Goal: Task Accomplishment & Management: Complete application form

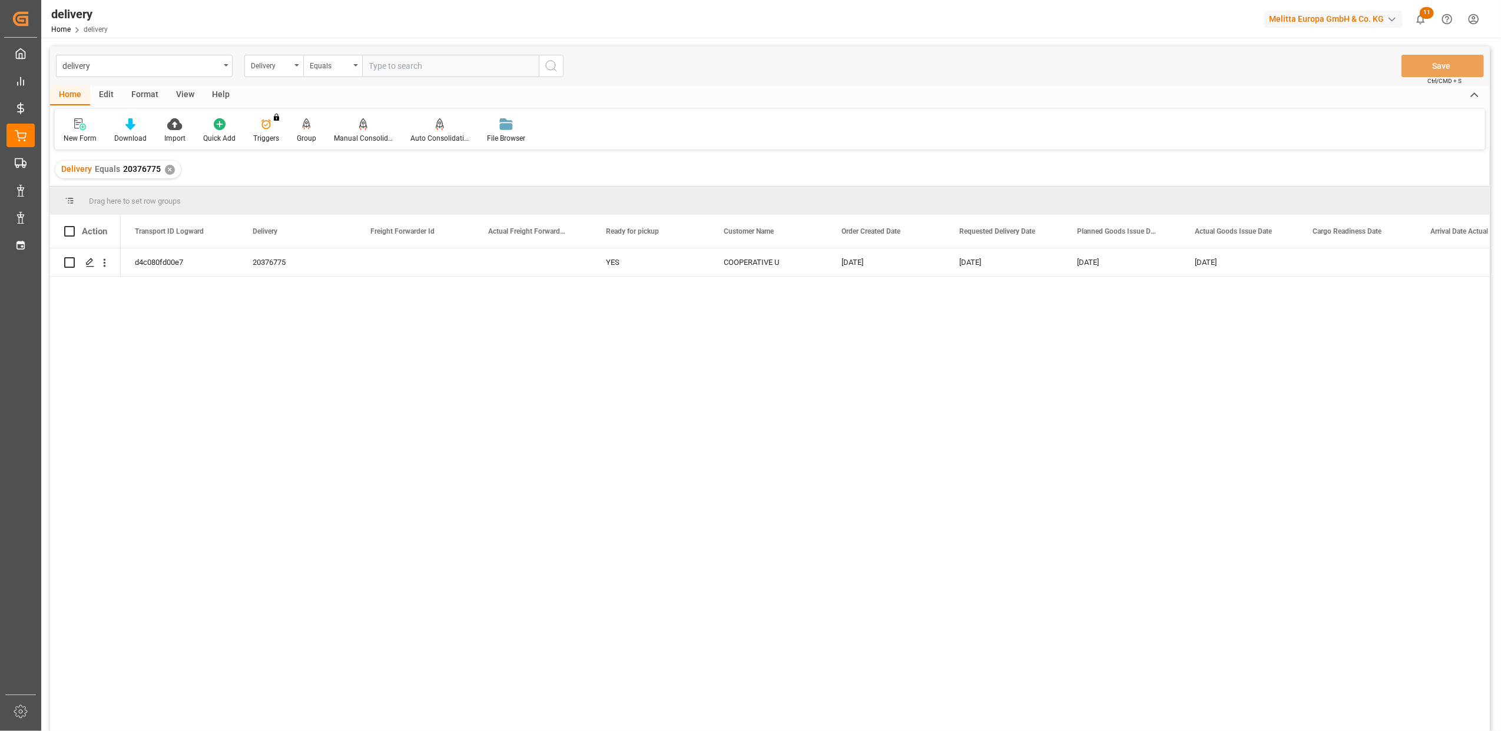
click at [167, 168] on div "✕" at bounding box center [170, 170] width 10 height 10
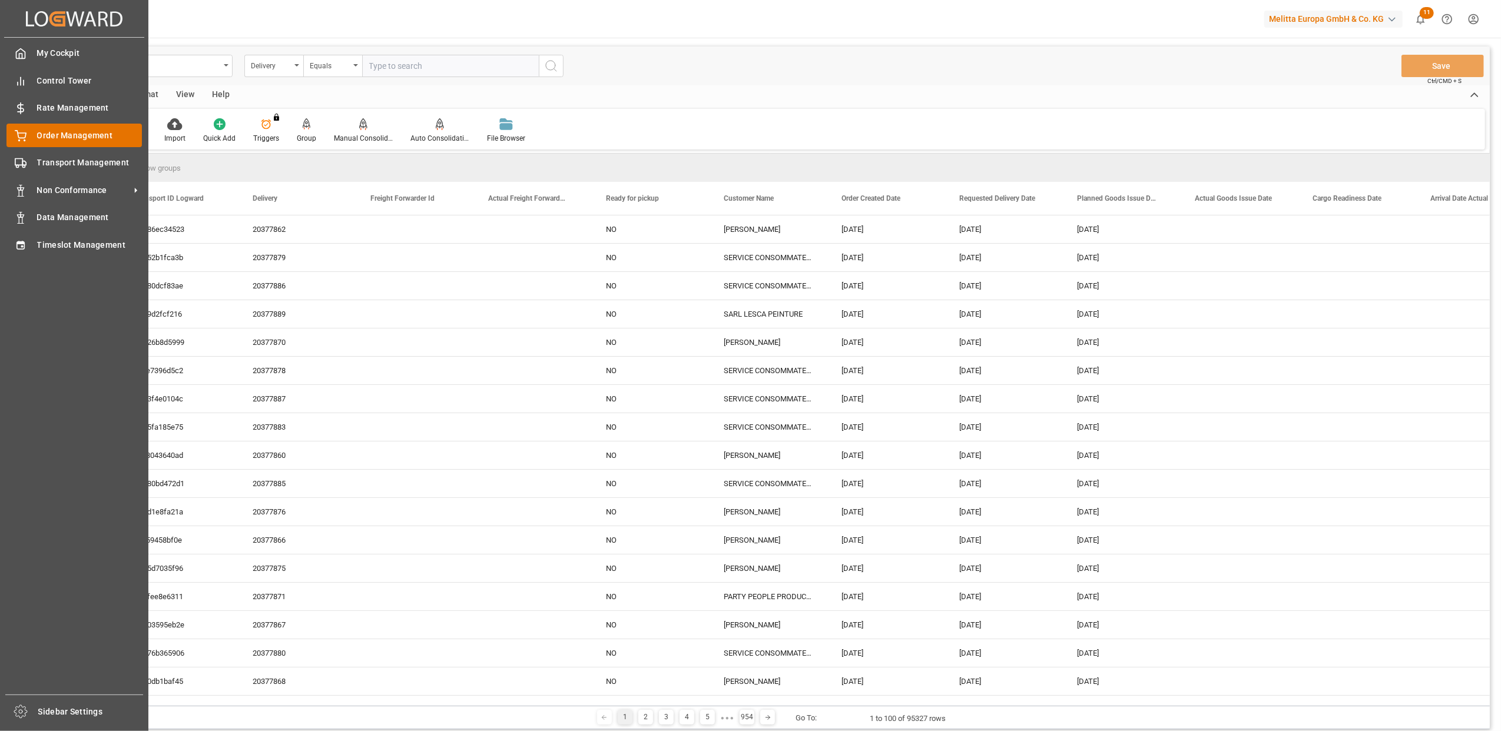
click at [65, 130] on span "Order Management" at bounding box center [89, 136] width 105 height 12
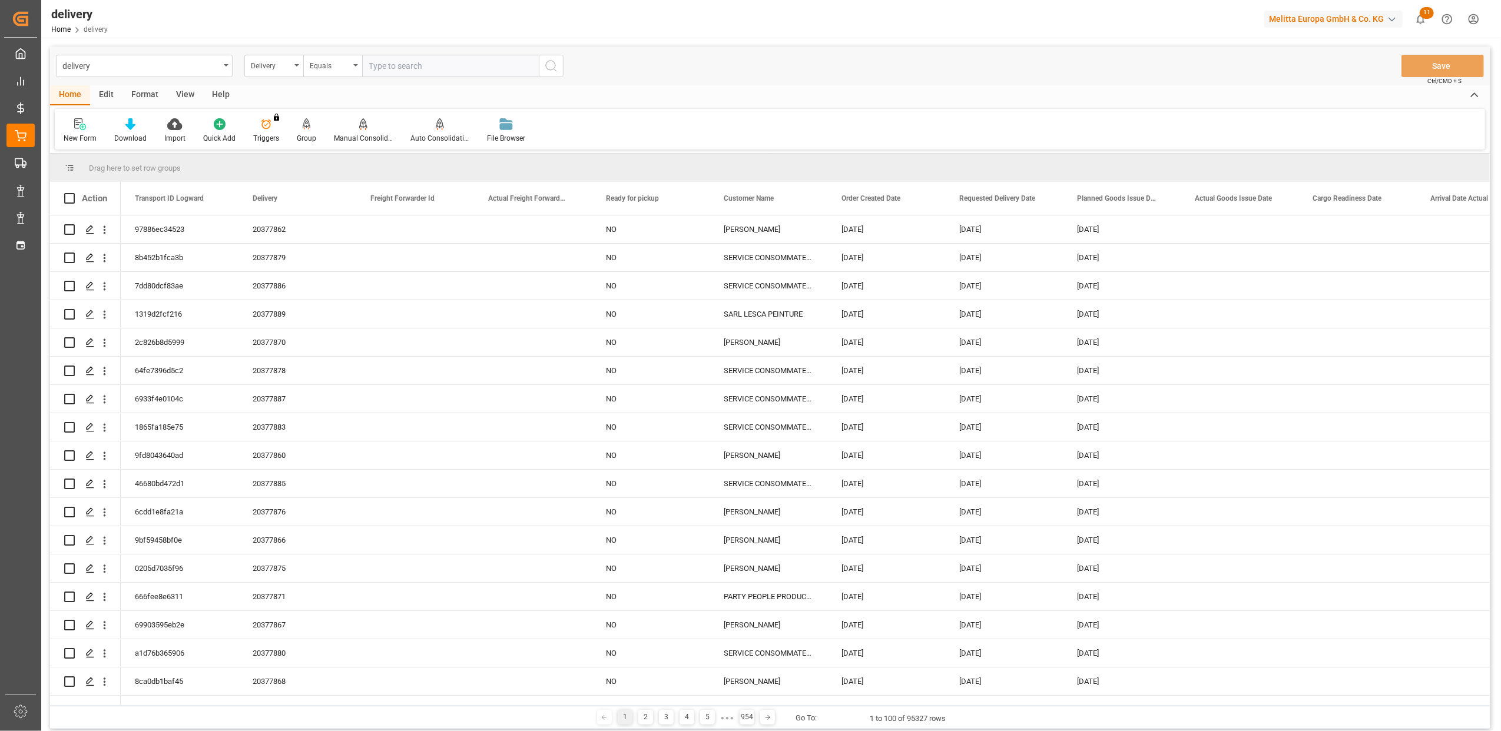
click at [458, 60] on input "text" at bounding box center [450, 66] width 177 height 22
type input "20375013"
click at [549, 71] on icon "search button" at bounding box center [551, 66] width 14 height 14
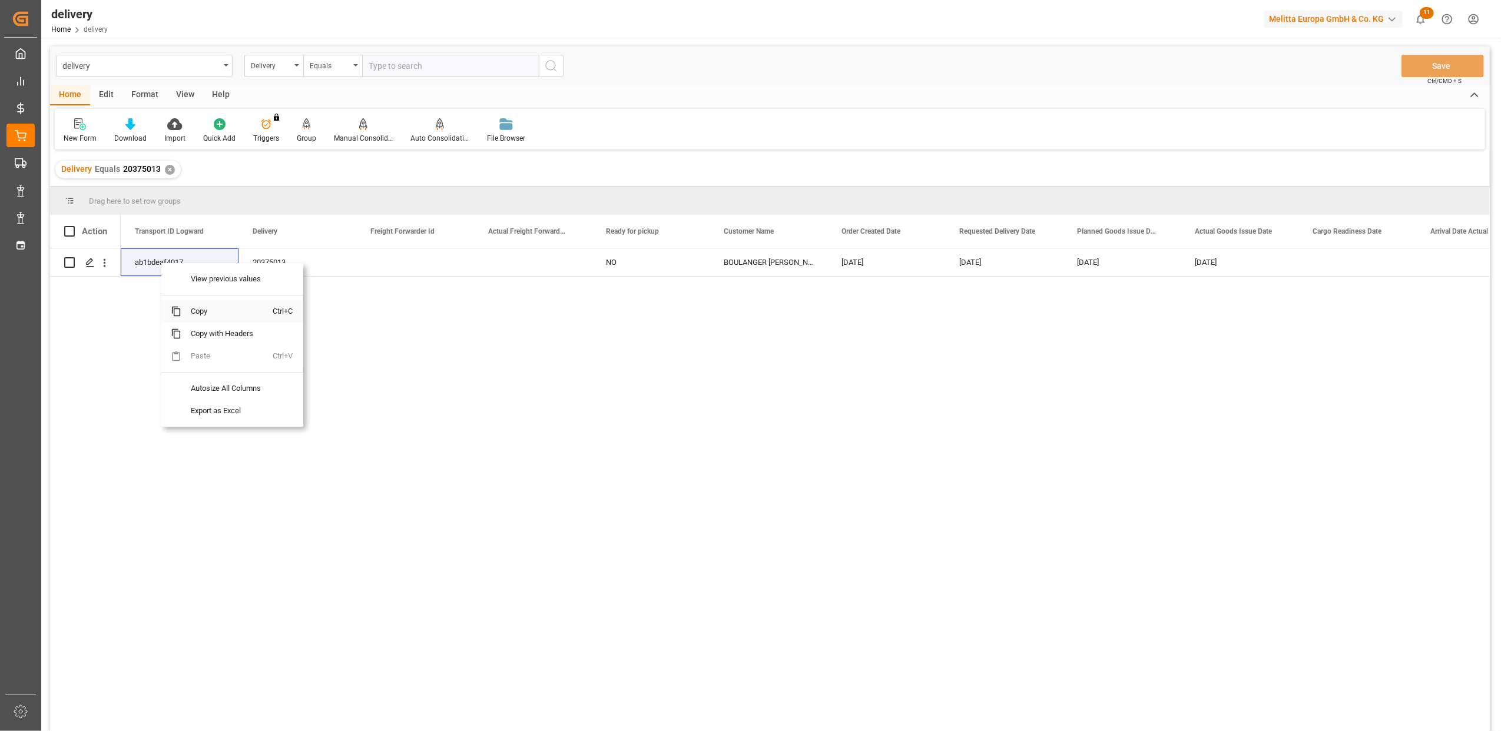
click at [224, 316] on span "Copy" at bounding box center [227, 311] width 92 height 22
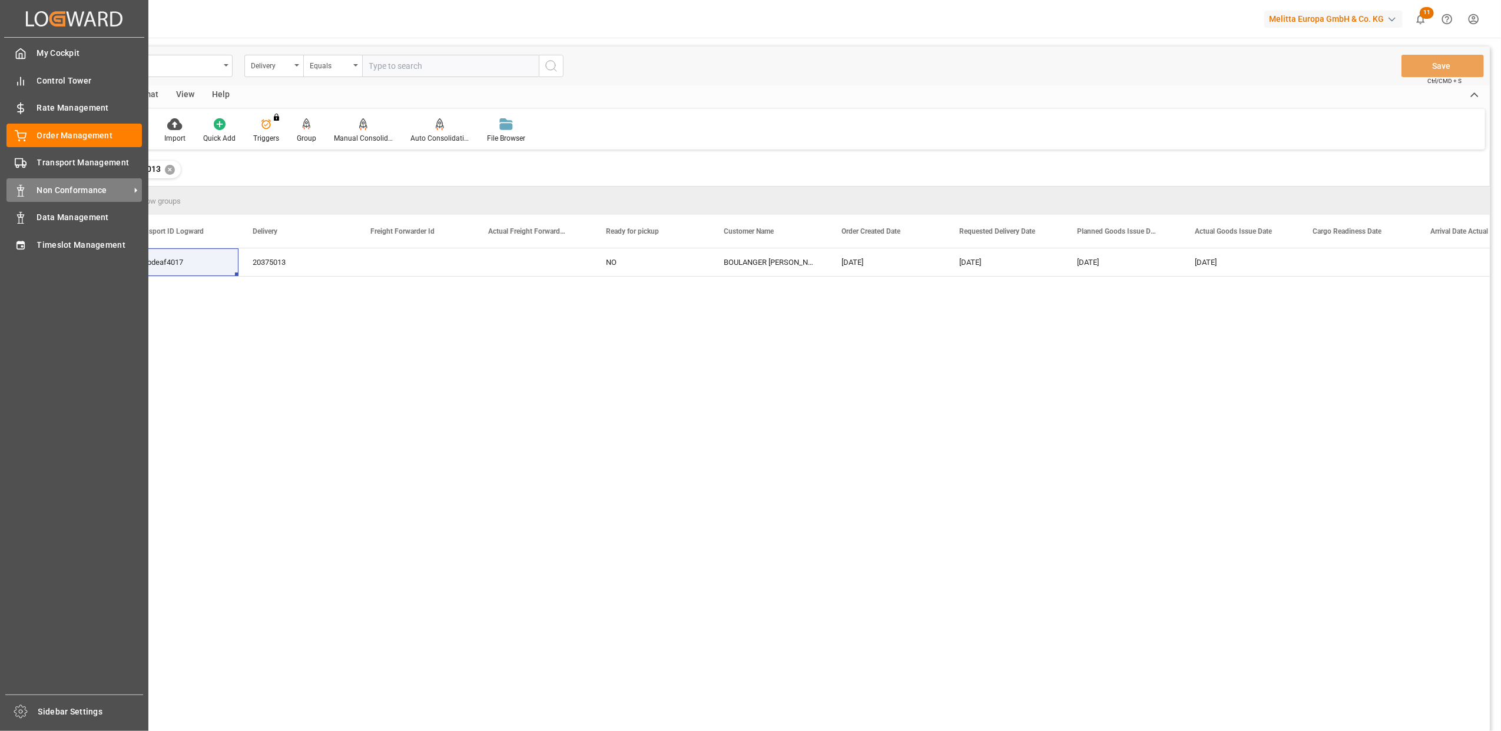
click at [71, 192] on span "Non Conformance" at bounding box center [83, 190] width 93 height 12
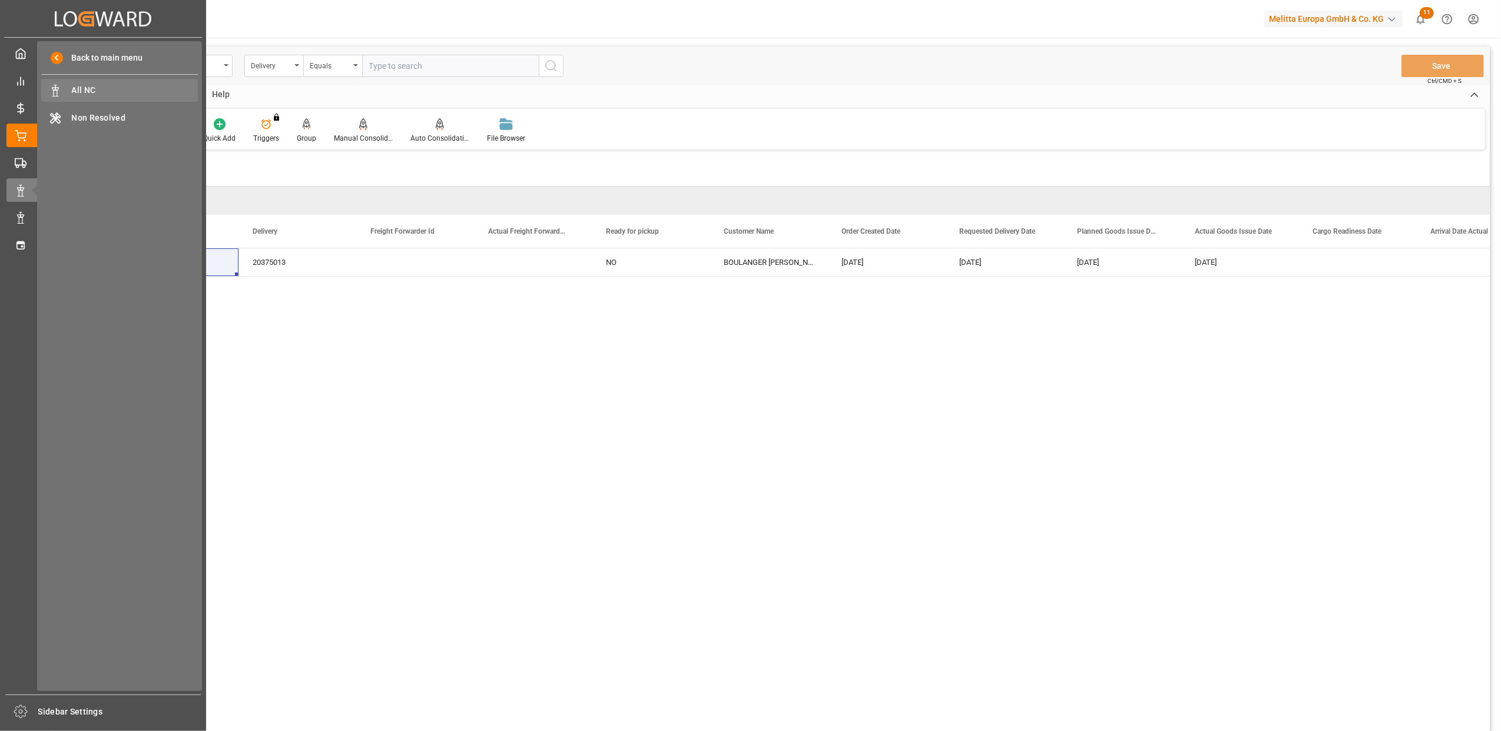
click at [104, 91] on span "All NC" at bounding box center [135, 90] width 127 height 12
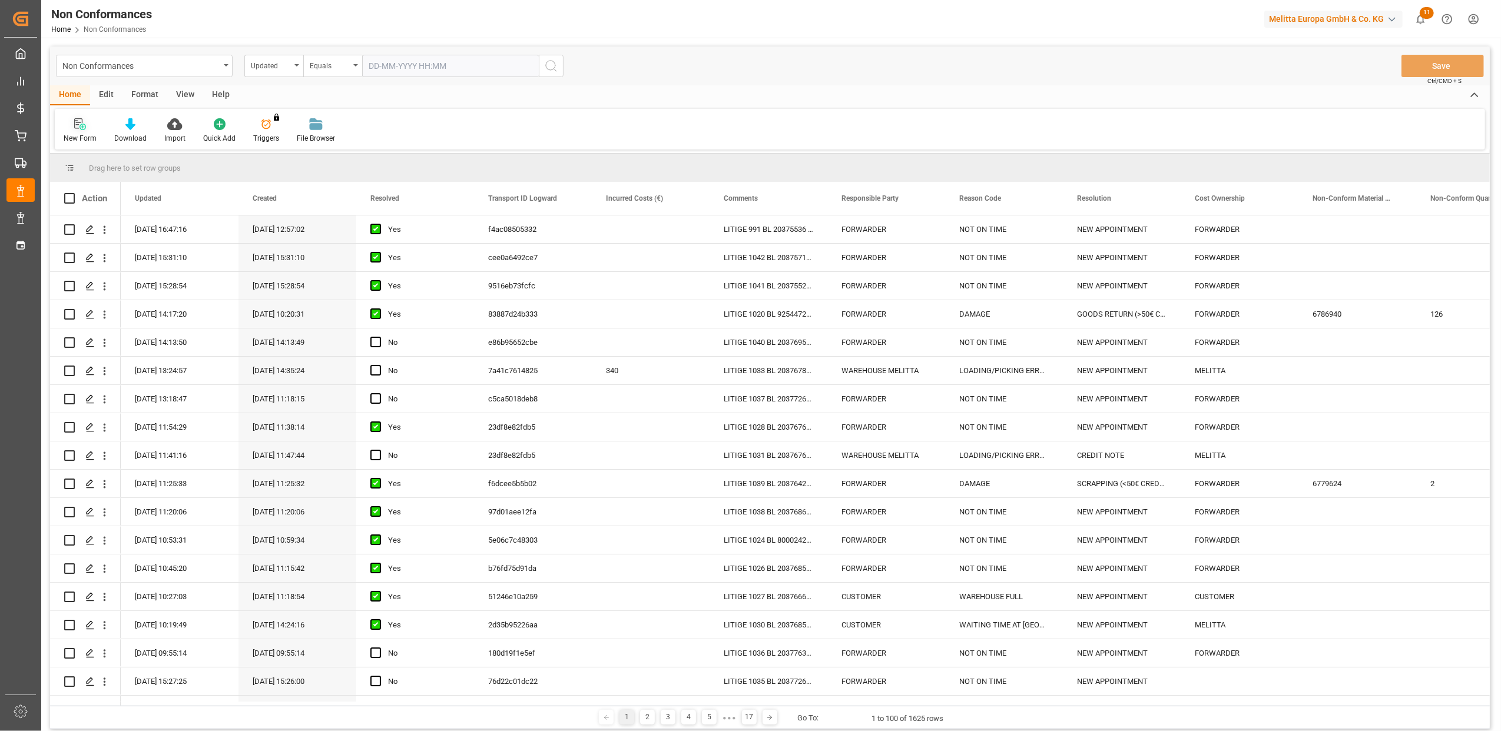
click at [77, 130] on icon at bounding box center [80, 124] width 12 height 12
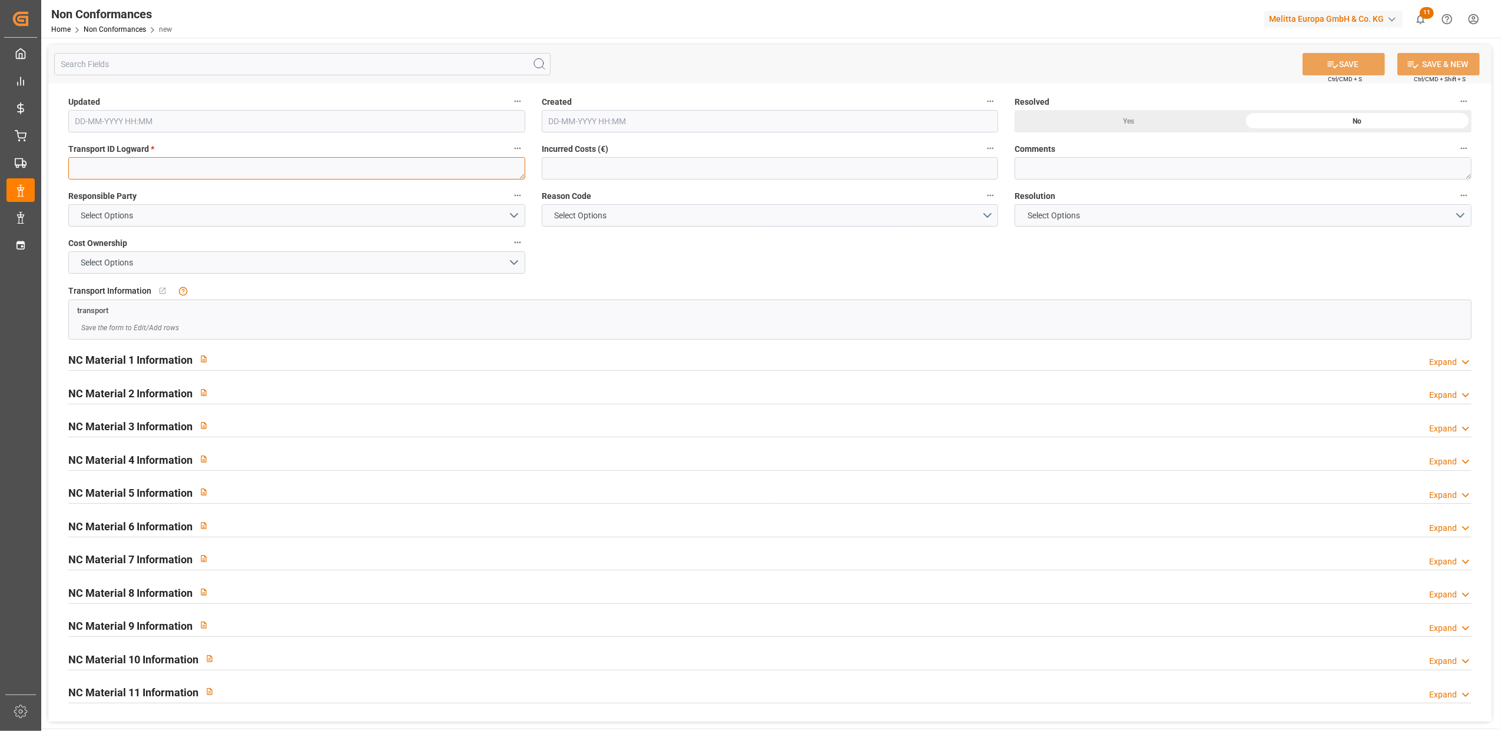
click at [204, 170] on textarea at bounding box center [296, 168] width 457 height 22
paste textarea "ab1bdeaf4017"
type textarea "ab1bdeaf4017"
click at [516, 215] on button "Select Options" at bounding box center [296, 215] width 457 height 22
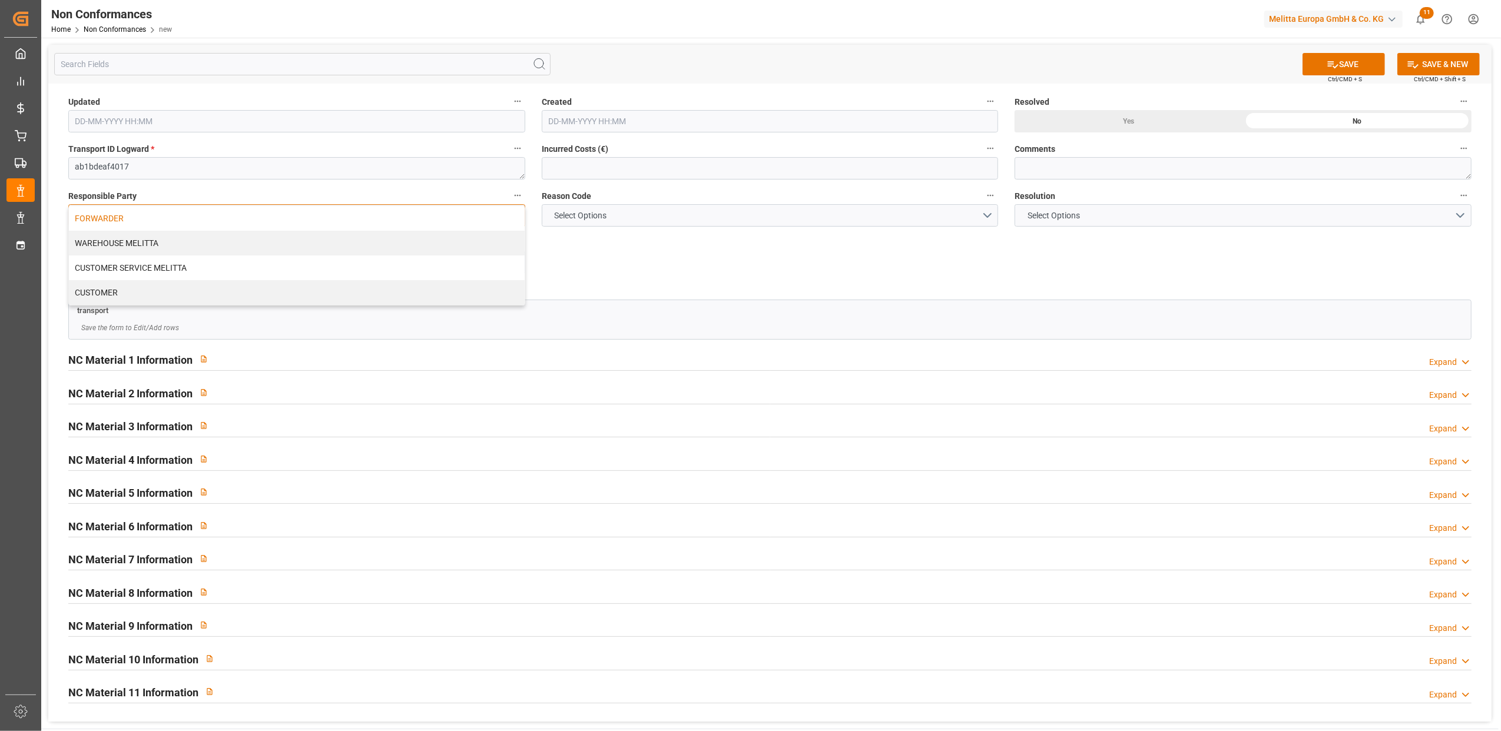
click at [404, 220] on div "FORWARDER" at bounding box center [297, 218] width 456 height 25
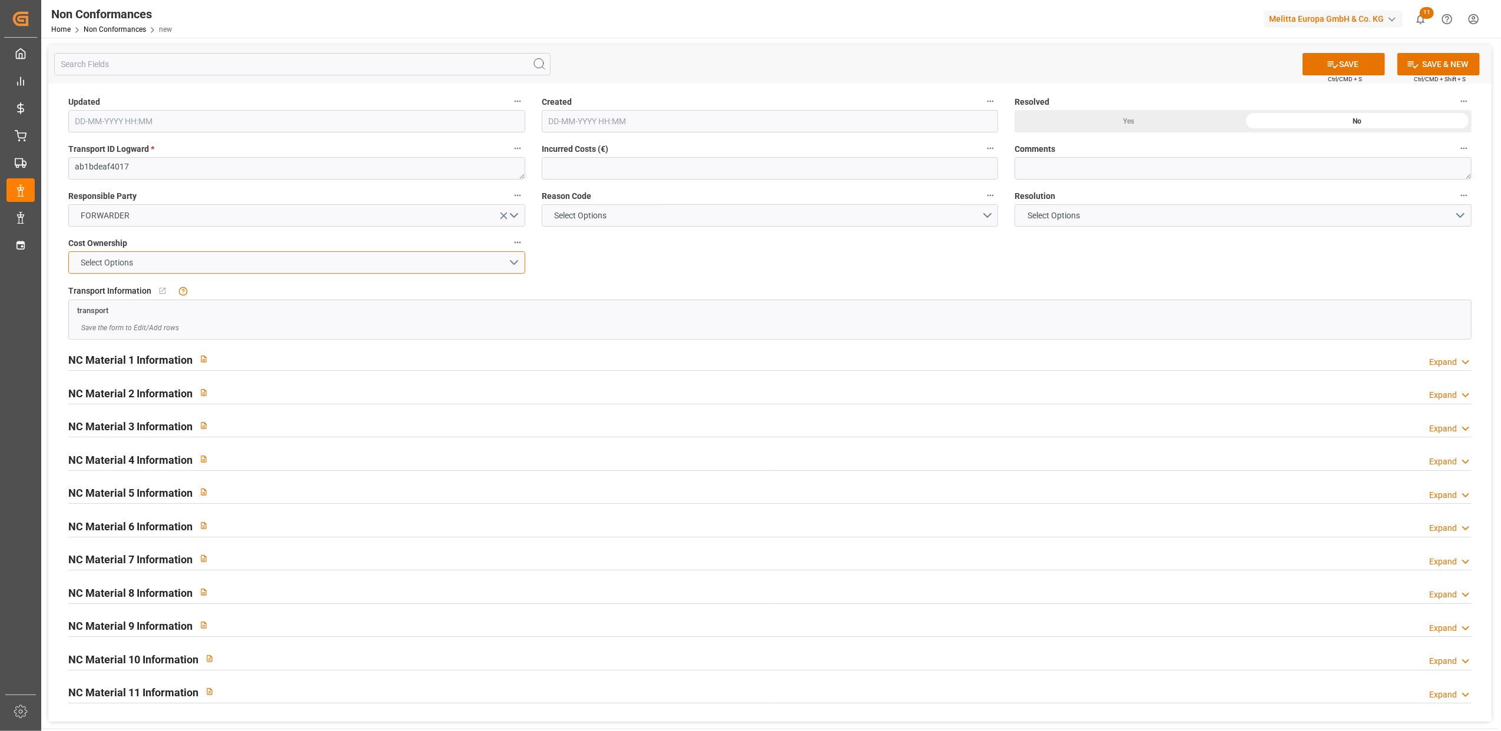
click at [509, 267] on button "Select Options" at bounding box center [296, 262] width 457 height 22
click at [458, 260] on div "FORWARDER" at bounding box center [297, 265] width 456 height 25
click at [988, 215] on button "Select Options" at bounding box center [770, 215] width 457 height 22
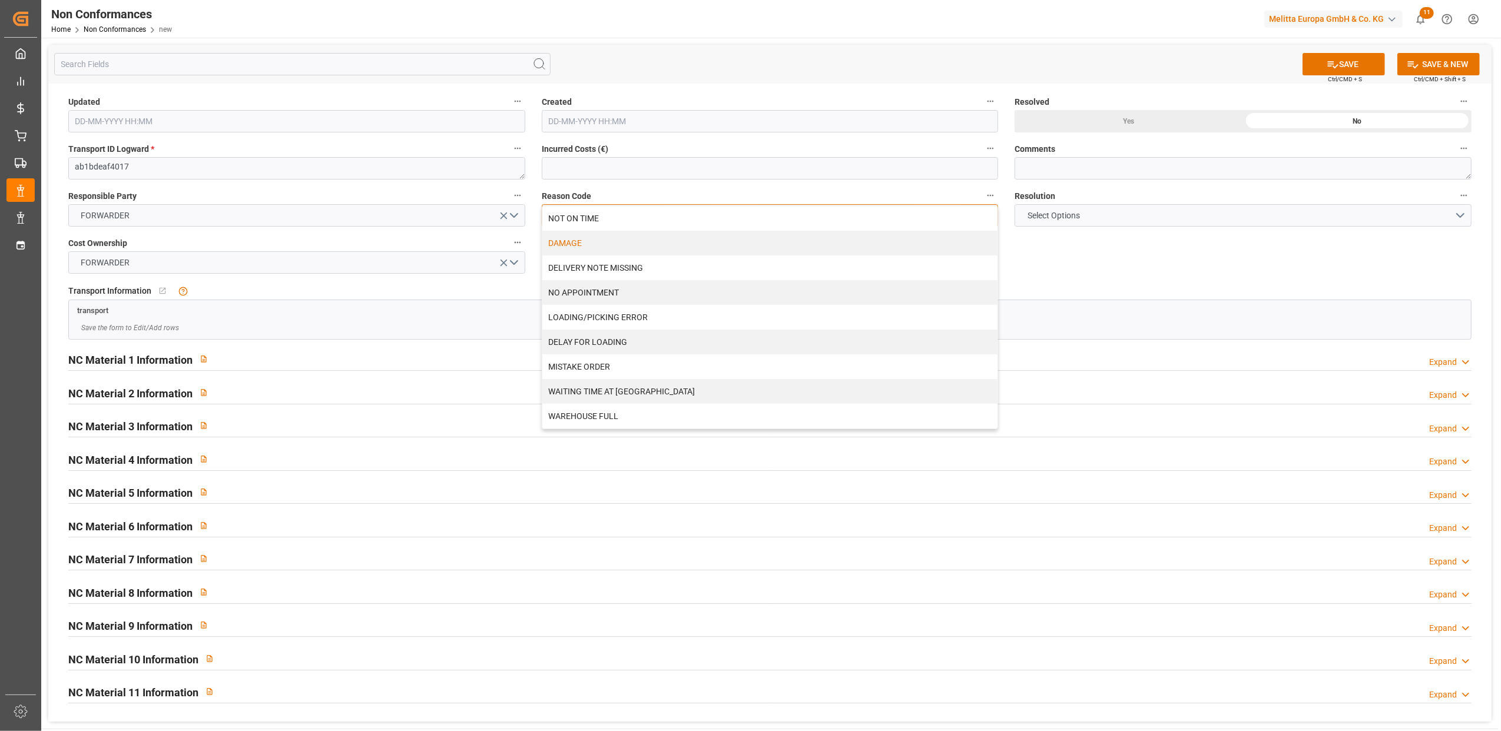
click at [627, 243] on div "DAMAGE" at bounding box center [770, 243] width 456 height 25
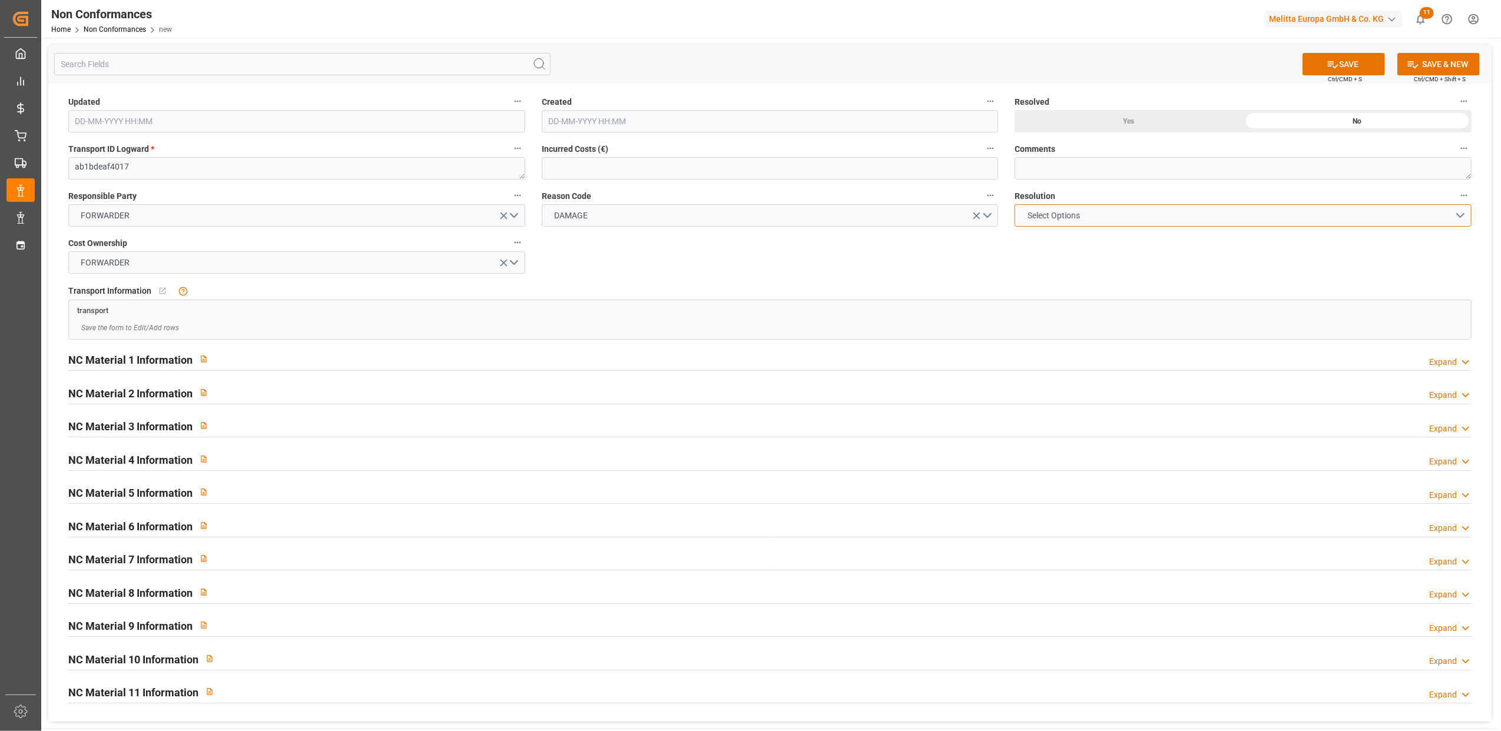
click at [1459, 217] on button "Select Options" at bounding box center [1243, 215] width 457 height 22
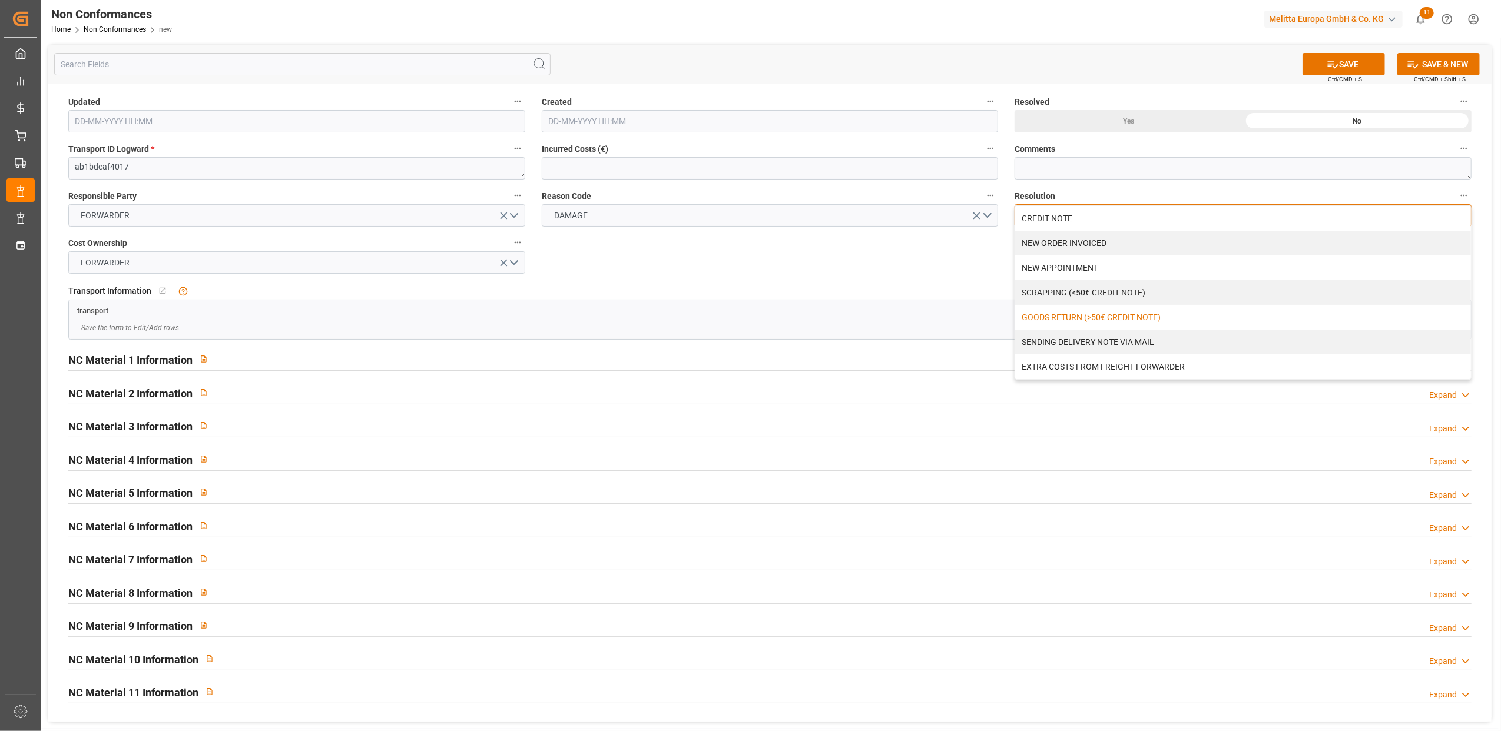
click at [1099, 319] on div "GOODS RETURN (>50€ CREDIT NOTE)" at bounding box center [1243, 317] width 456 height 25
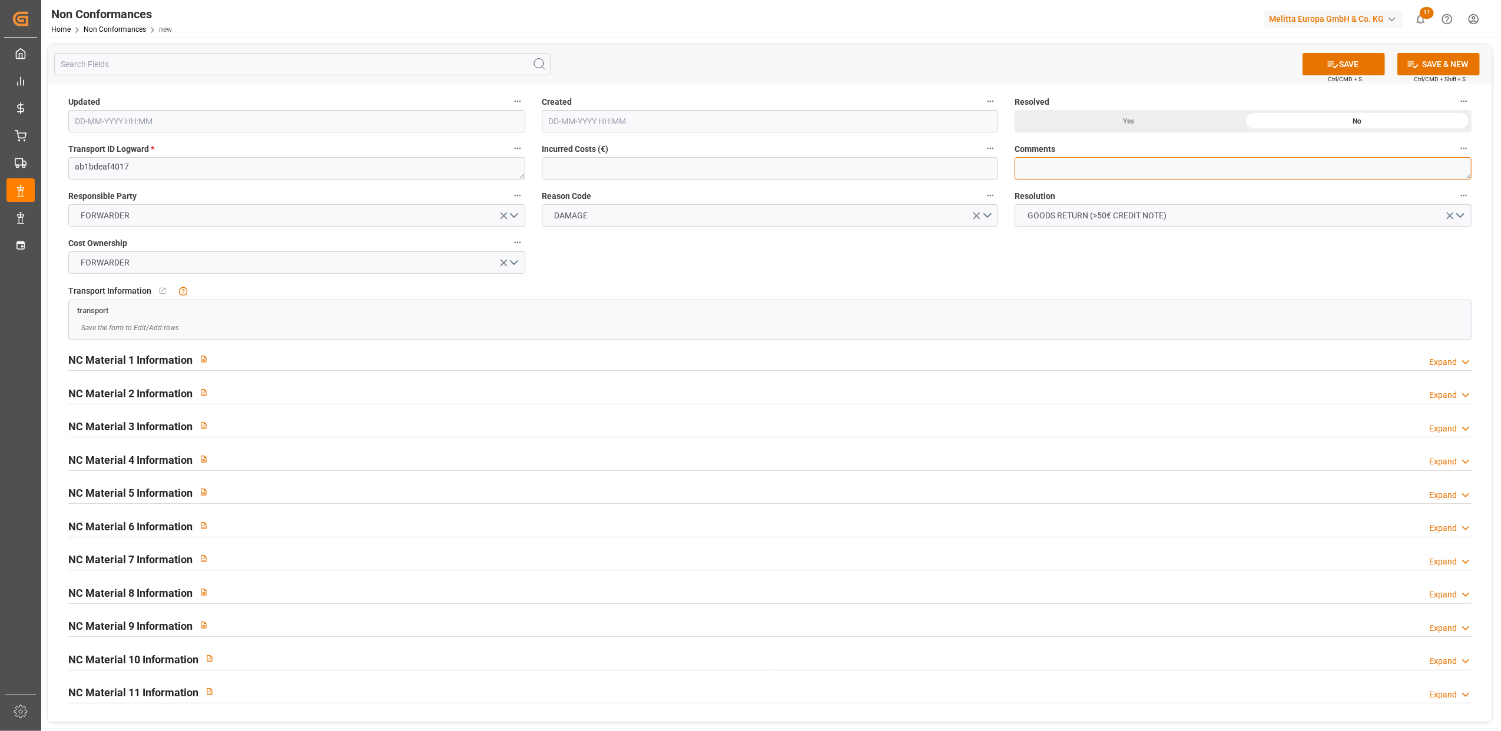
click at [1045, 170] on textarea at bounding box center [1243, 168] width 457 height 22
click at [1176, 161] on textarea "LITIGE 1043 BL 20375013 // Avarie sur 2 purista => EN RETOUR" at bounding box center [1243, 168] width 457 height 22
type textarea "LITIGE 1043 BL 20375013 // Avarie sur 2 Purista => EN RETOUR"
click at [1346, 60] on button "SAVE" at bounding box center [1344, 64] width 82 height 22
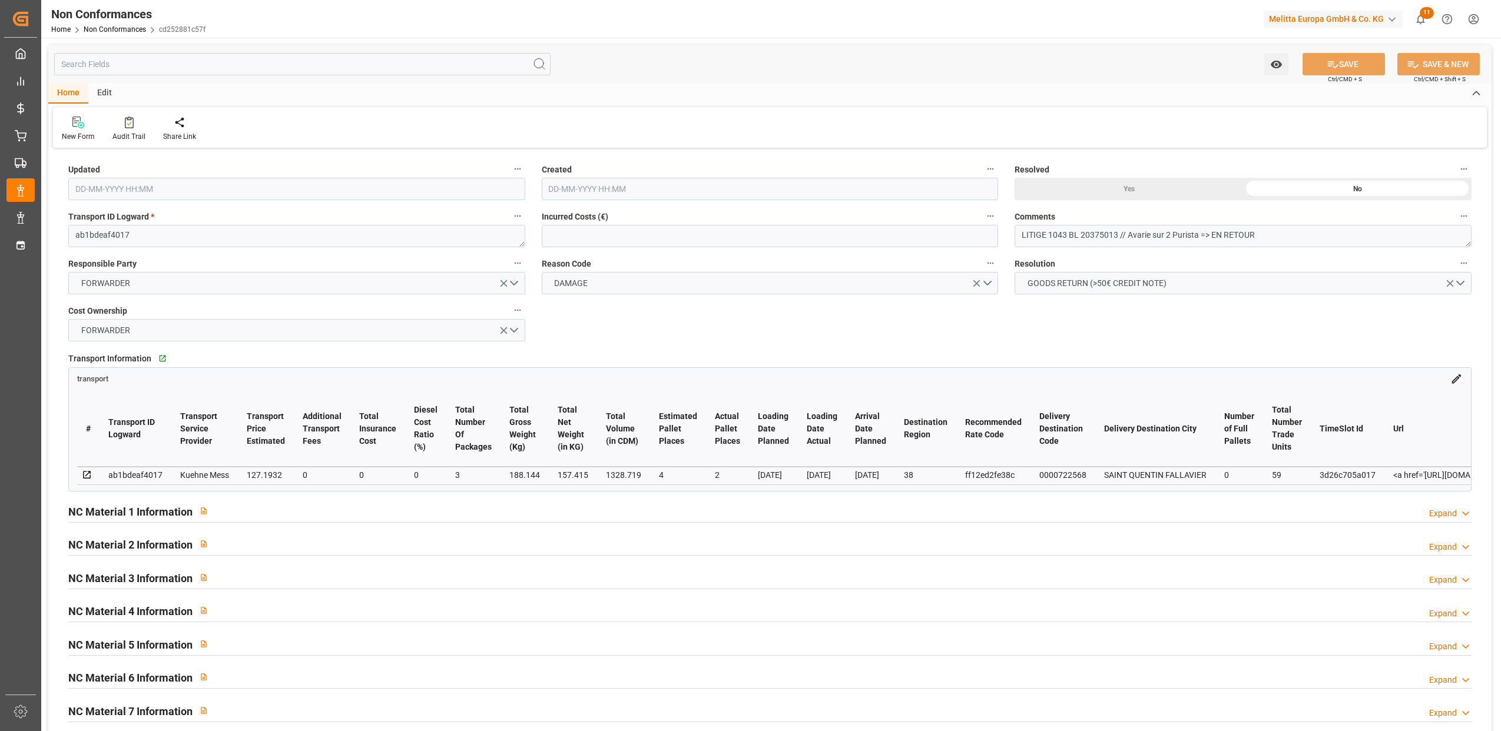
type input "[DATE] 11:26"
click at [92, 476] on td at bounding box center [87, 475] width 12 height 14
click at [797, 337] on div "Updated [DATE] 11:26 Created [DATE] 11:26 Resolved Yes No Transport ID Logward …" at bounding box center [769, 512] width 1443 height 722
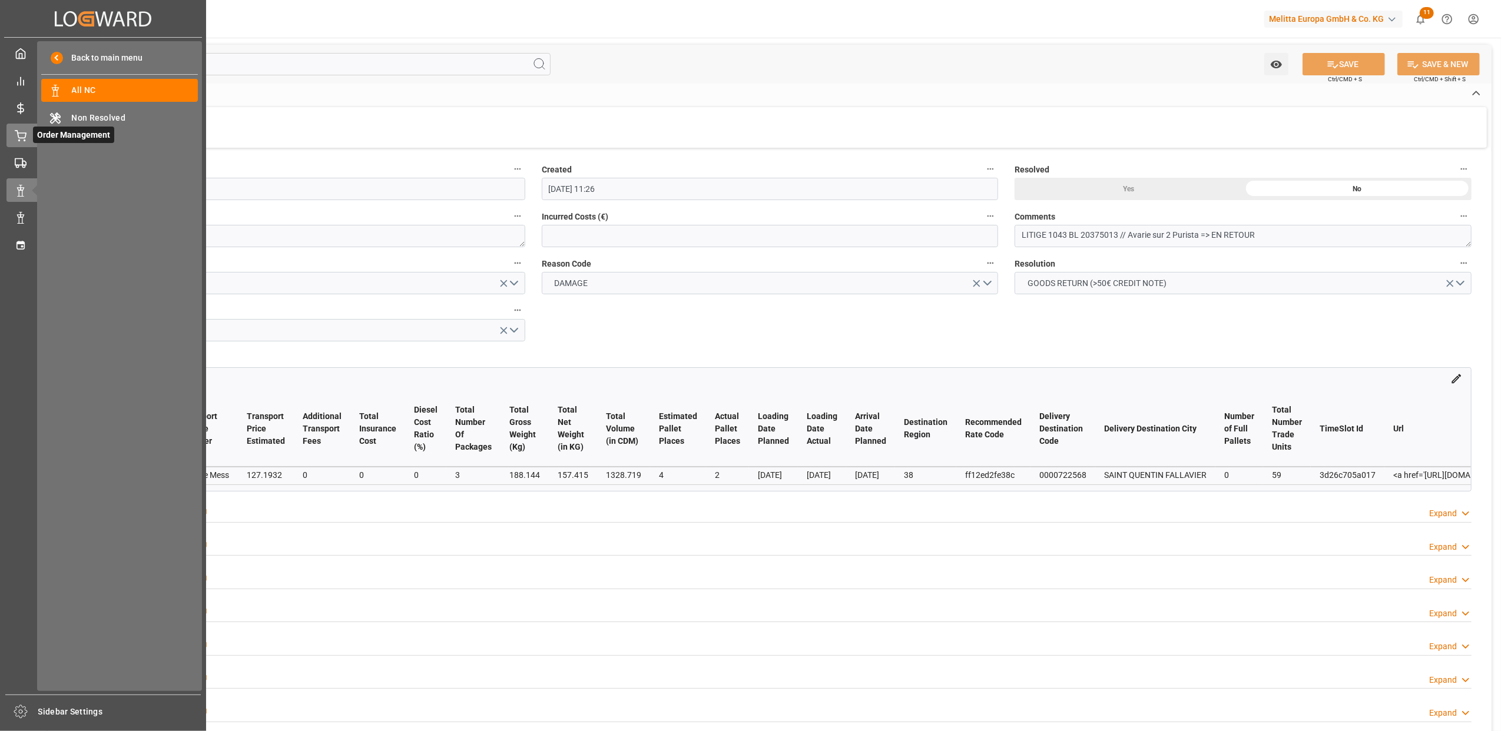
click at [35, 135] on span "Order Management" at bounding box center [73, 135] width 81 height 16
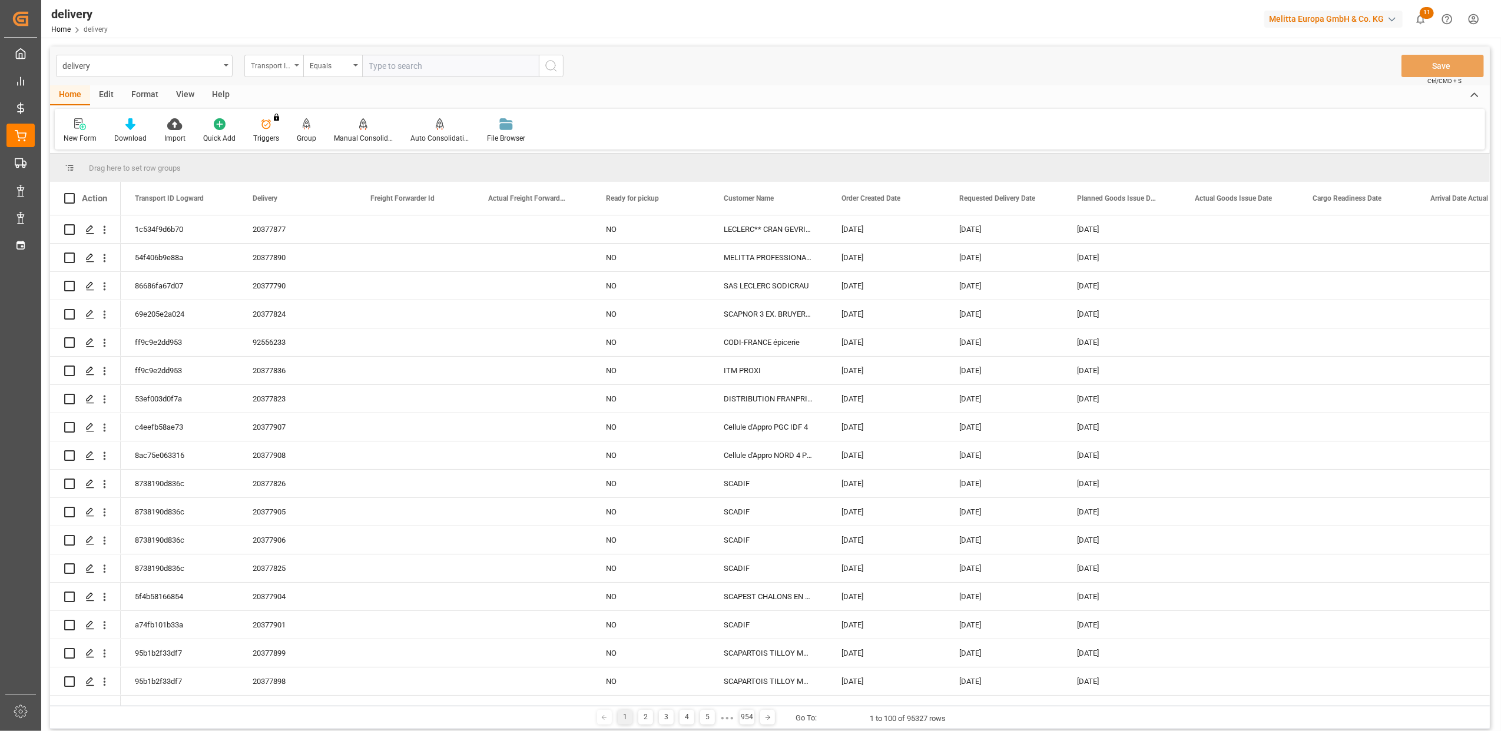
click at [297, 64] on icon "open menu" at bounding box center [296, 65] width 5 height 2
click at [288, 143] on div "Delivery" at bounding box center [332, 145] width 175 height 25
click at [485, 59] on input "text" at bounding box center [450, 66] width 177 height 22
type input "20377015"
click at [549, 66] on icon "search button" at bounding box center [551, 66] width 14 height 14
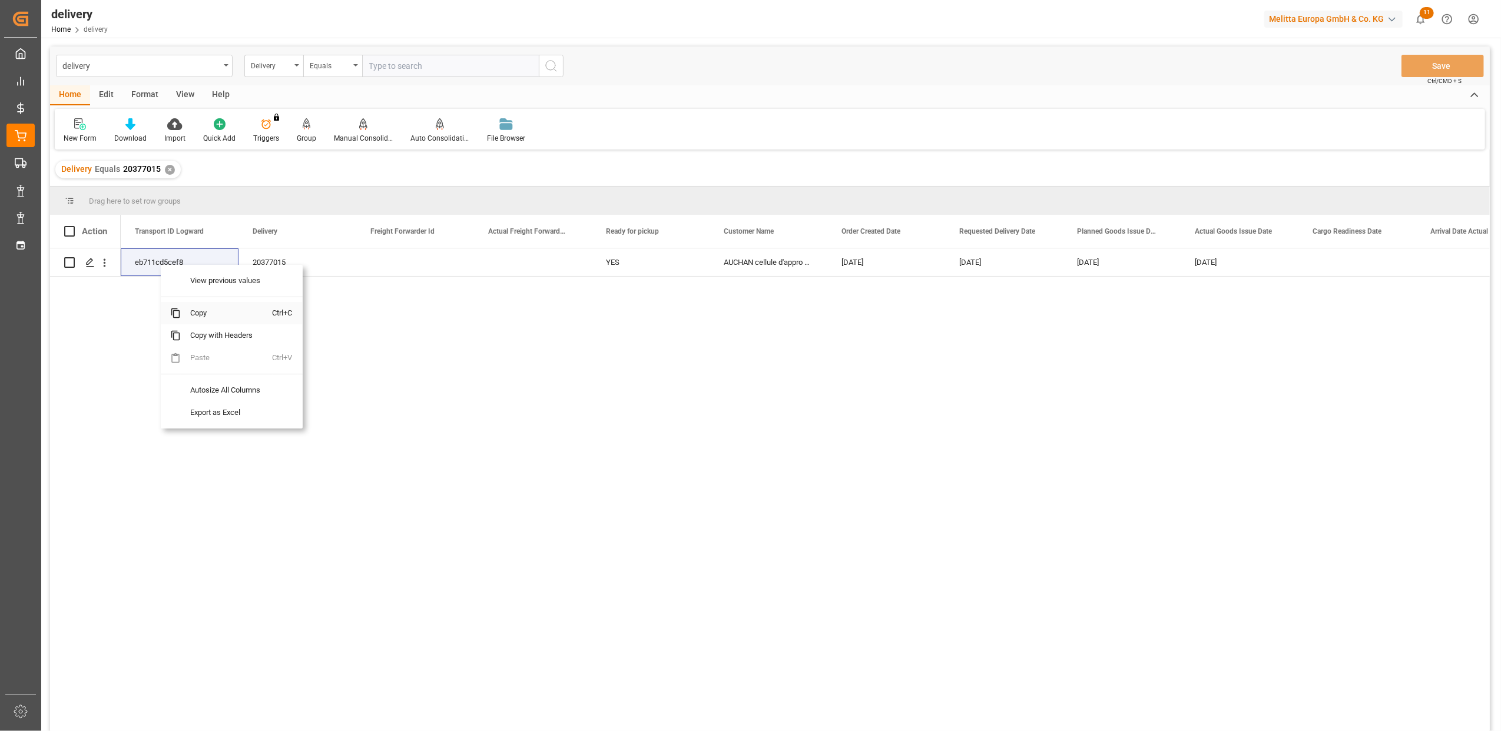
click at [198, 316] on span "Copy" at bounding box center [227, 313] width 92 height 22
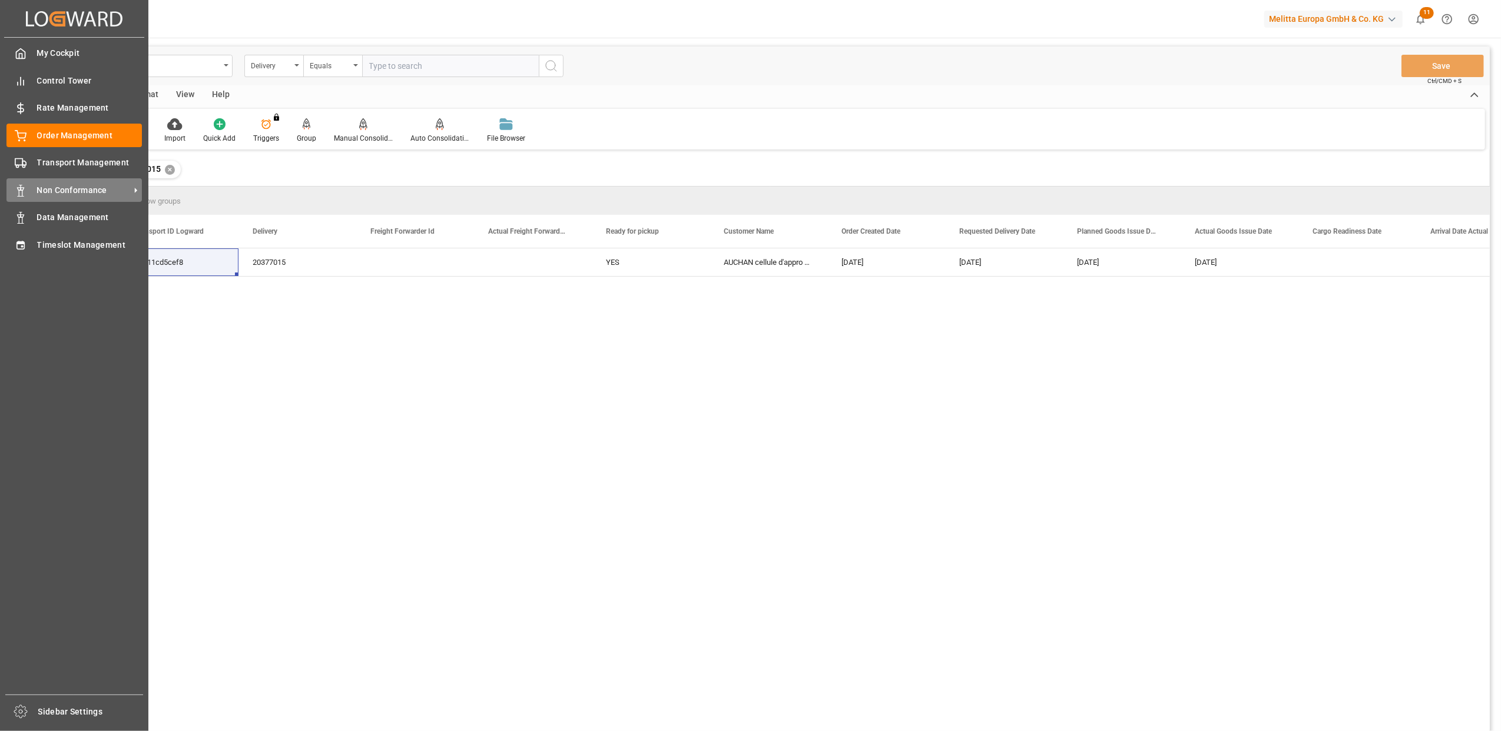
click at [26, 185] on icon at bounding box center [21, 191] width 12 height 12
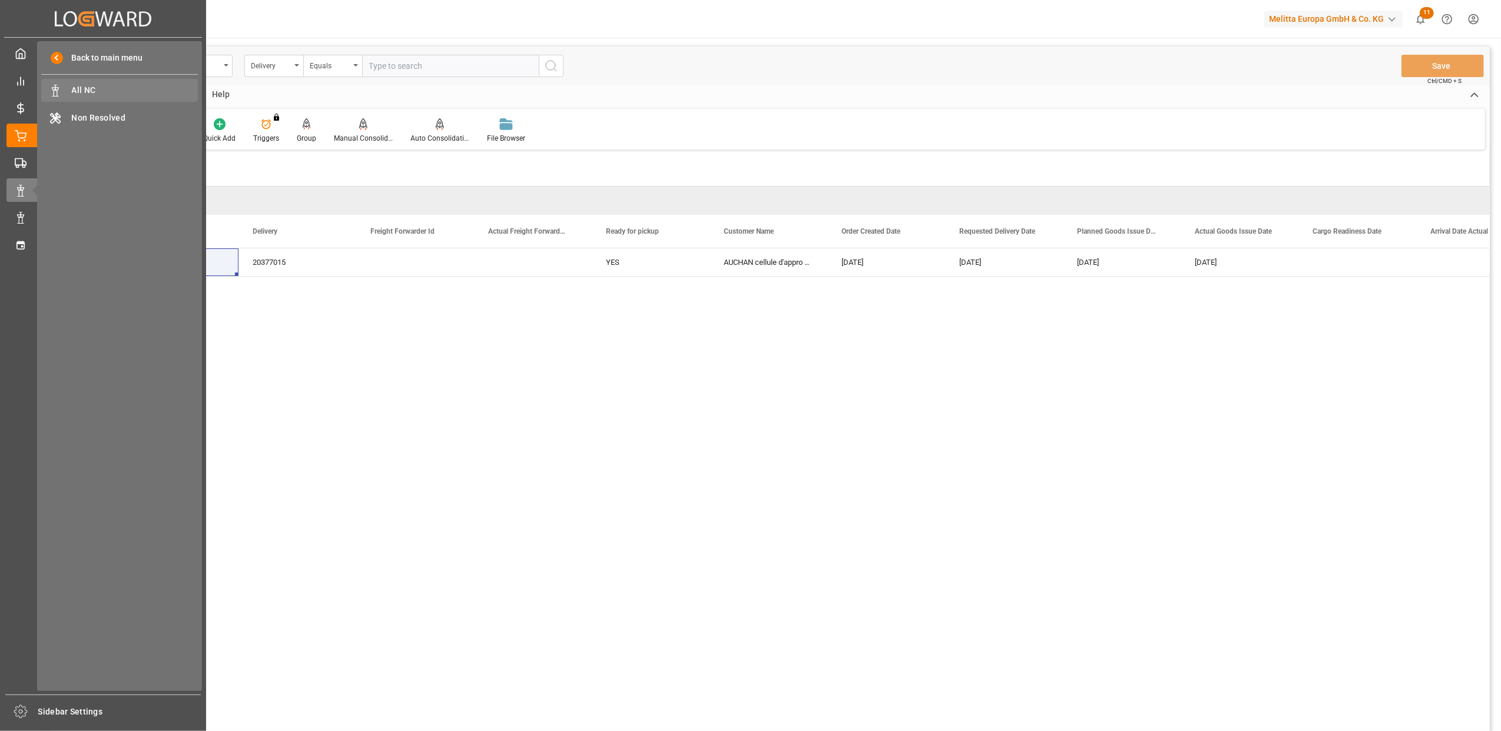
click at [92, 92] on span "All NC" at bounding box center [135, 90] width 127 height 12
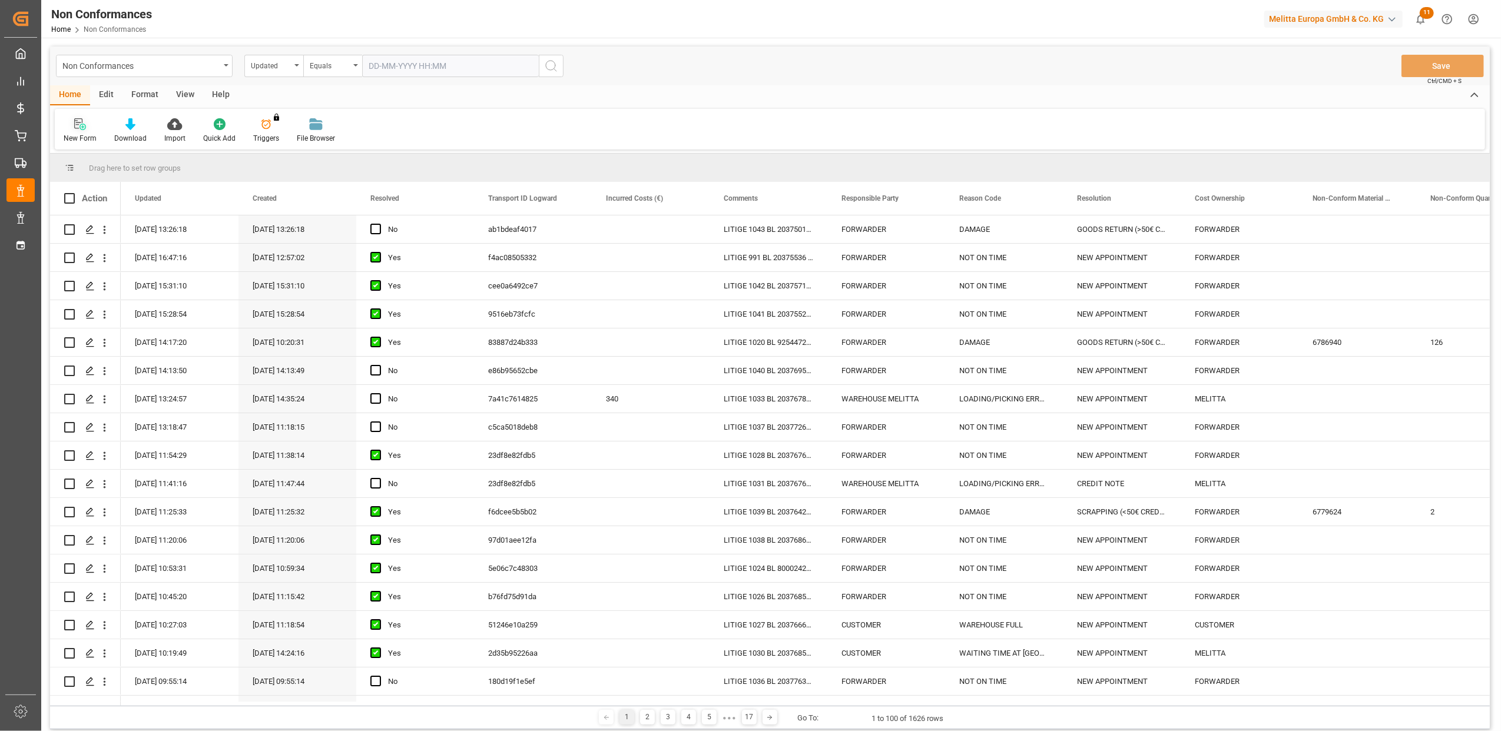
click at [80, 131] on div "New Form" at bounding box center [80, 131] width 51 height 26
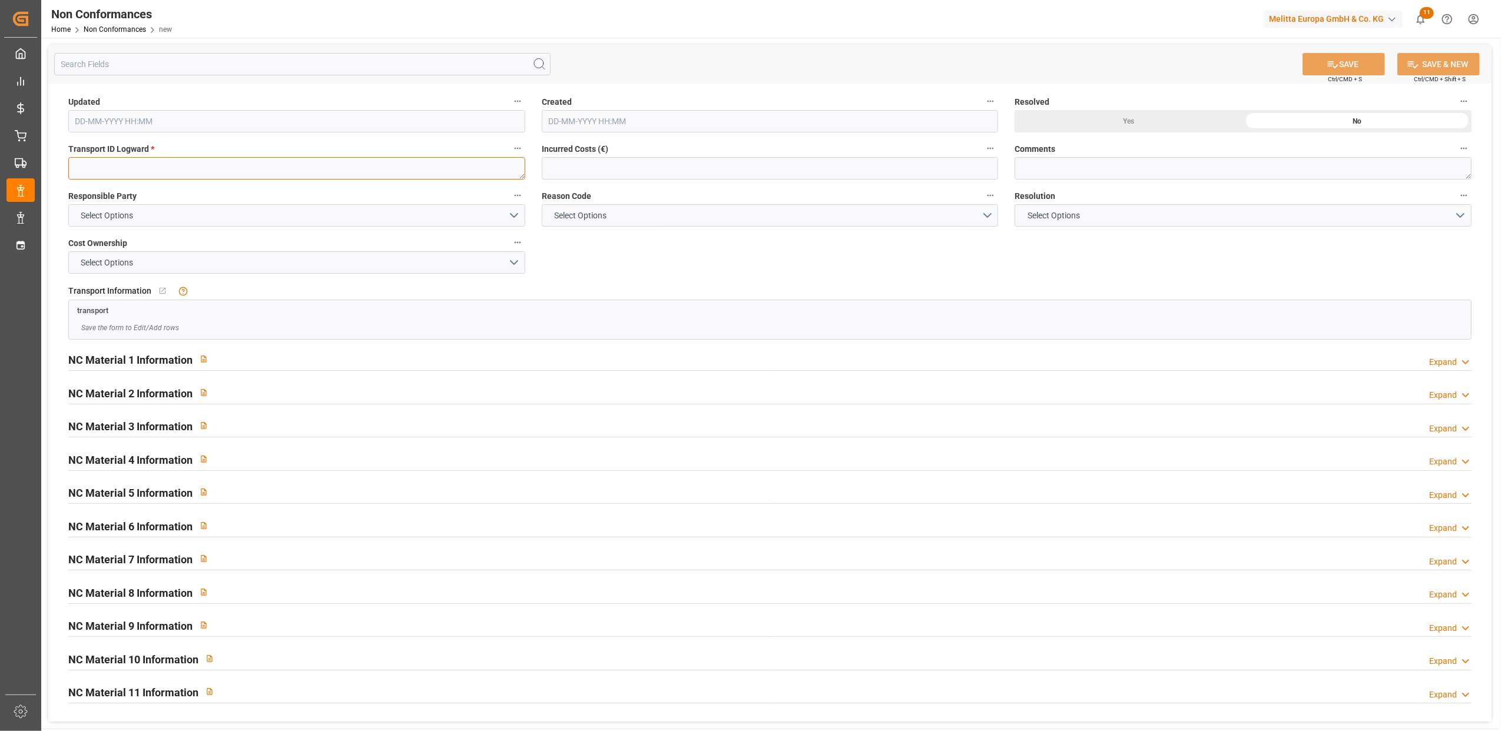
click at [140, 170] on textarea at bounding box center [296, 168] width 457 height 22
paste textarea "eb711cd5cef8"
type textarea "eb711cd5cef8"
click at [514, 213] on button "Select Options" at bounding box center [296, 215] width 457 height 22
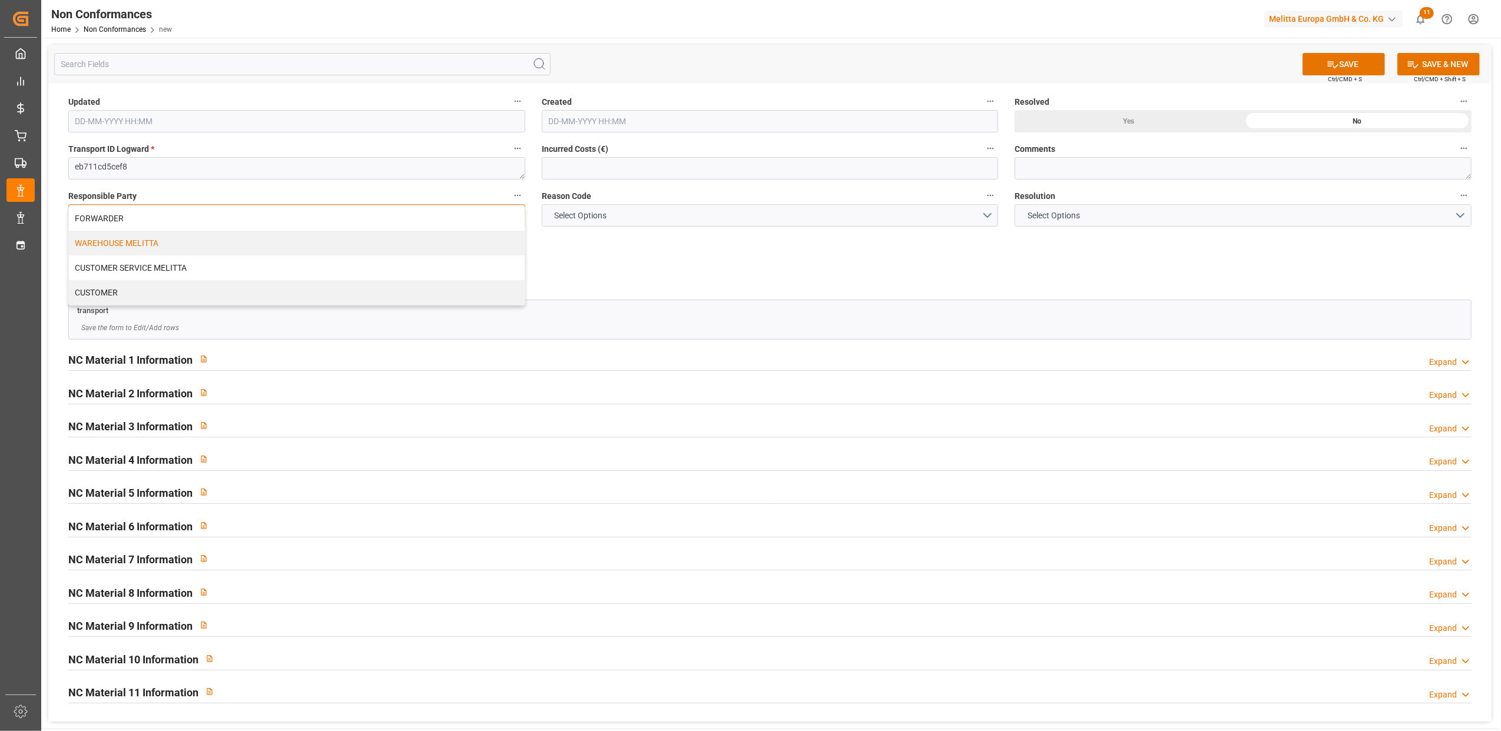
click at [135, 241] on div "WAREHOUSE MELITTA" at bounding box center [297, 243] width 456 height 25
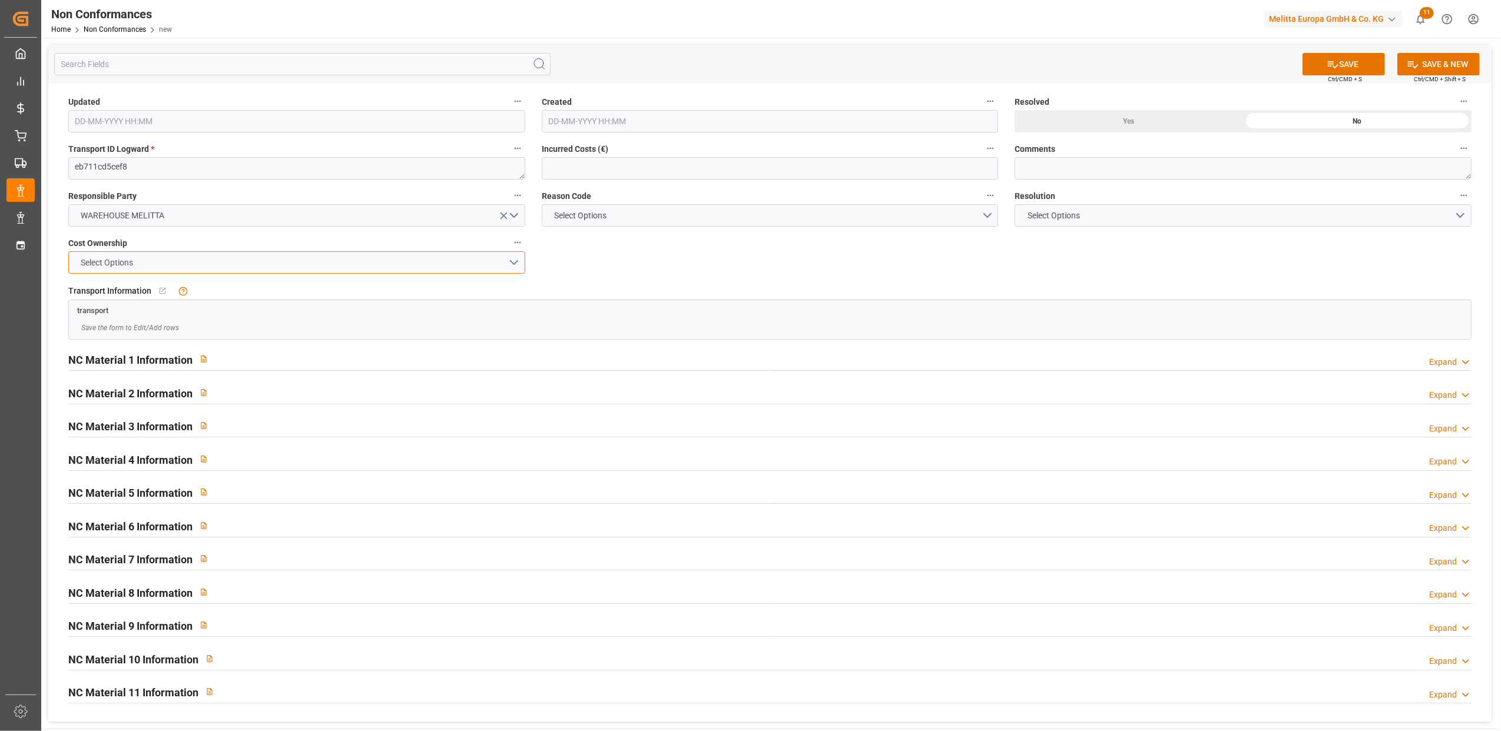
click at [512, 262] on button "Select Options" at bounding box center [296, 262] width 457 height 22
click at [285, 296] on div "MELITTA" at bounding box center [297, 290] width 456 height 25
click at [982, 215] on button "Select Options" at bounding box center [770, 215] width 457 height 22
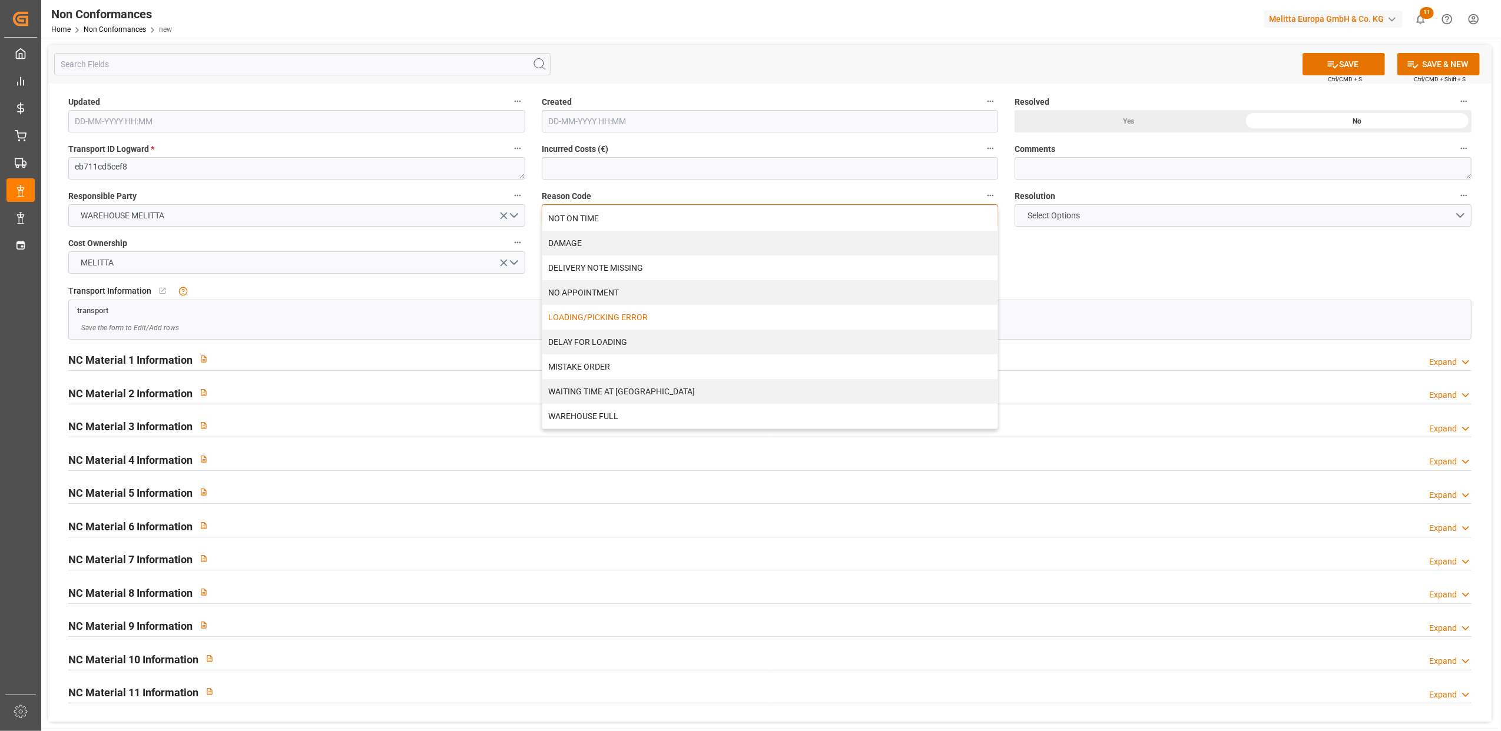
click at [715, 316] on div "LOADING/PICKING ERROR" at bounding box center [770, 317] width 456 height 25
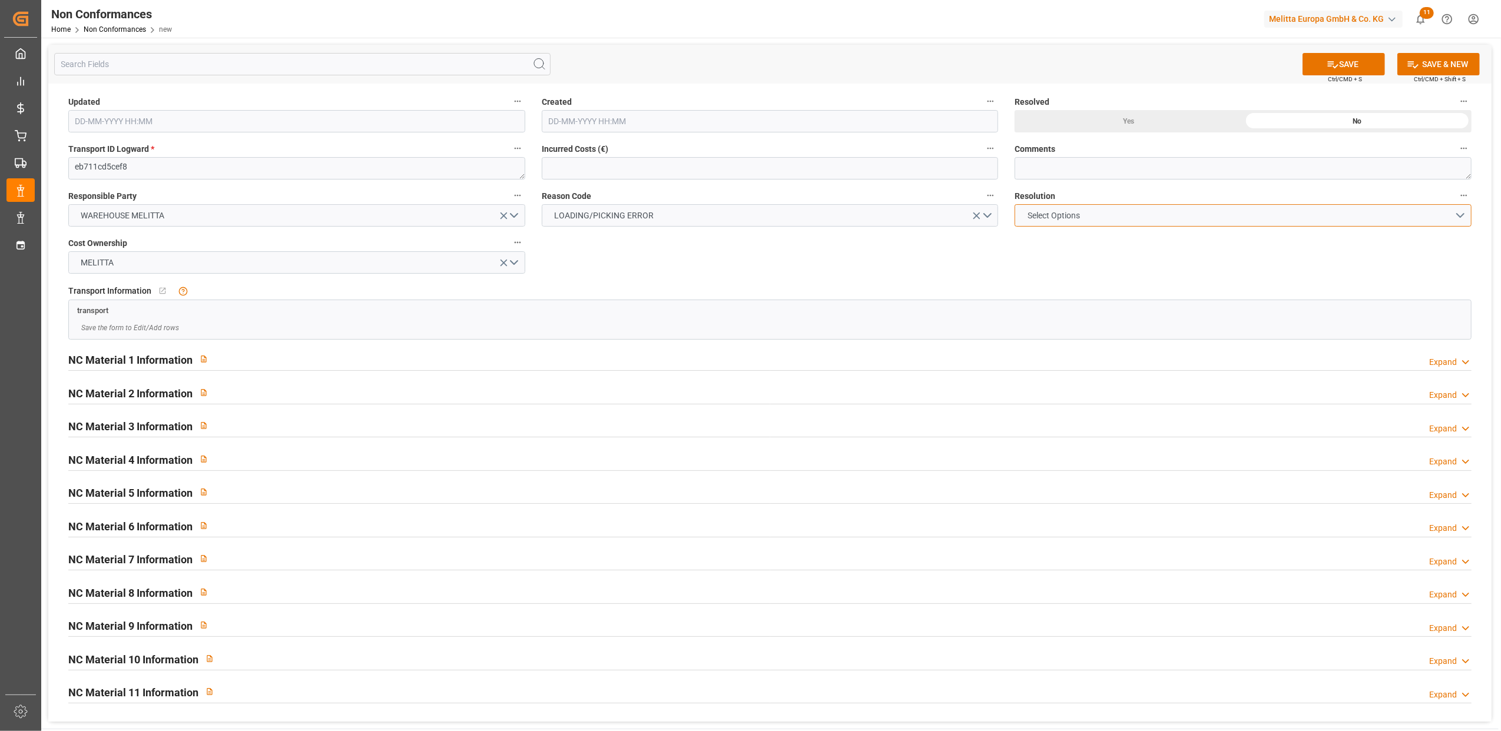
click at [1464, 216] on button "Select Options" at bounding box center [1243, 215] width 457 height 22
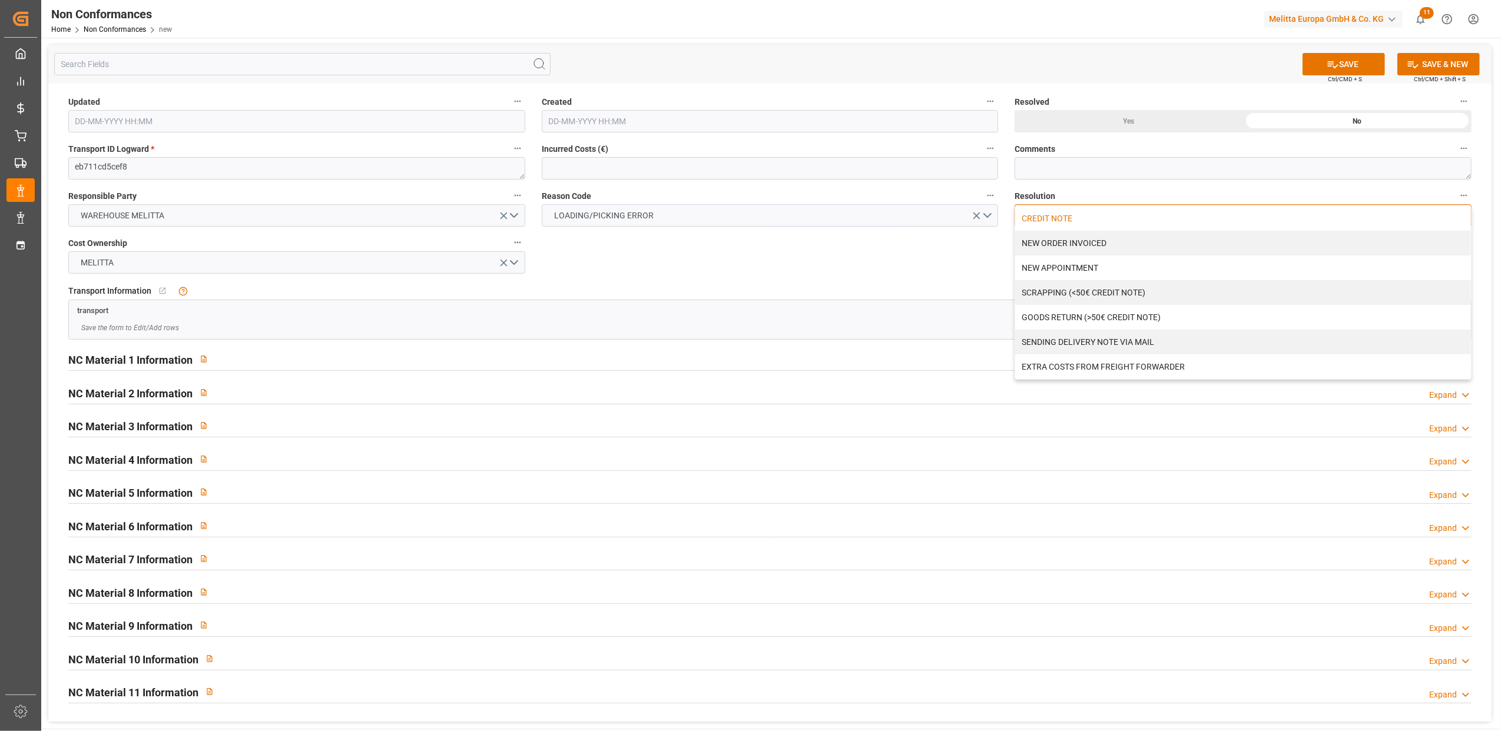
click at [1035, 222] on div "CREDIT NOTE" at bounding box center [1243, 218] width 456 height 25
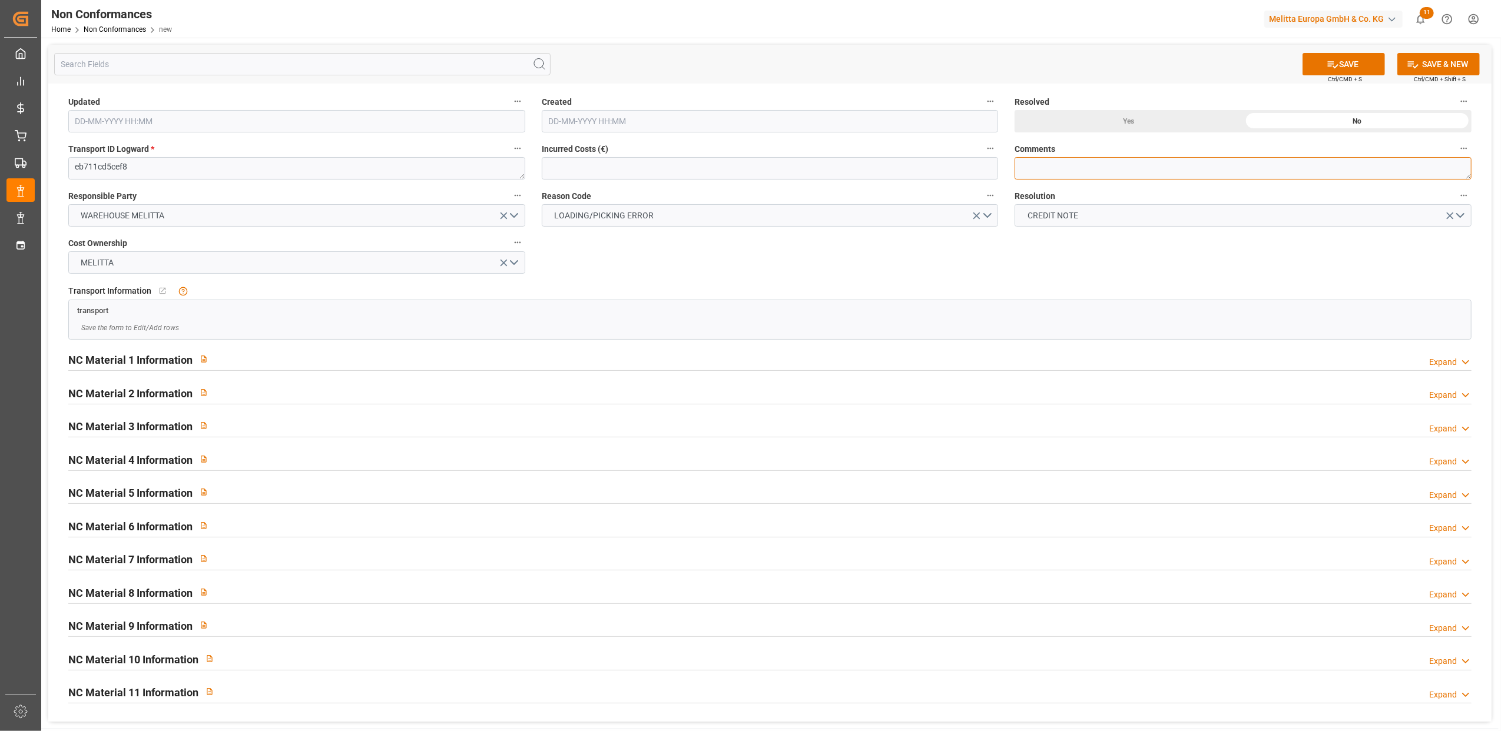
click at [1033, 165] on textarea at bounding box center [1243, 168] width 457 height 22
type textarea "LITIGE 1044 BL 20377015 Reçu 16 colis 4/80 blanc à la place de 16 colis brun"
click at [1369, 61] on button "SAVE" at bounding box center [1344, 64] width 82 height 22
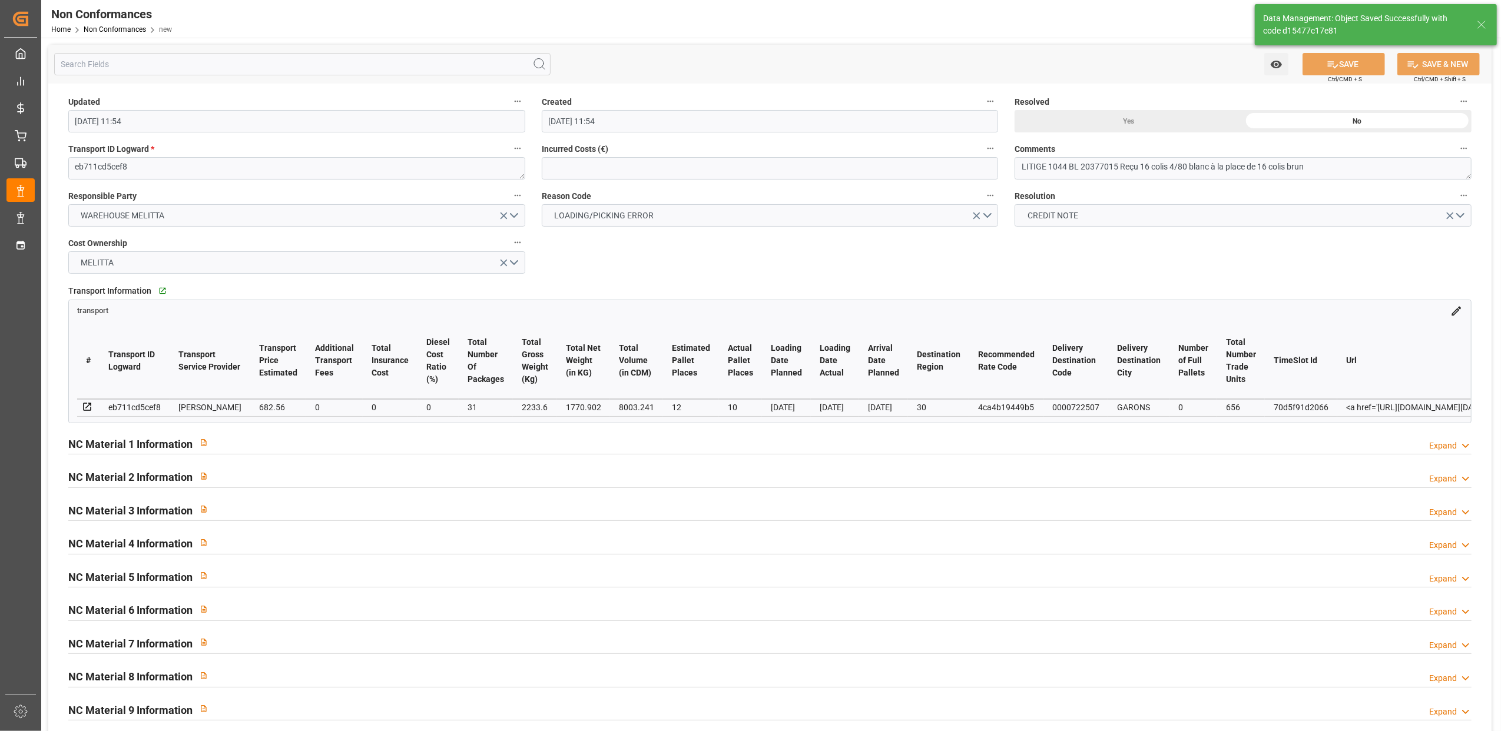
type input "09-09-2025 11:54"
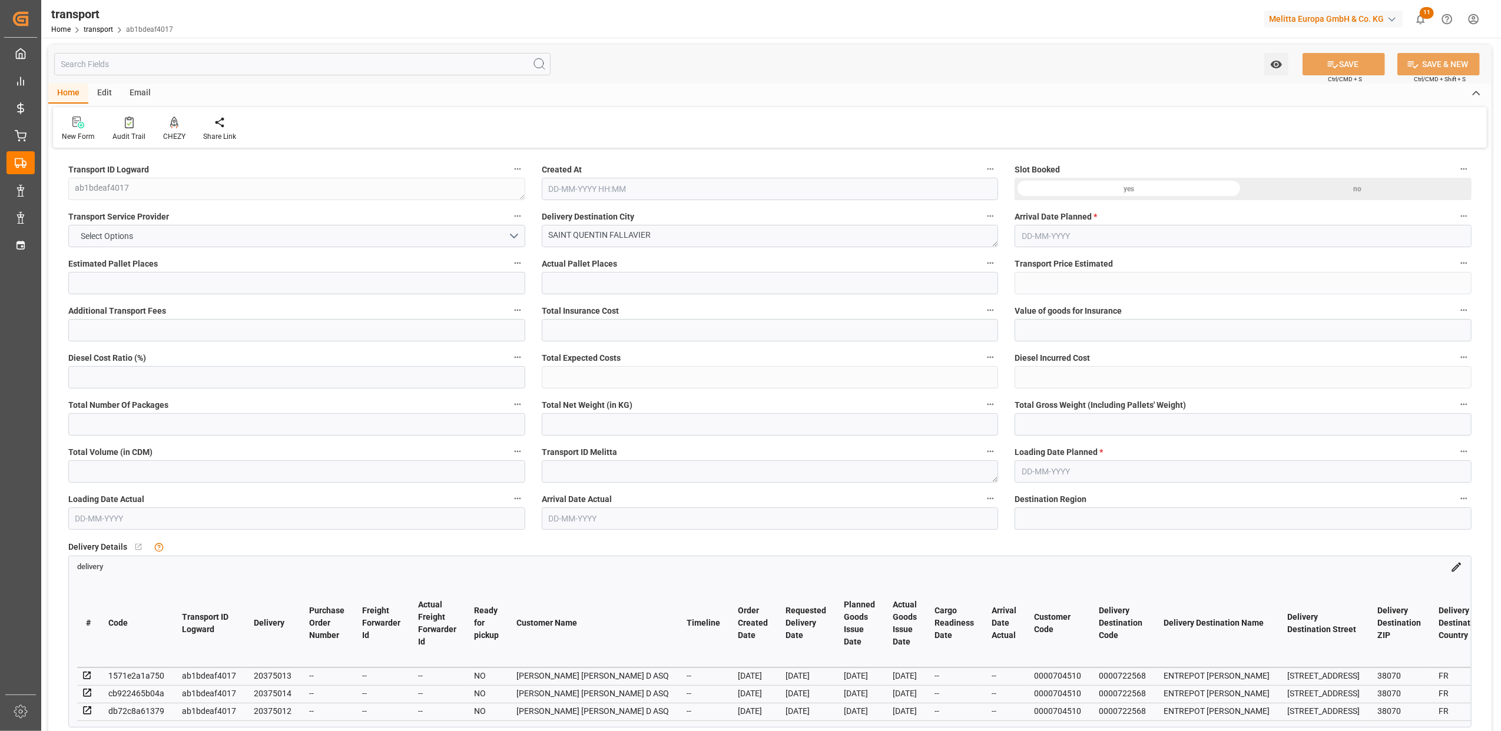
type input "4"
type input "2"
type input "127.1932"
type input "0"
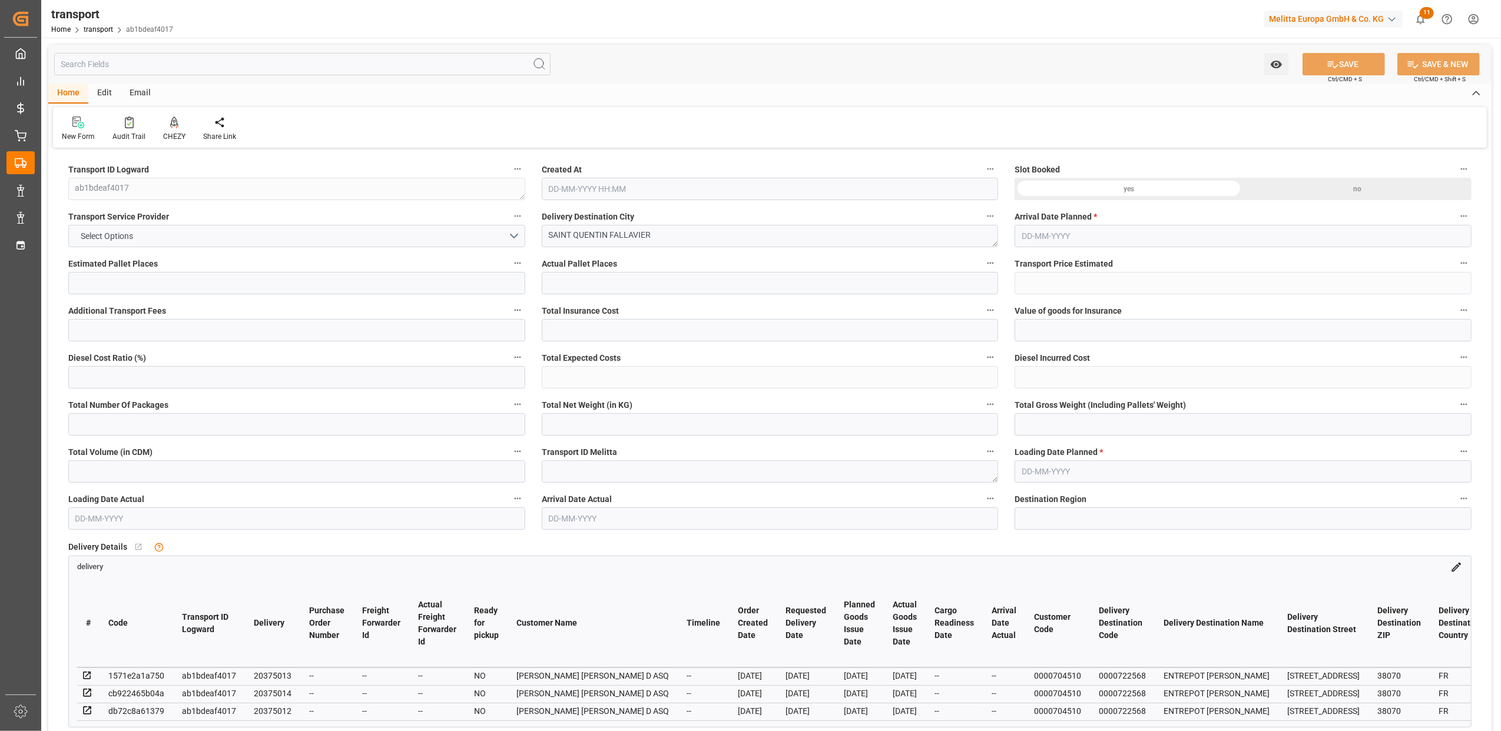
type input "0"
type input "127.1932"
type input "0"
type input "3"
type input "157.415"
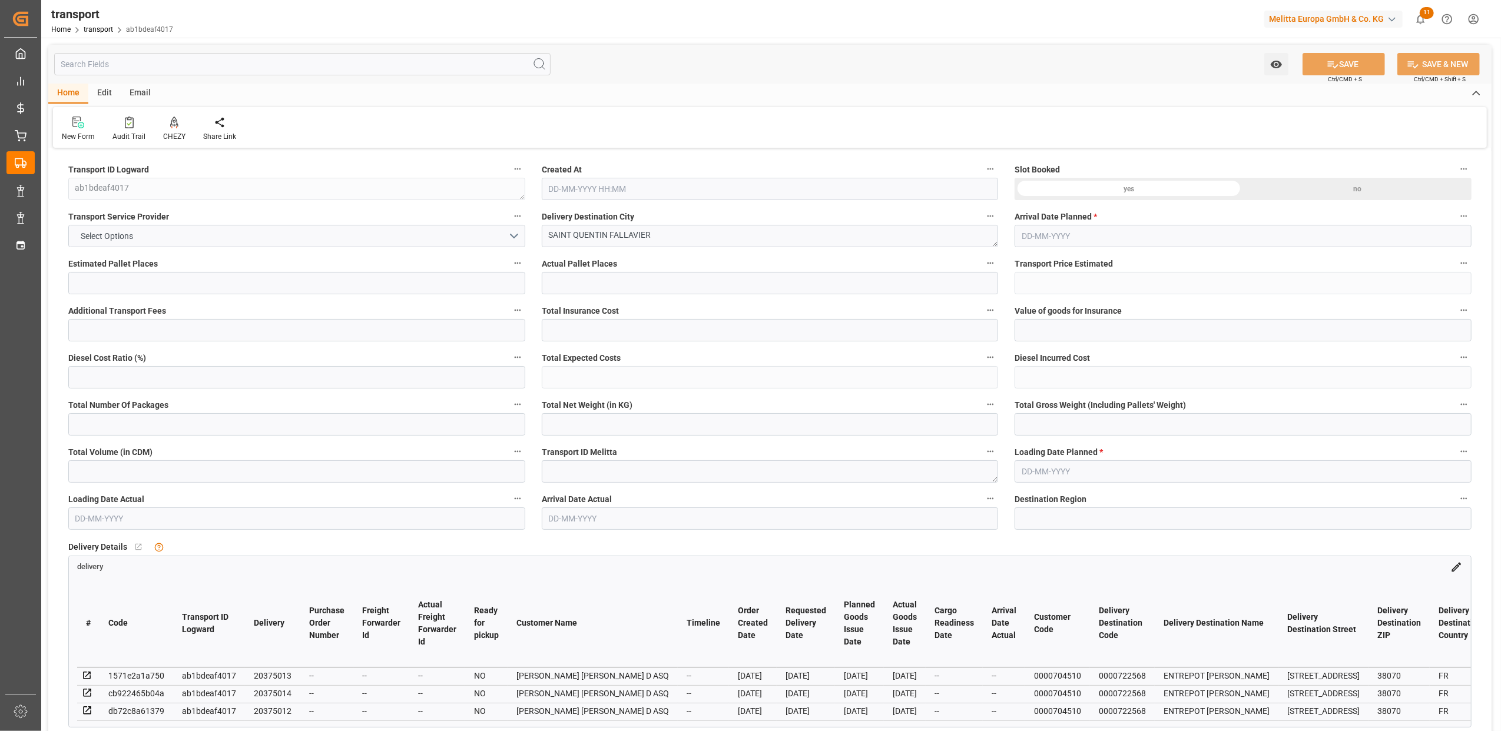
type input "349.144"
type input "1328.719"
type input "38"
type input "0"
type input "59"
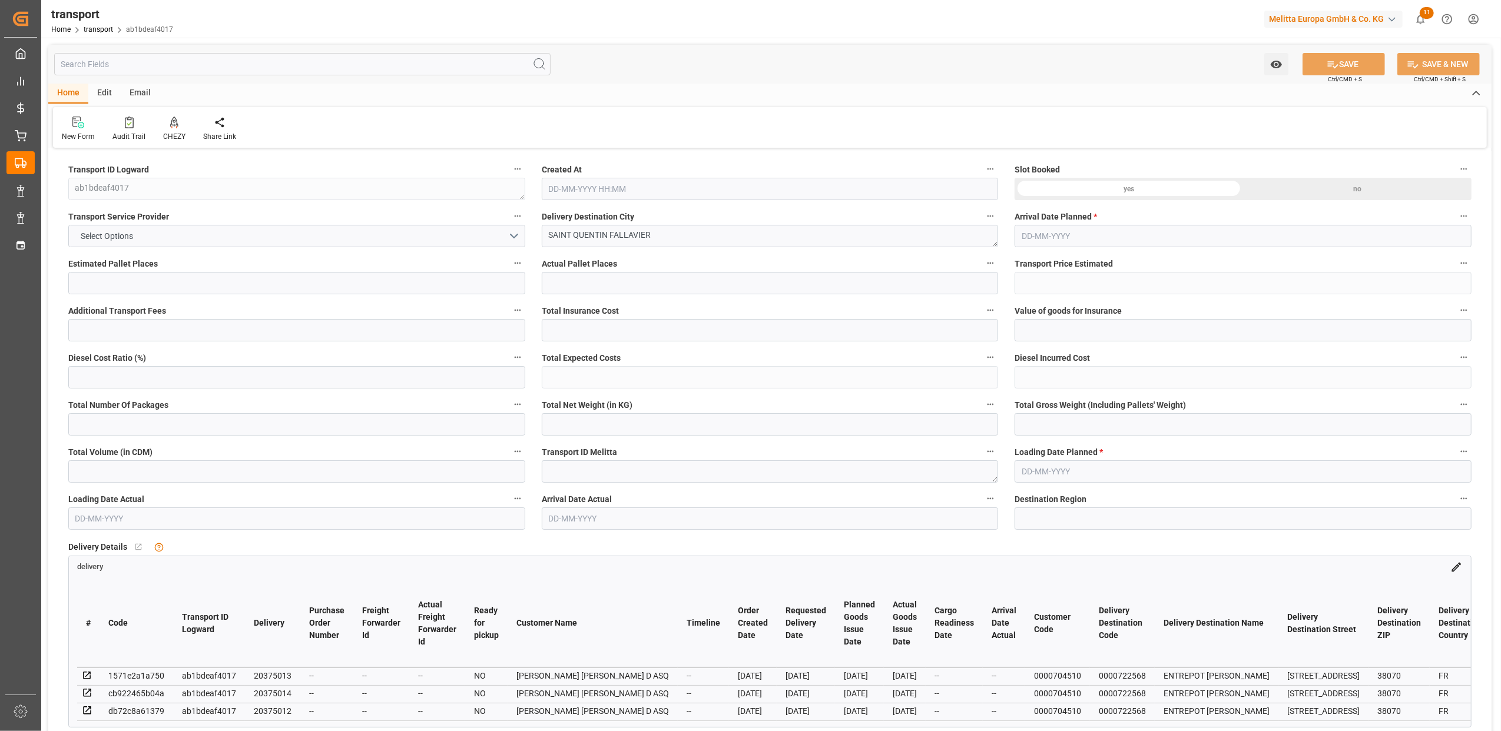
type input "7"
type input "101"
type input "188.144"
type input "0"
type input "4710.8598"
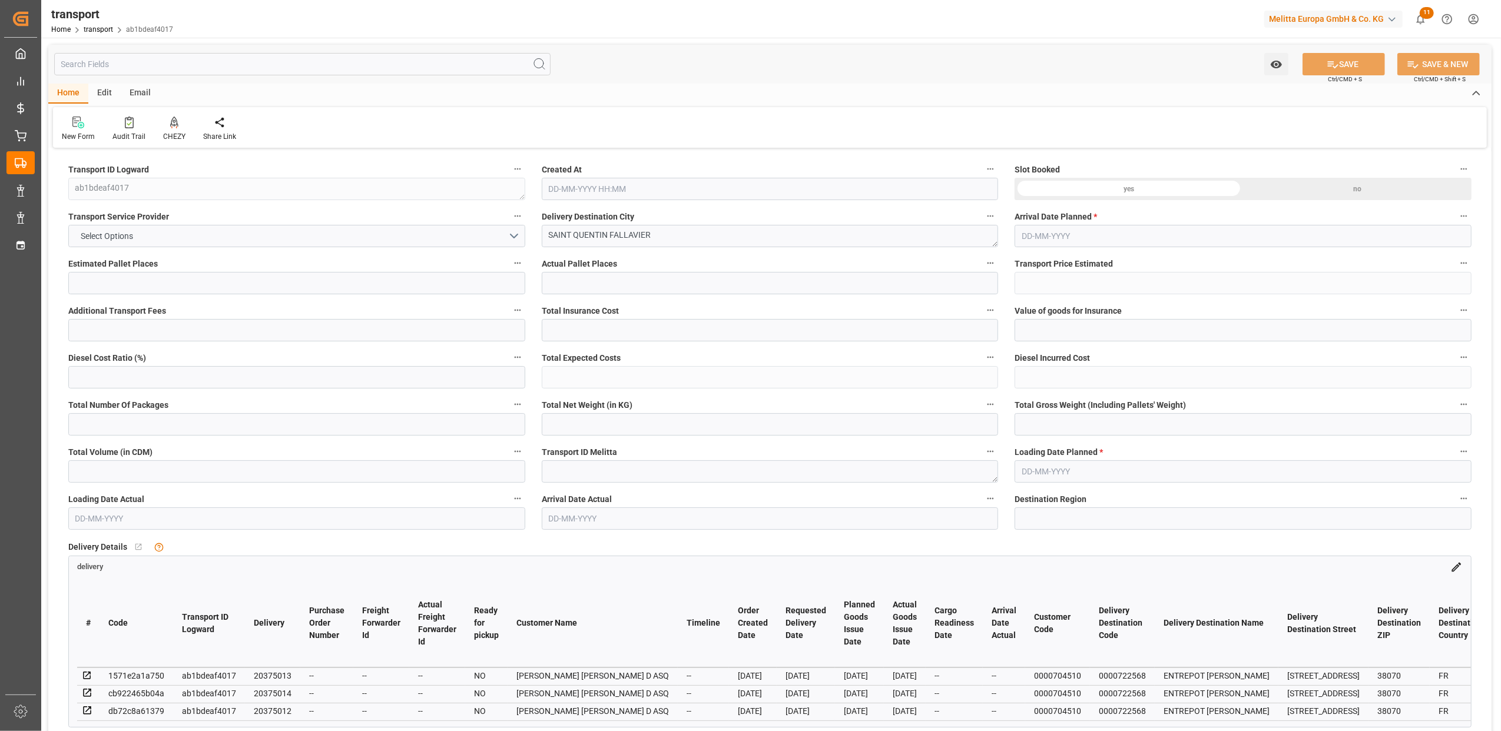
type input "0"
type input "21"
type input "35"
type input "25-07-2025 14:02"
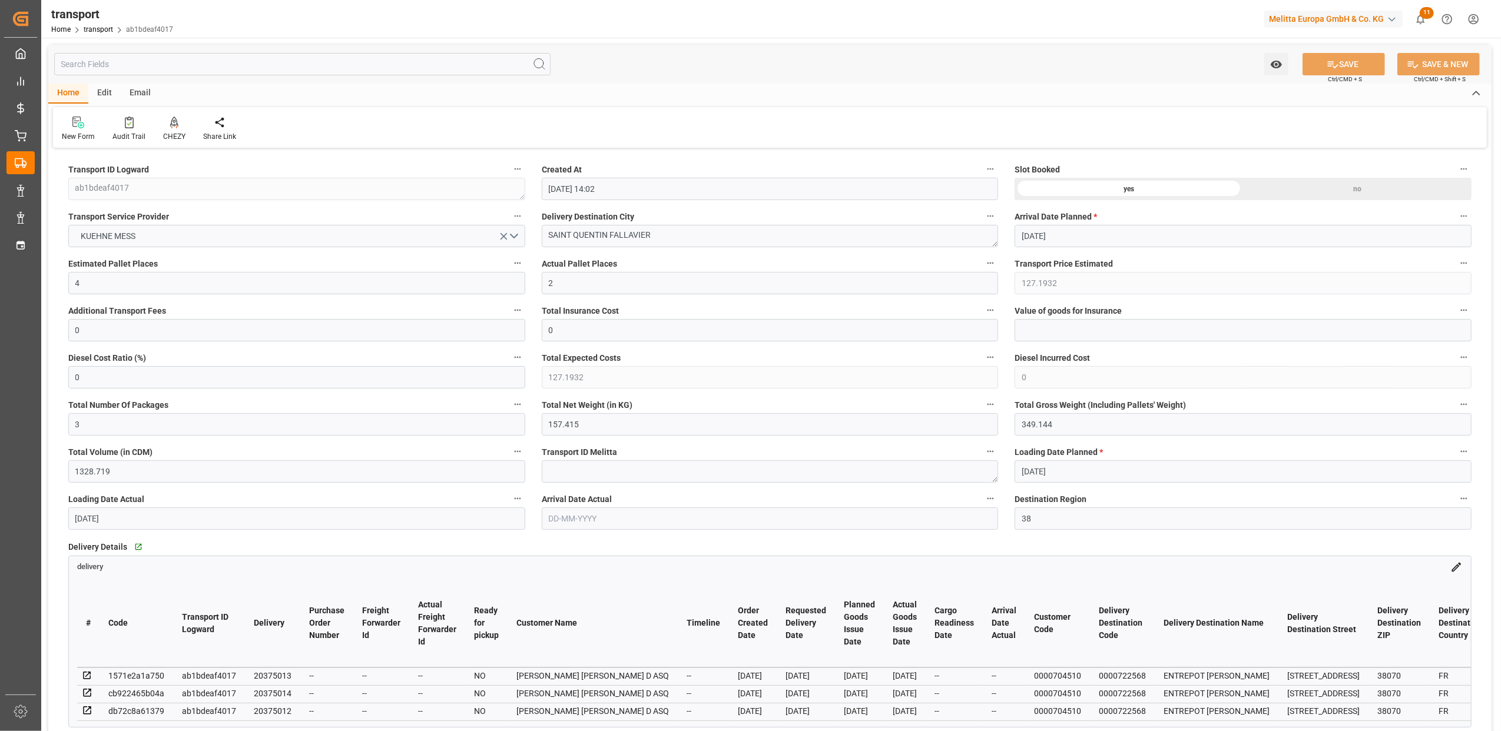
type input "[DATE]"
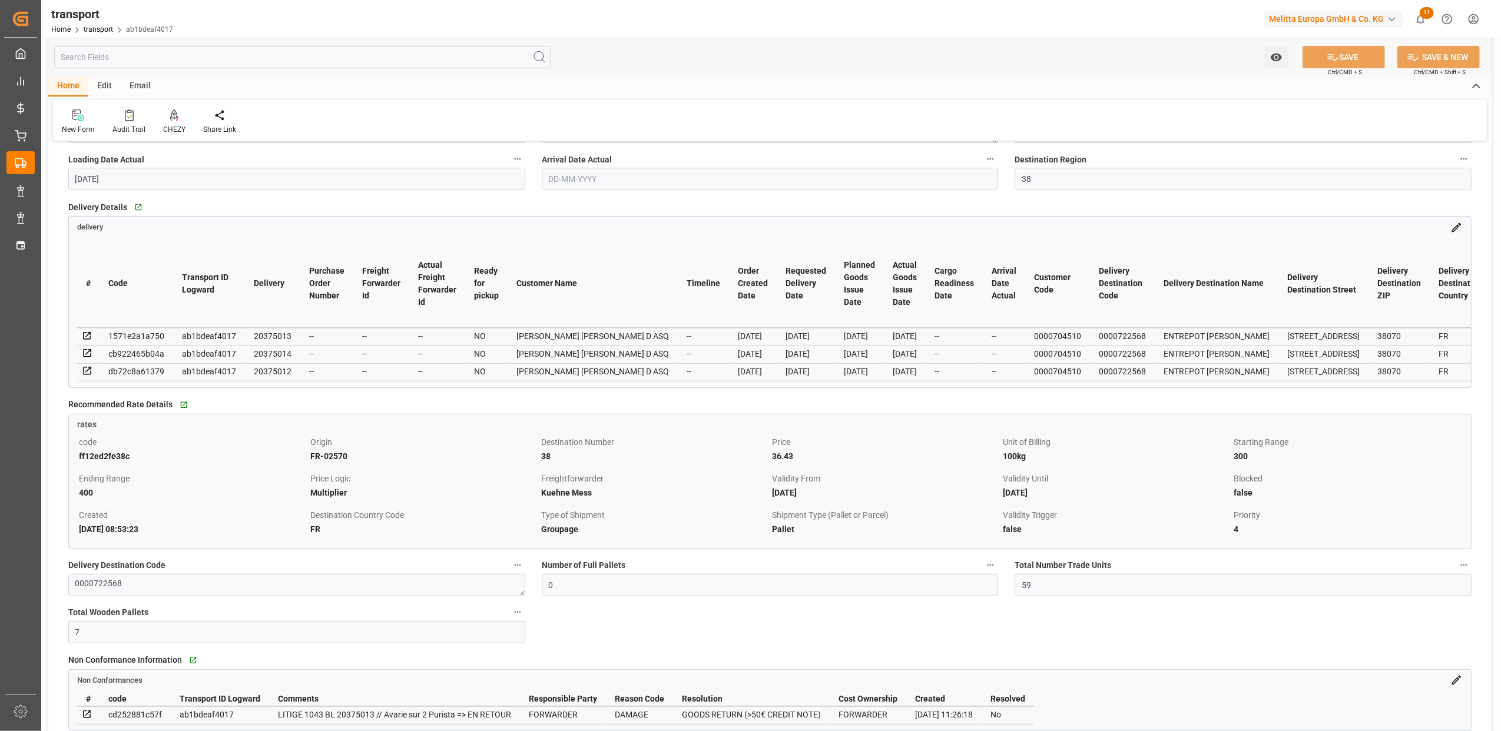
scroll to position [392, 0]
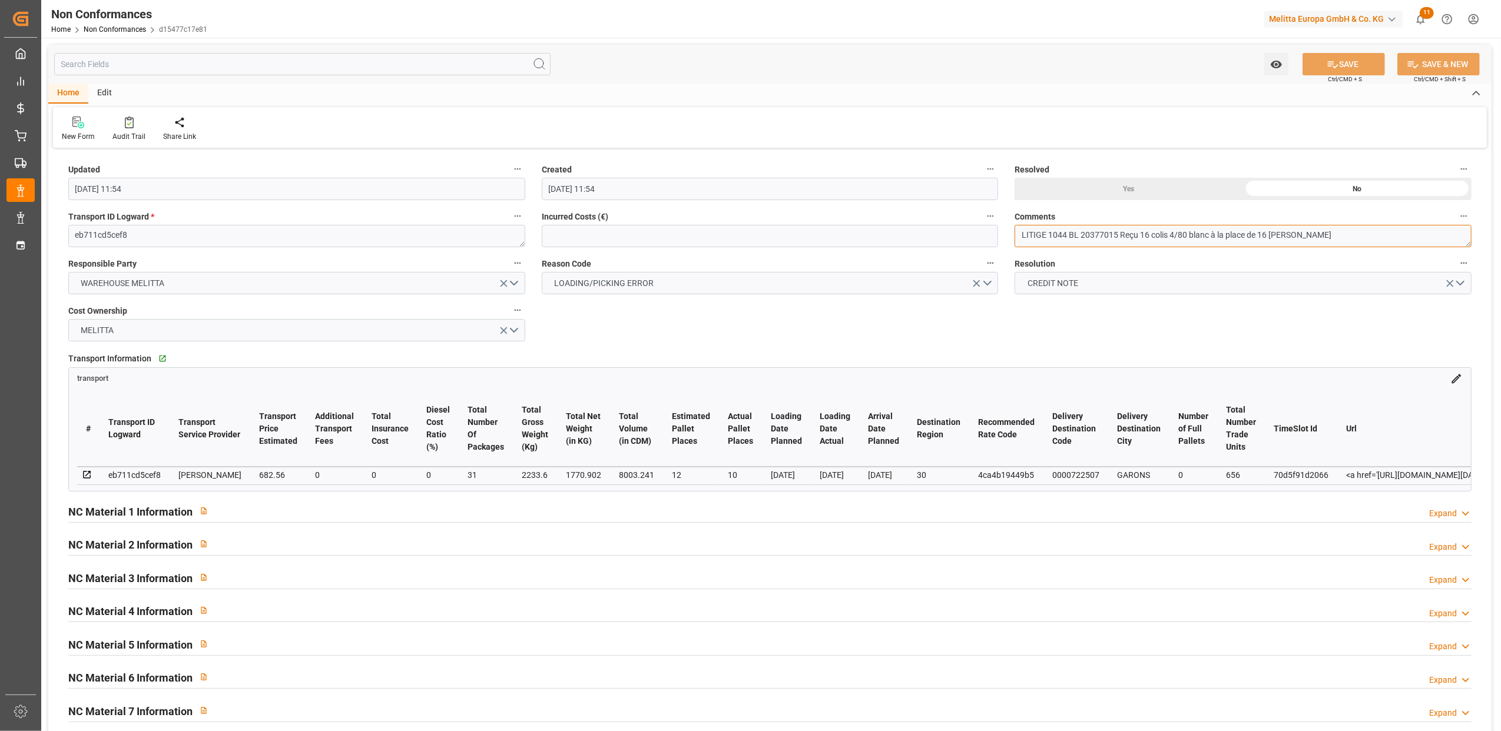
click at [1309, 231] on textarea "LITIGE 1044 BL 20377015 Reçu 16 colis 4/80 blanc à la place de 16 colis brun" at bounding box center [1243, 236] width 457 height 22
type textarea "LITIGE 1044 BL 20377015 Reçu 16 colis 4/80 blanc à la place de 16 colis brun GA…"
click at [1112, 194] on div "Yes" at bounding box center [1129, 189] width 228 height 22
click at [1365, 64] on button "SAVE" at bounding box center [1344, 64] width 82 height 22
type input "09-09-2025 11:56"
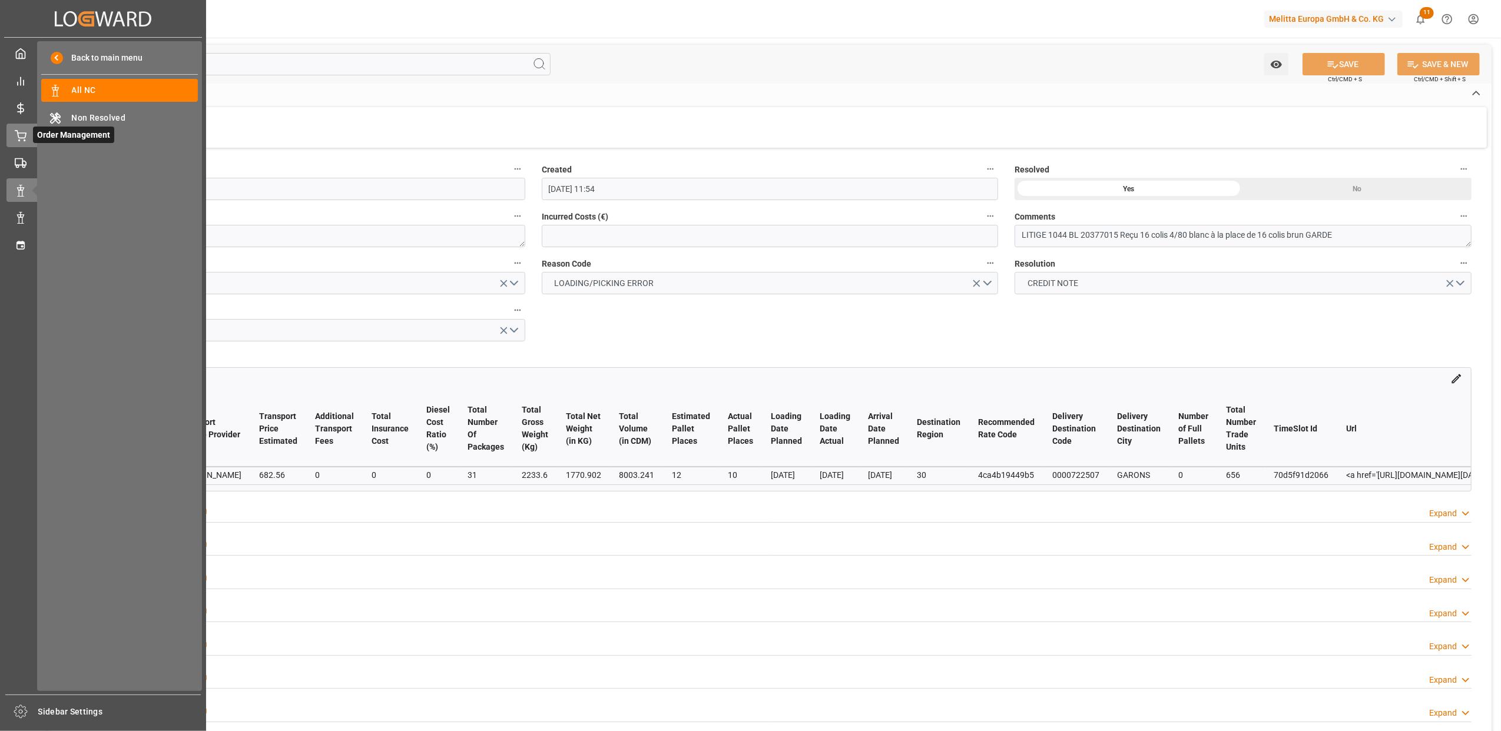
click at [12, 138] on div at bounding box center [16, 136] width 20 height 12
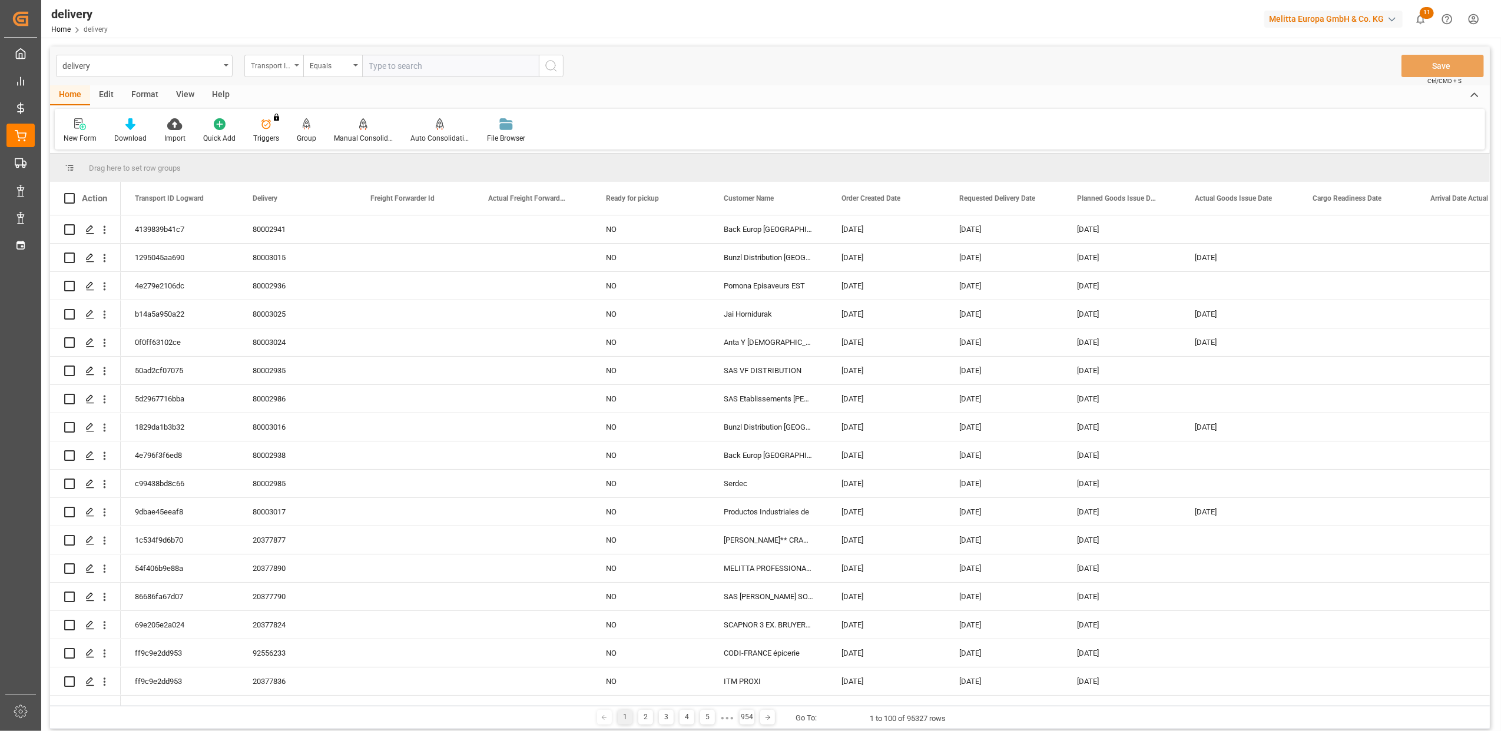
click at [297, 66] on icon "open menu" at bounding box center [296, 65] width 5 height 2
click at [302, 151] on div "Delivery" at bounding box center [332, 145] width 175 height 25
click at [448, 62] on input "text" at bounding box center [450, 66] width 177 height 22
type input "20375871"
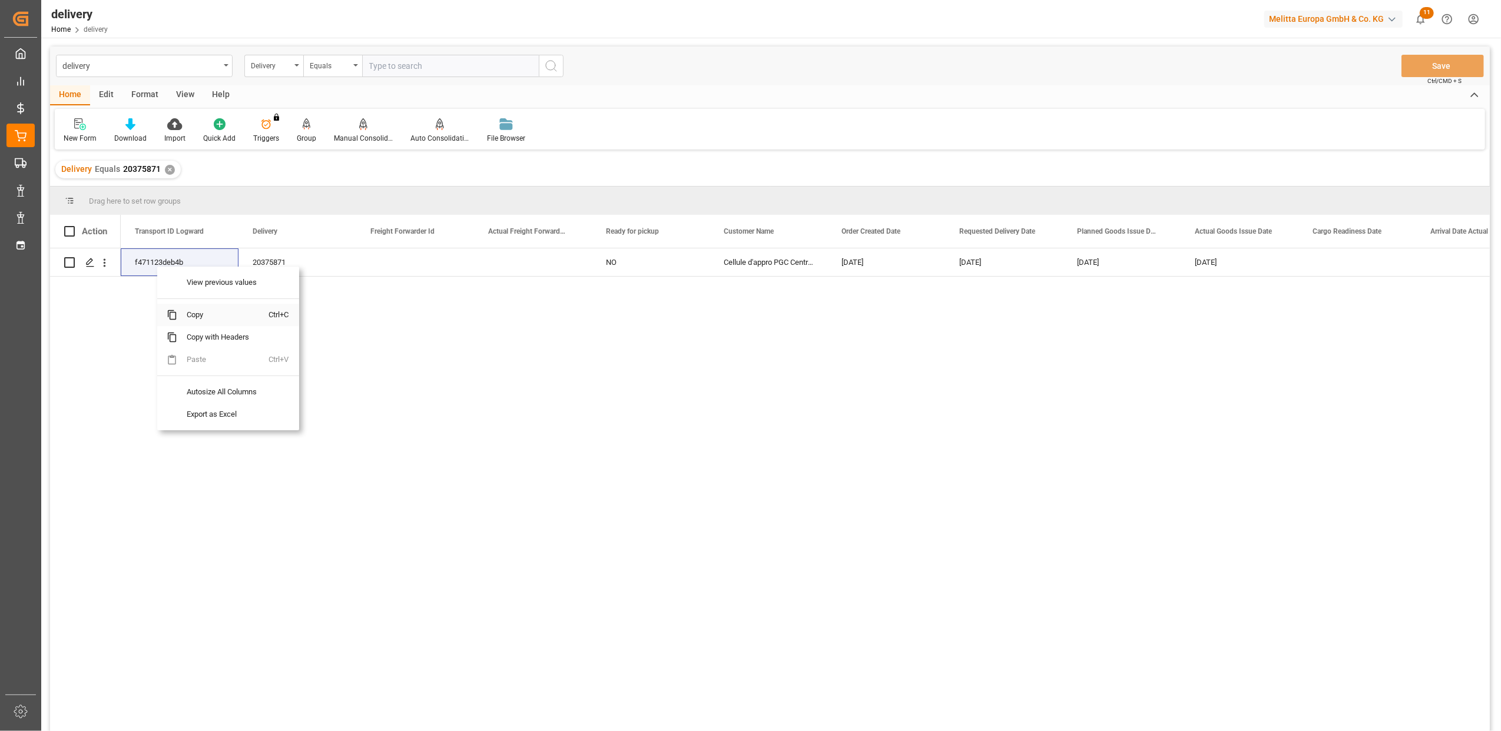
click at [215, 314] on span "Copy" at bounding box center [223, 315] width 92 height 22
click at [220, 314] on span "Copy" at bounding box center [225, 311] width 92 height 22
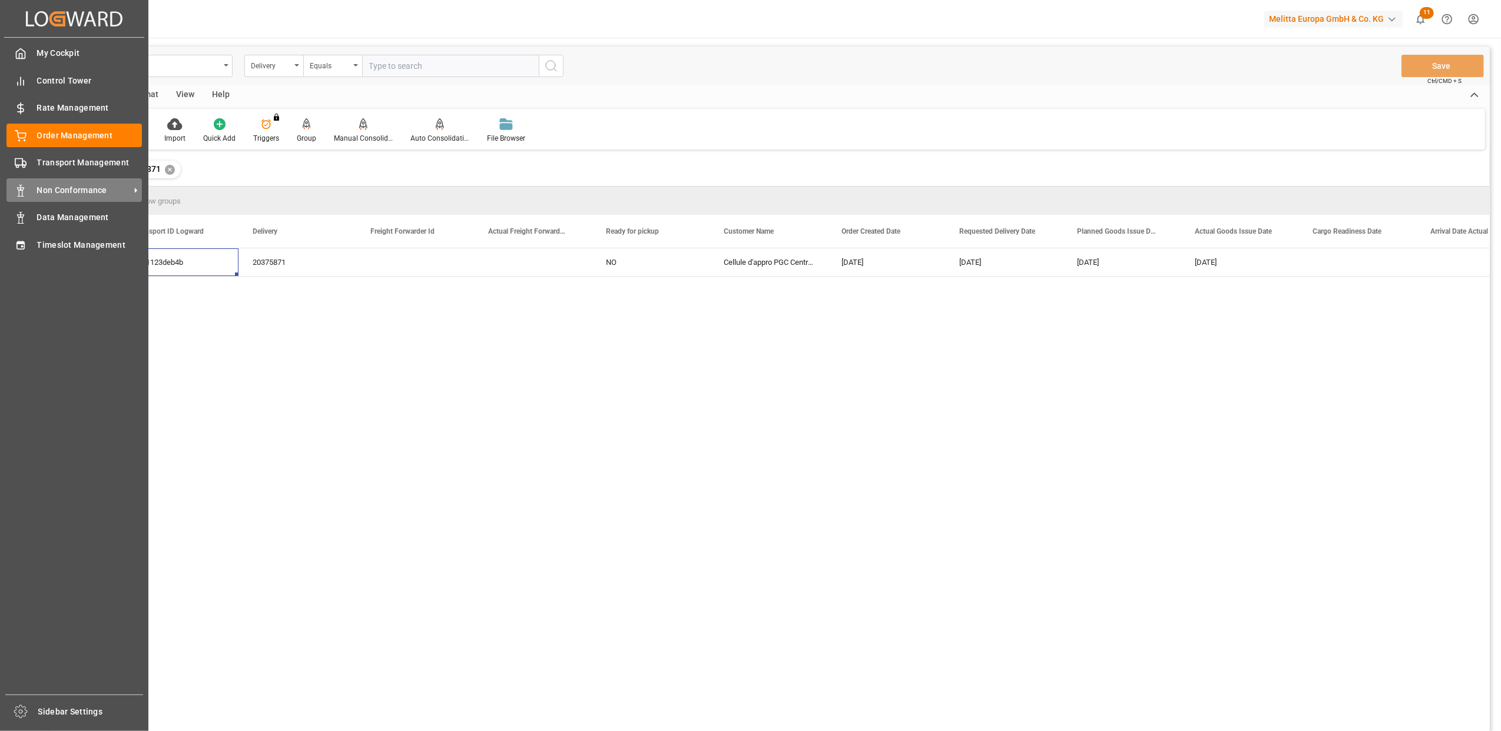
click at [73, 189] on span "Non Conformance" at bounding box center [83, 190] width 93 height 12
click at [61, 187] on span "Non Conformance" at bounding box center [83, 190] width 93 height 12
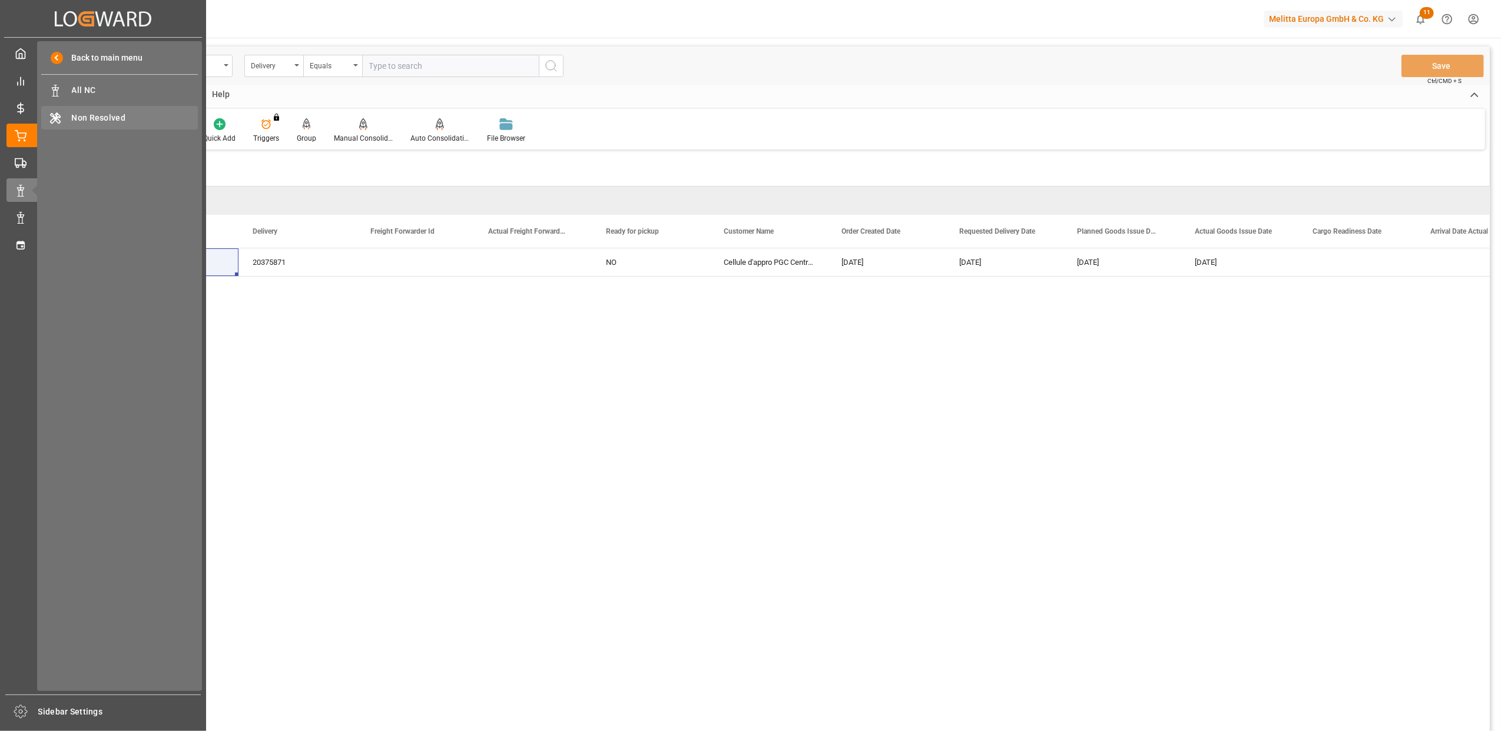
click at [97, 118] on span "Non Resolved" at bounding box center [135, 118] width 127 height 12
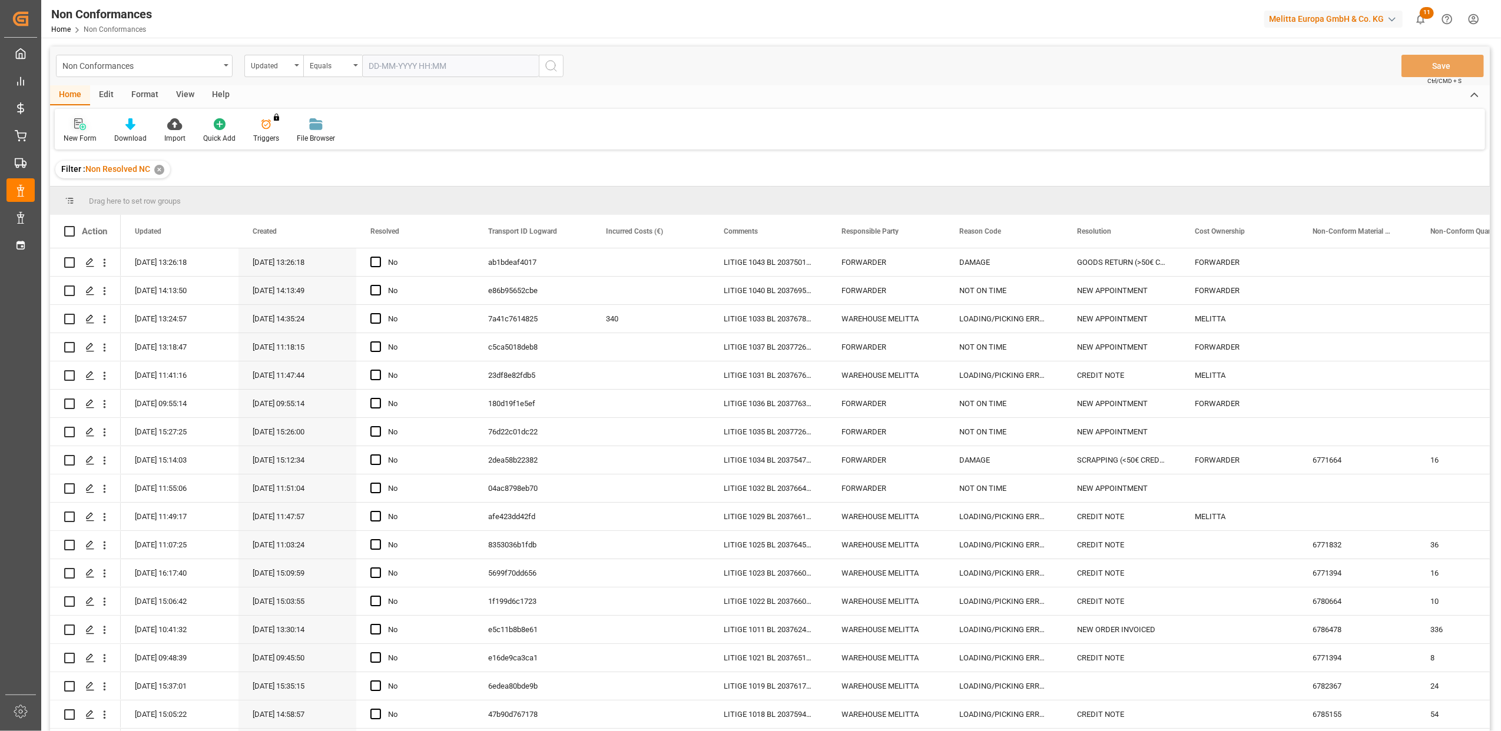
click at [79, 131] on div "New Form" at bounding box center [80, 131] width 51 height 26
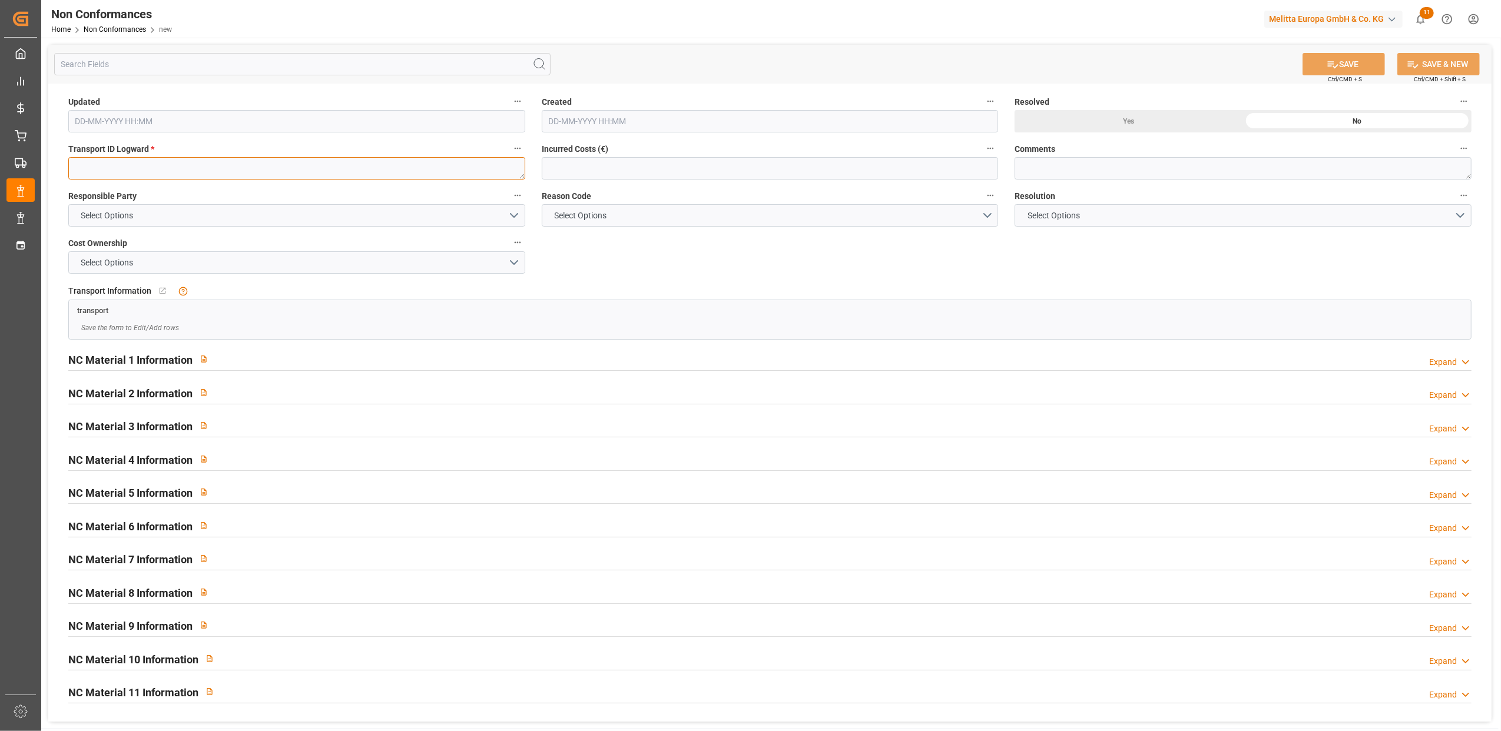
click at [351, 161] on textarea at bounding box center [296, 168] width 457 height 22
paste textarea "f471123deb4b"
type textarea "f471123deb4b"
click at [508, 215] on button "Select Options" at bounding box center [296, 215] width 457 height 22
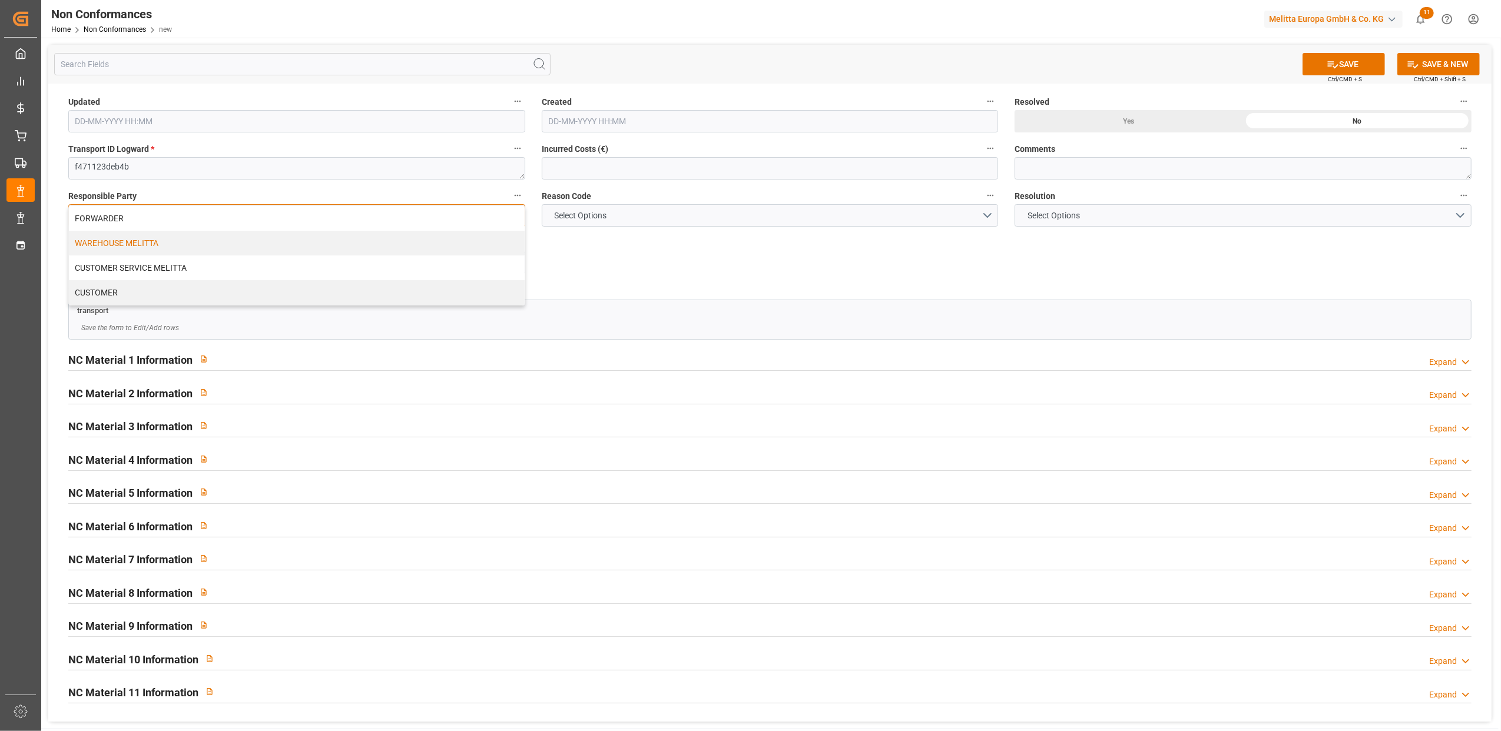
click at [272, 243] on div "WAREHOUSE MELITTA" at bounding box center [297, 243] width 456 height 25
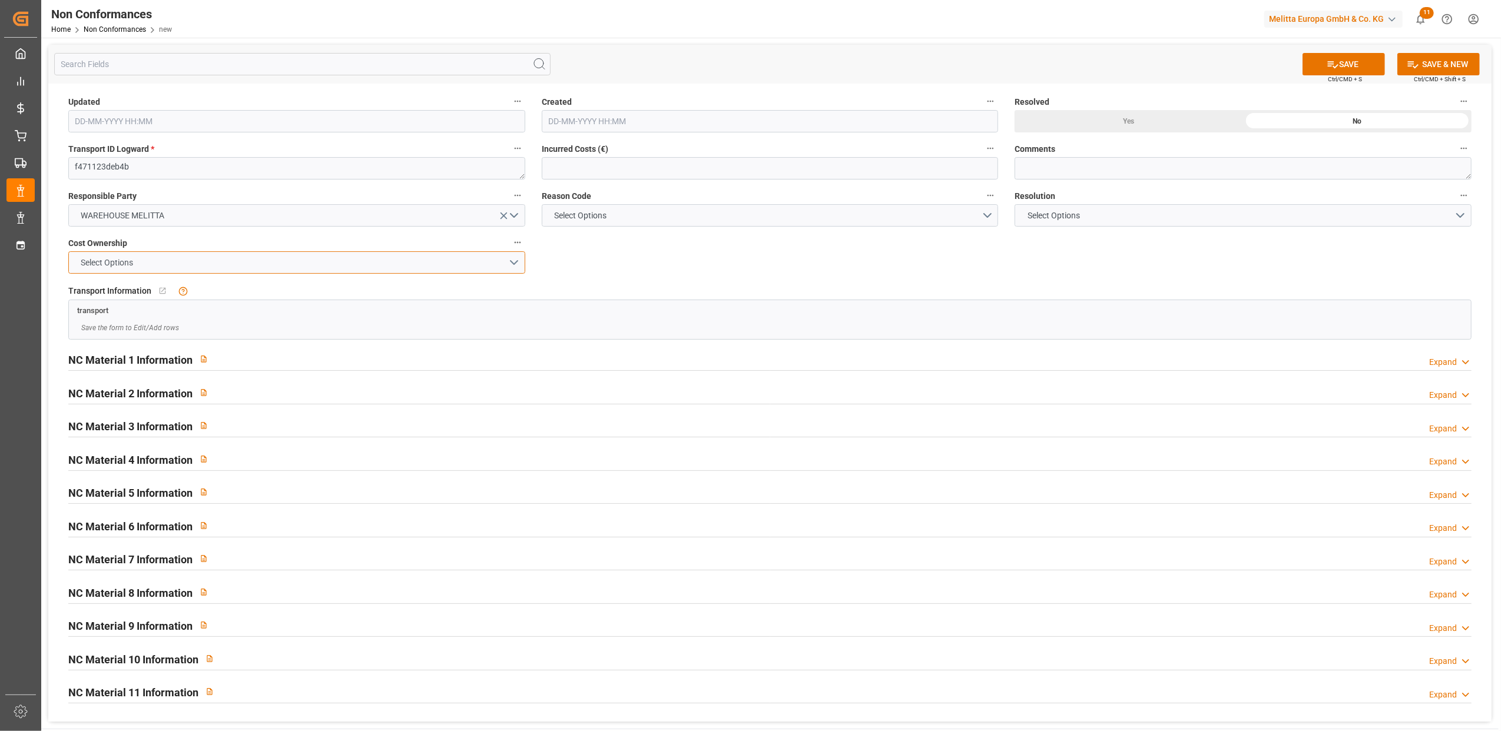
click at [517, 265] on button "Select Options" at bounding box center [296, 262] width 457 height 22
click at [365, 295] on div "MELITTA" at bounding box center [297, 290] width 456 height 25
click at [365, 295] on div "No child Object linked" at bounding box center [294, 291] width 236 height 11
click at [985, 218] on button "Select Options" at bounding box center [770, 215] width 457 height 22
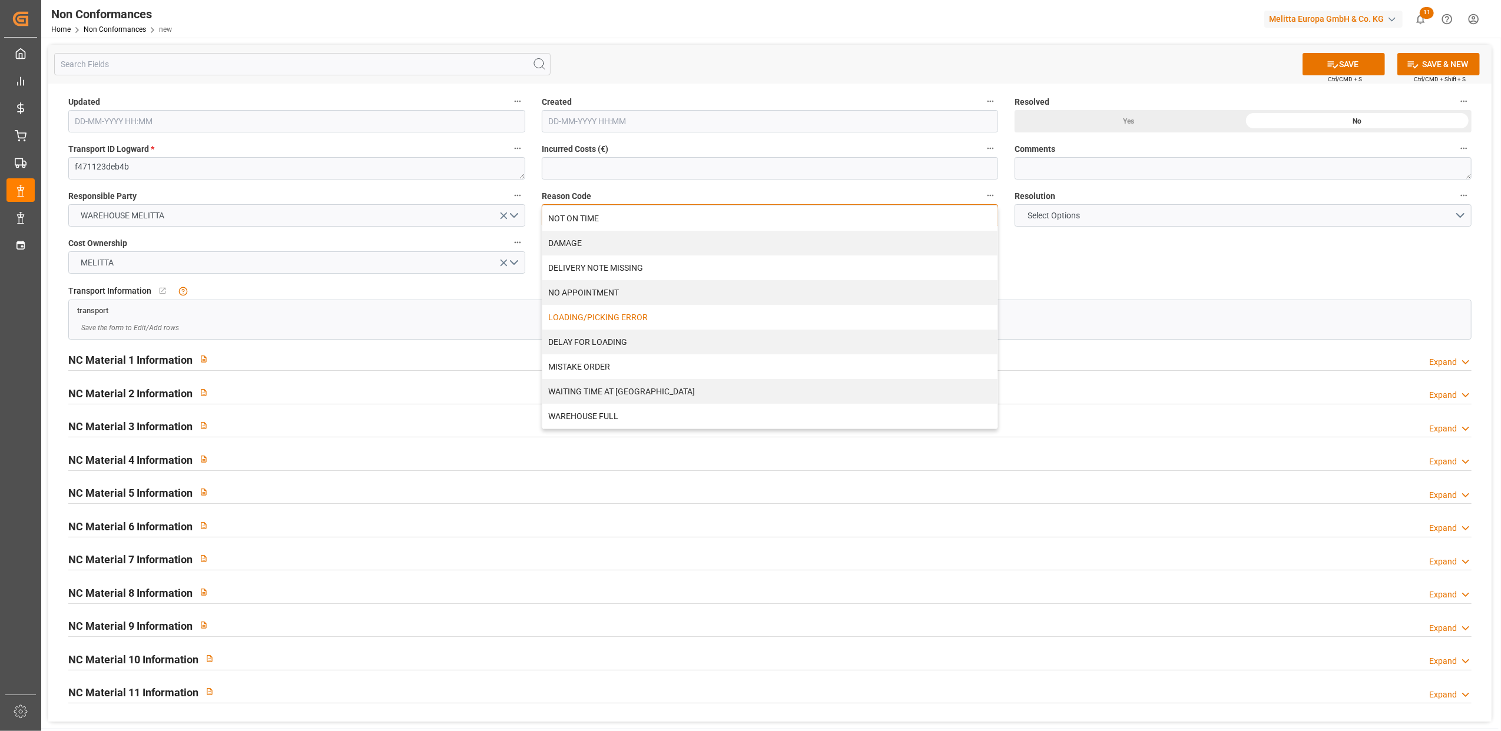
click at [603, 316] on div "LOADING/PICKING ERROR" at bounding box center [770, 317] width 456 height 25
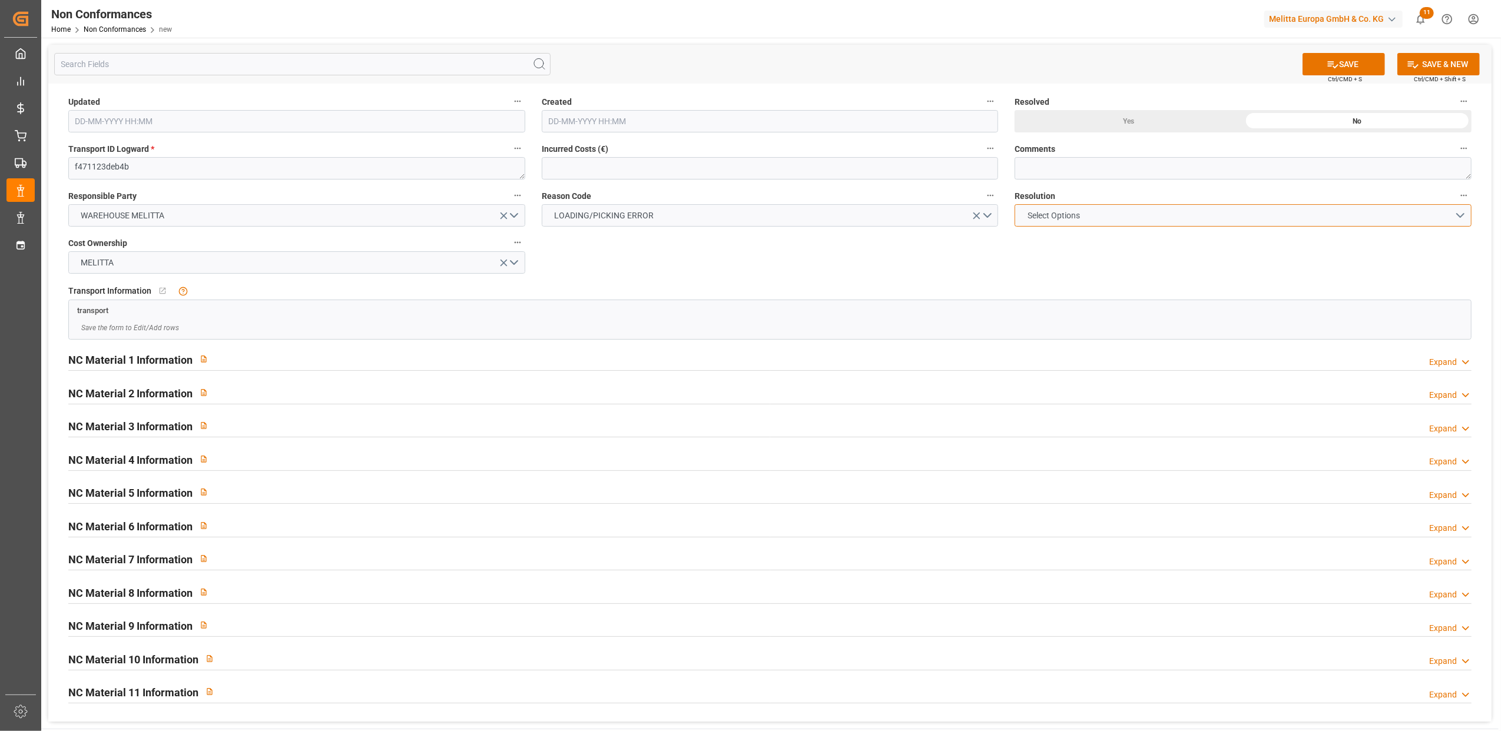
click at [1460, 216] on button "Select Options" at bounding box center [1243, 215] width 457 height 22
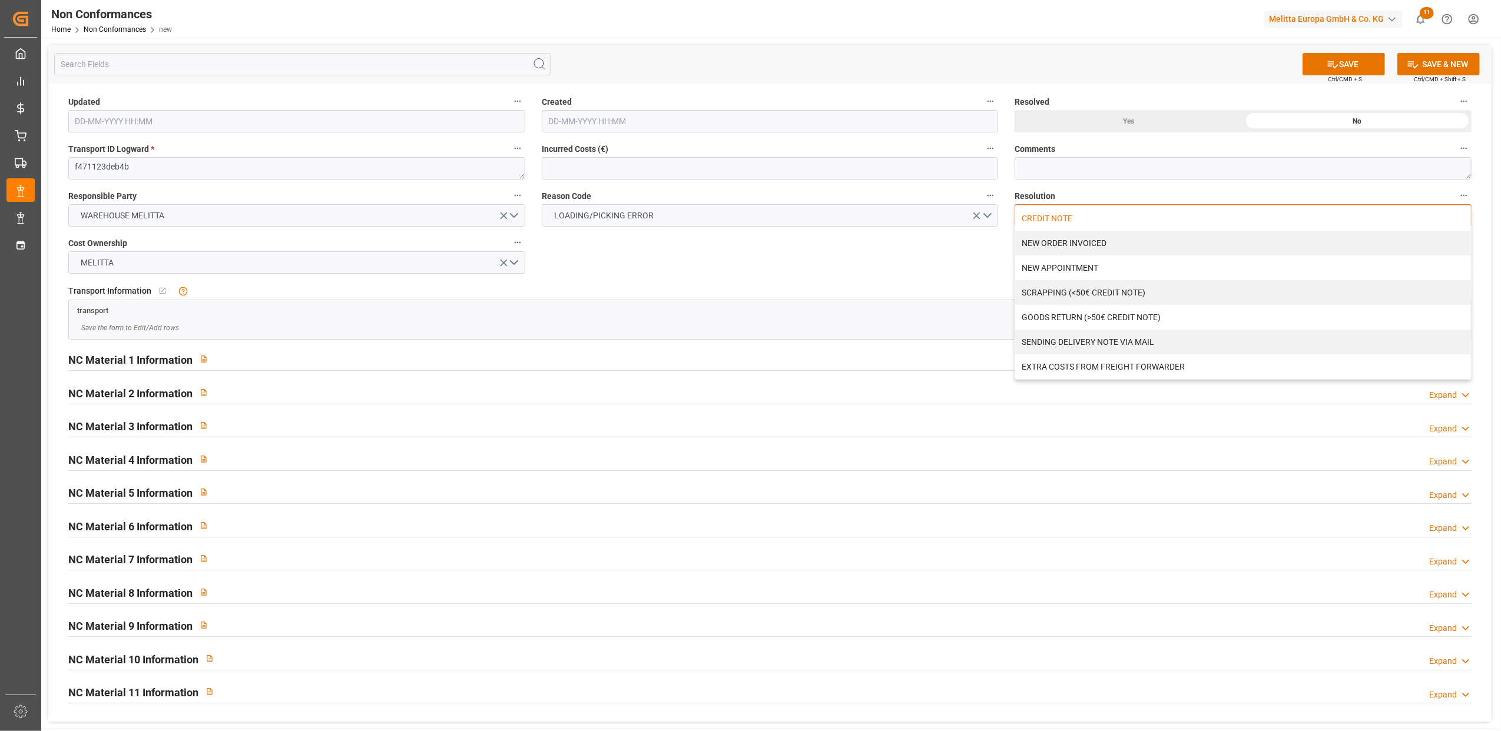
click at [1103, 220] on div "CREDIT NOTE" at bounding box center [1243, 218] width 456 height 25
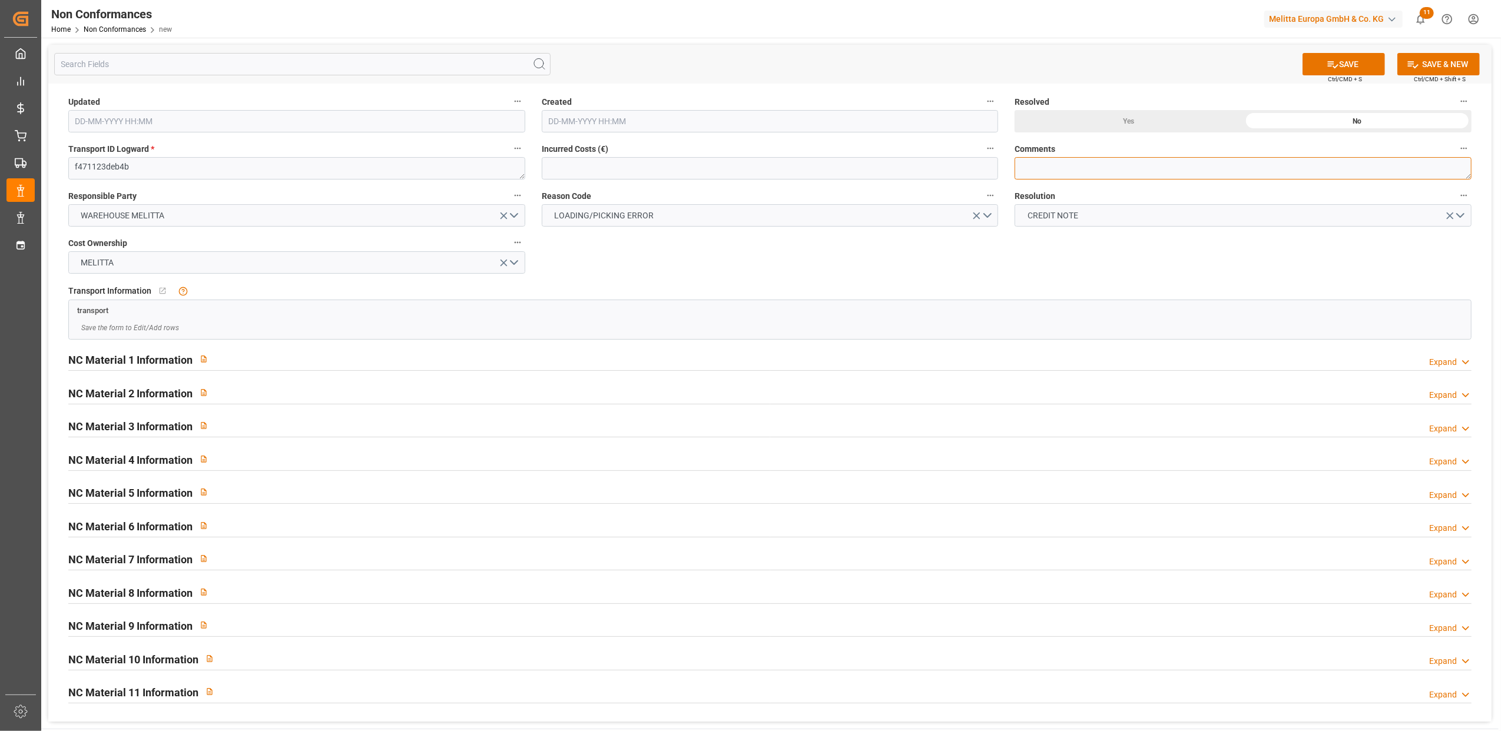
click at [1072, 161] on textarea at bounding box center [1243, 168] width 457 height 22
type textarea "l"
type textarea "LITIGE 1045 BL 20375871"
click at [1336, 62] on button "SAVE" at bounding box center [1344, 64] width 82 height 22
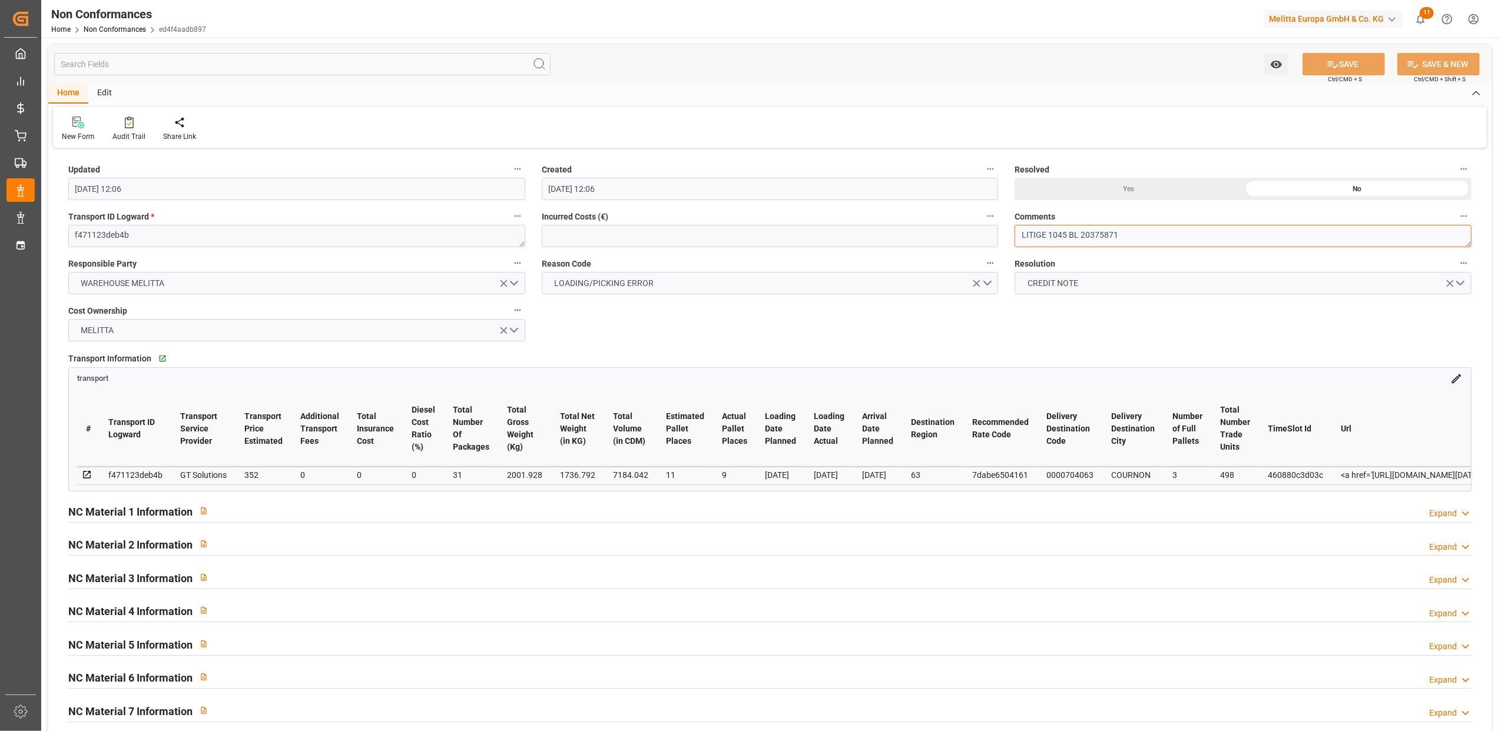
click at [1228, 239] on textarea "LITIGE 1045 BL 20375871" at bounding box center [1243, 236] width 457 height 22
click at [1456, 516] on div "Expand" at bounding box center [1443, 514] width 28 height 12
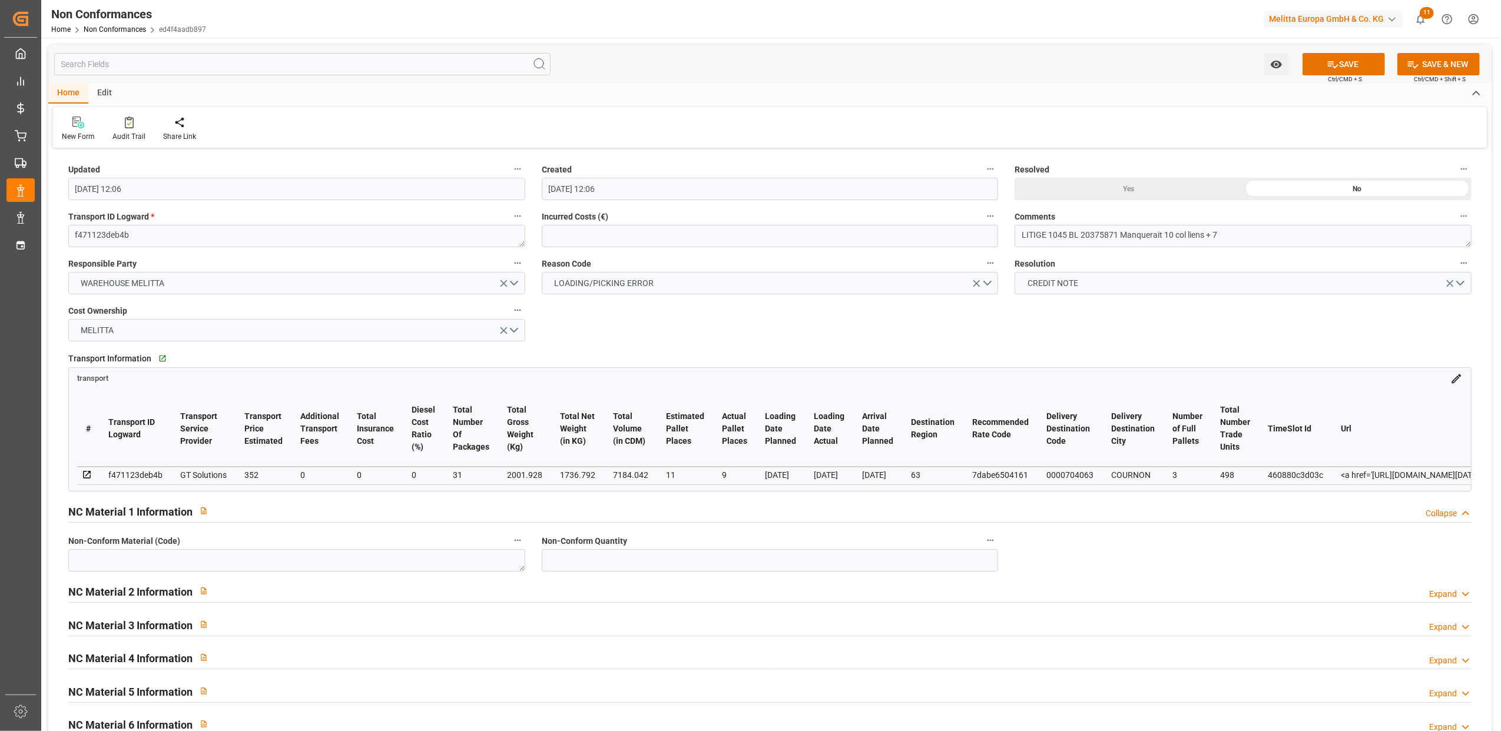
click at [1442, 597] on div "Expand" at bounding box center [1443, 594] width 28 height 12
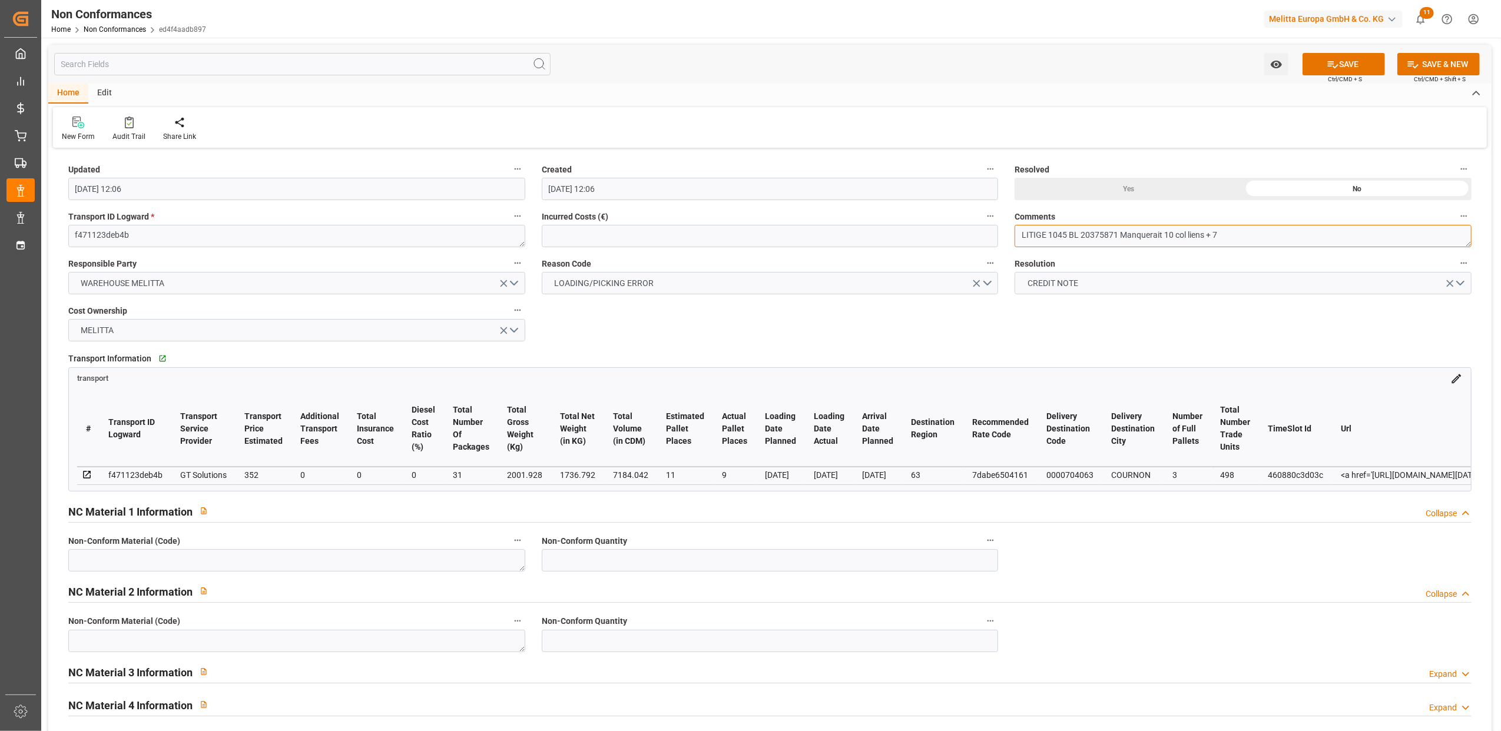
click at [1259, 232] on textarea "LITIGE 1045 BL 20375871 Manquerait 10 col liens + 7" at bounding box center [1243, 236] width 457 height 22
click at [1246, 234] on textarea "LITIGE 1045 BL 20375871 Manquerait 10 col liens + 7 colisns FE 35L" at bounding box center [1243, 236] width 457 height 22
click at [1318, 234] on textarea "LITIGE 1045 BL 20375871 Manquerait 10 col liens + 7 colis FE 35L" at bounding box center [1243, 236] width 457 height 22
type textarea "LITIGE 1045 BL 20375871 Manquerait 10 col liens + 7 colis FE 35L // Pas d'écart…"
click at [1148, 185] on div "Yes" at bounding box center [1129, 189] width 228 height 22
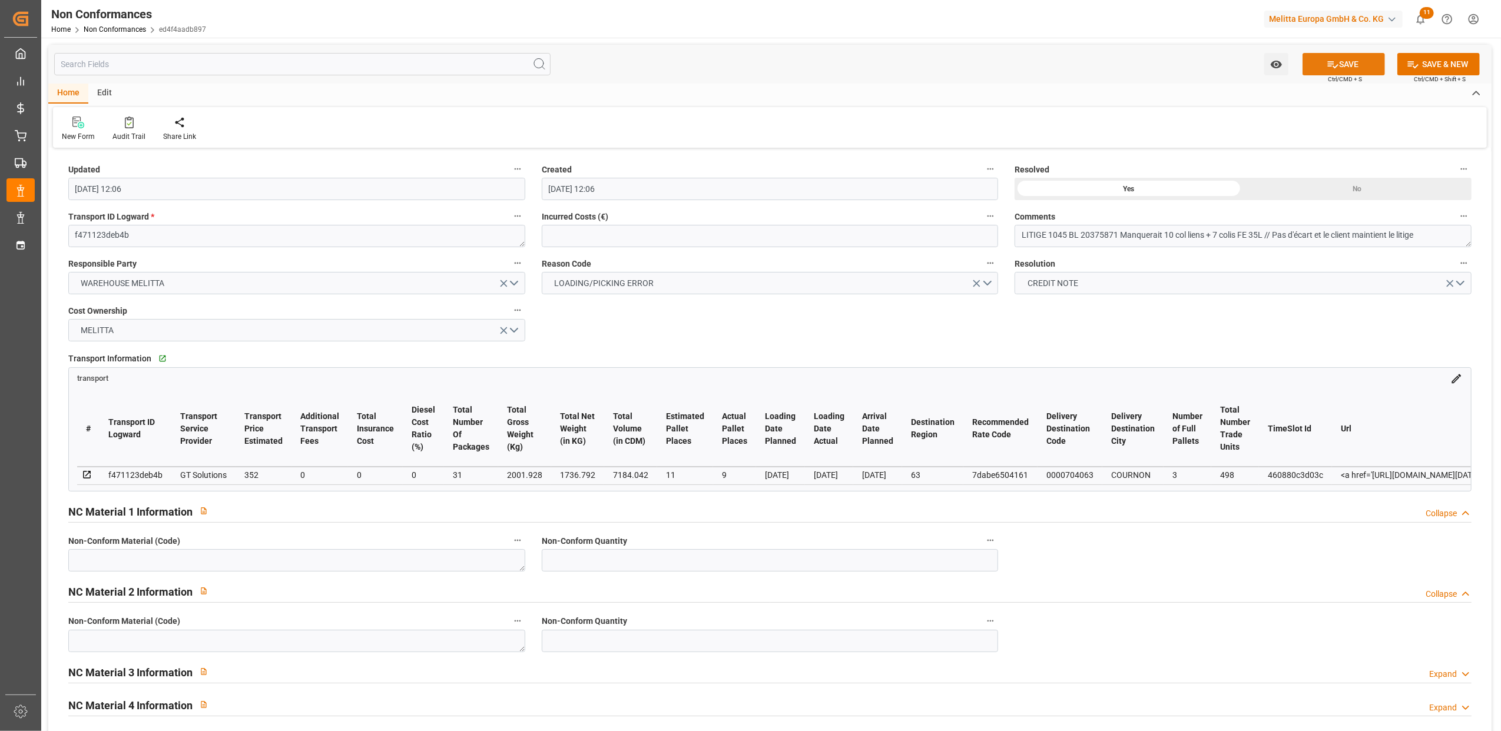
click at [1357, 65] on button "SAVE" at bounding box center [1344, 64] width 82 height 22
type input "09-09-2025 12:19"
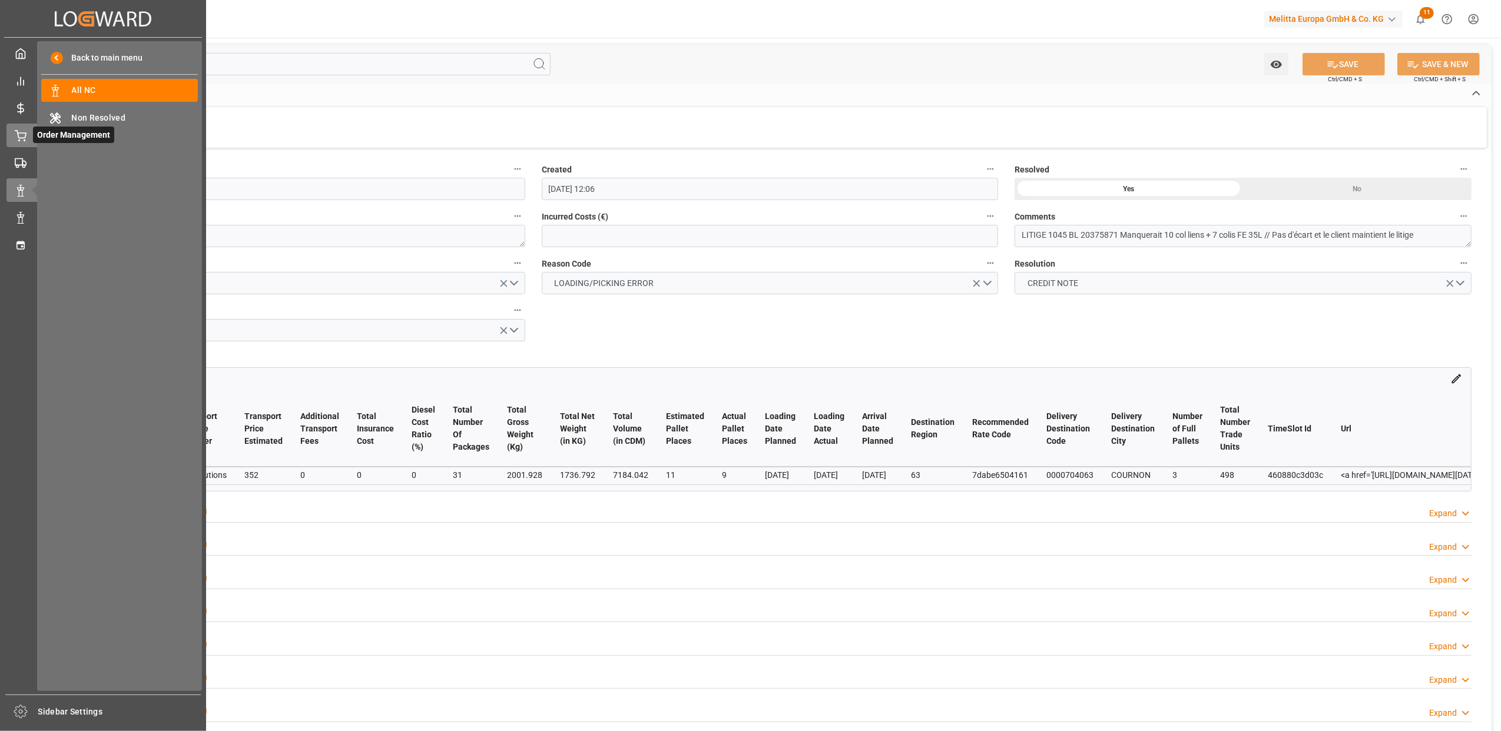
click at [12, 133] on div at bounding box center [16, 136] width 20 height 12
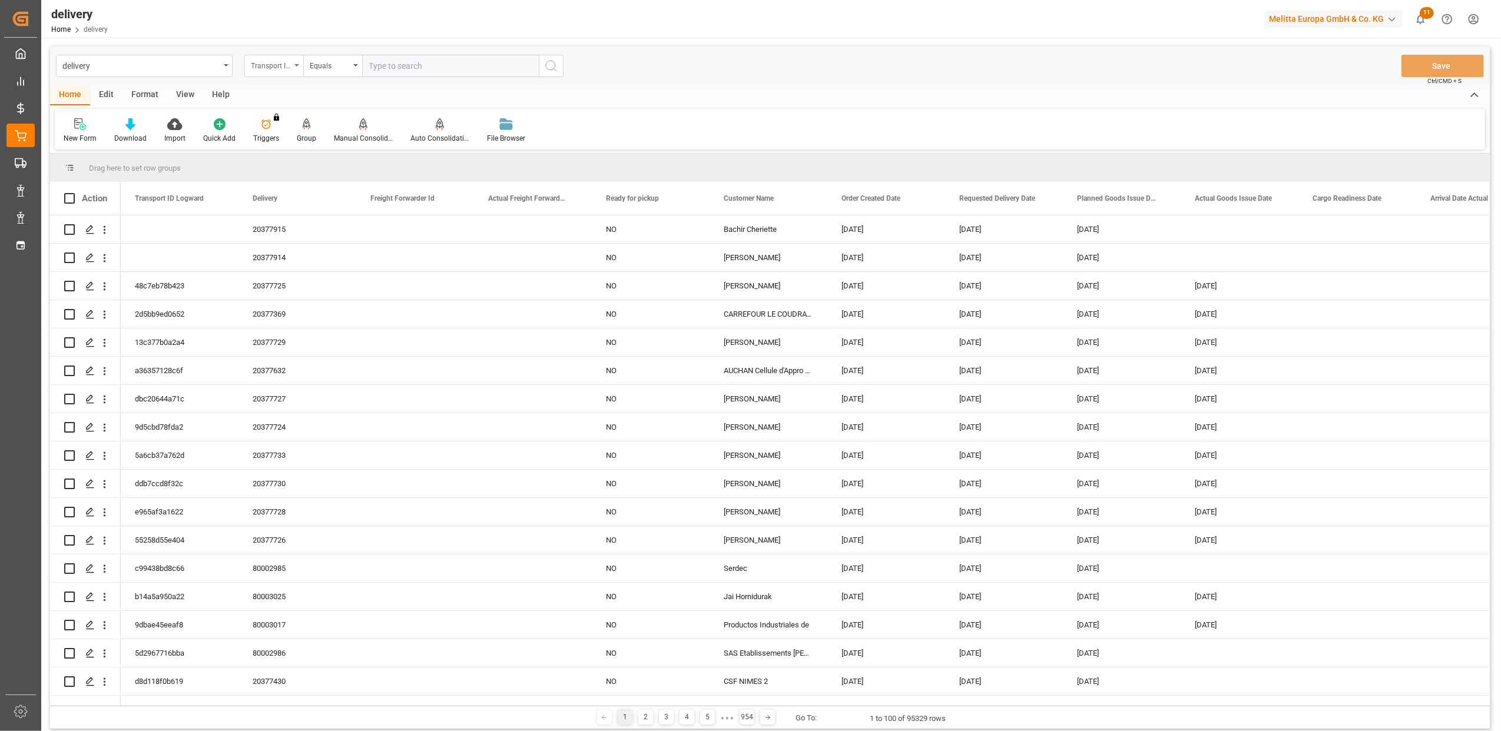
click at [293, 65] on div "Transport ID Logward" at bounding box center [273, 66] width 59 height 22
click at [290, 143] on div "Delivery" at bounding box center [332, 145] width 175 height 25
click at [435, 69] on input "text" at bounding box center [450, 66] width 177 height 22
type input "20377263"
click at [555, 68] on icon "search button" at bounding box center [551, 66] width 14 height 14
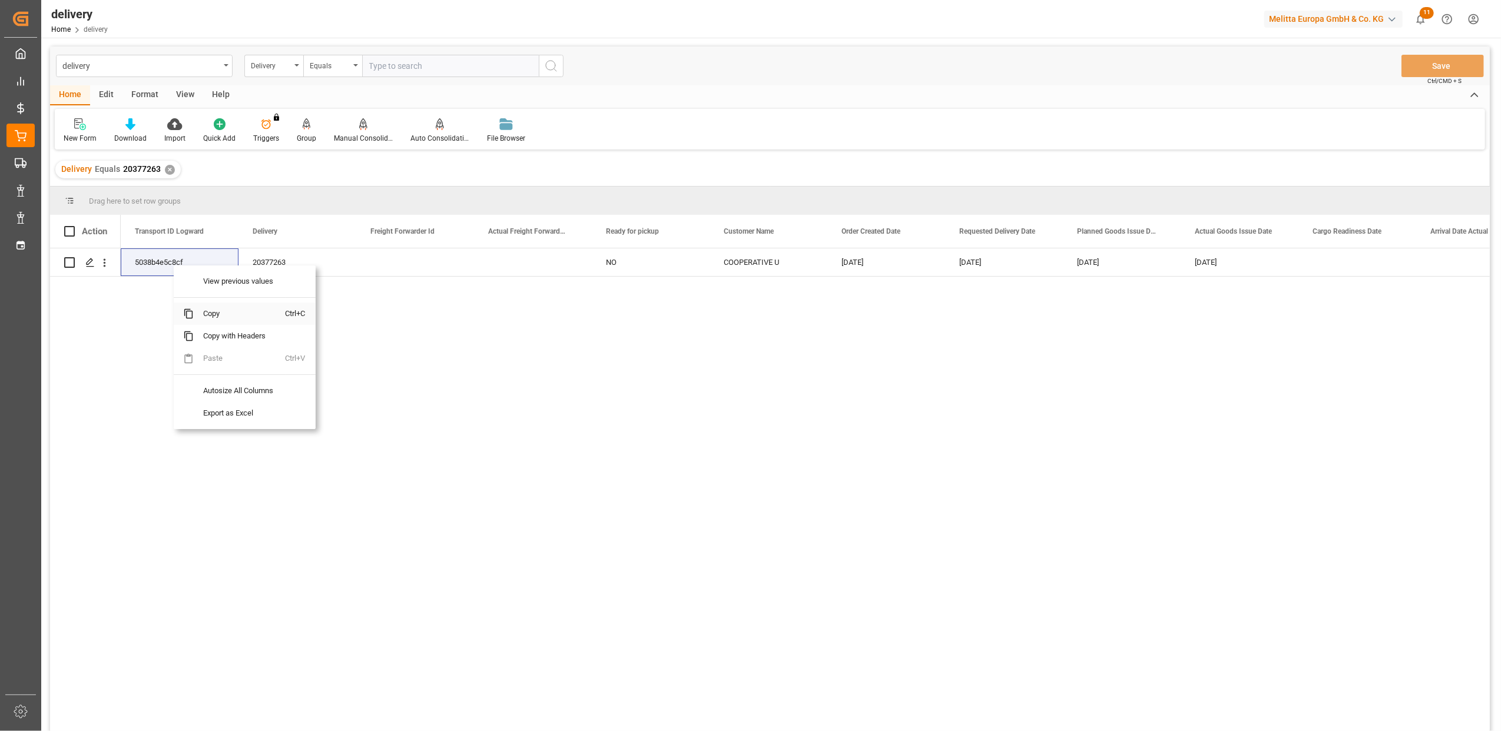
click at [230, 313] on span "Copy" at bounding box center [240, 314] width 92 height 22
click at [239, 314] on span "Copy" at bounding box center [234, 313] width 92 height 22
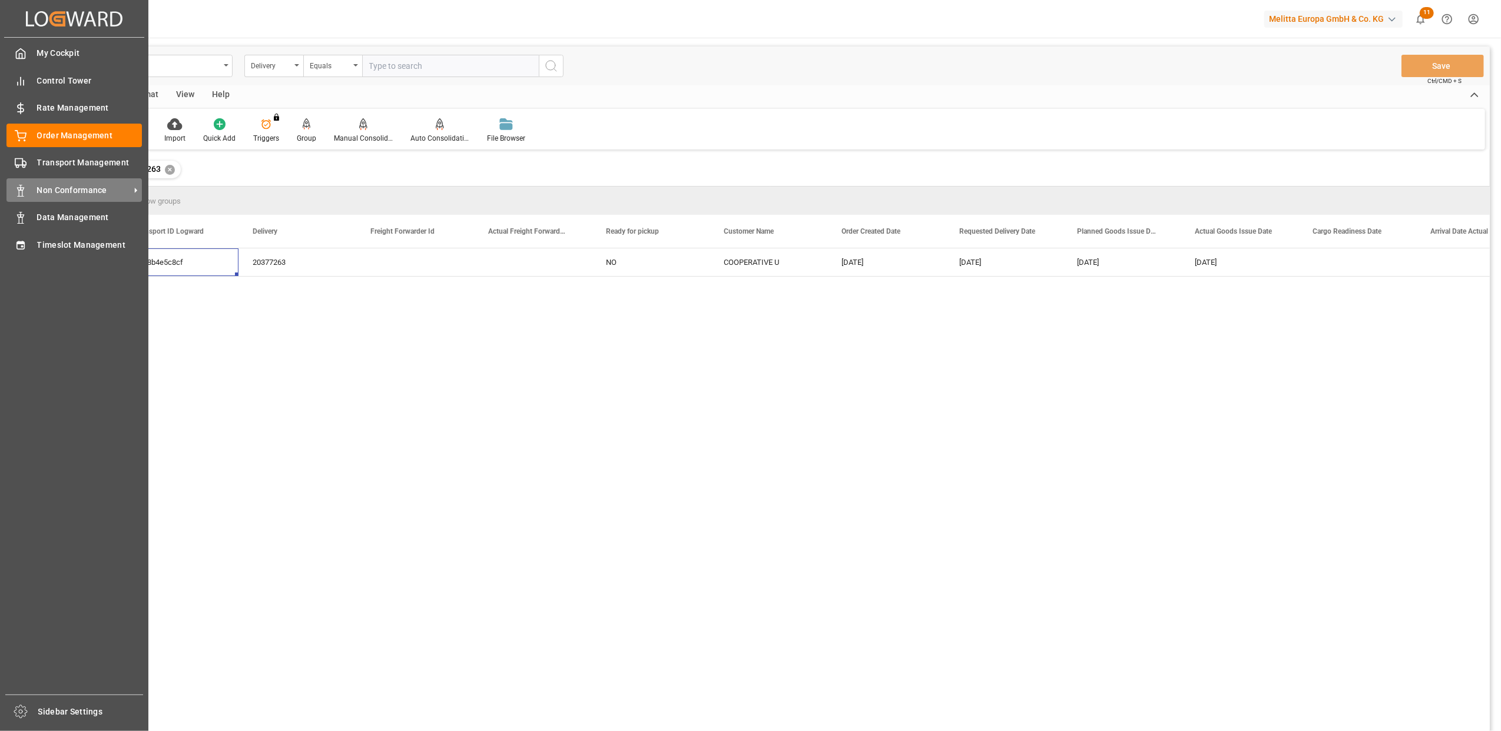
click at [35, 186] on div "Non Conformance Non Conformance" at bounding box center [73, 189] width 135 height 23
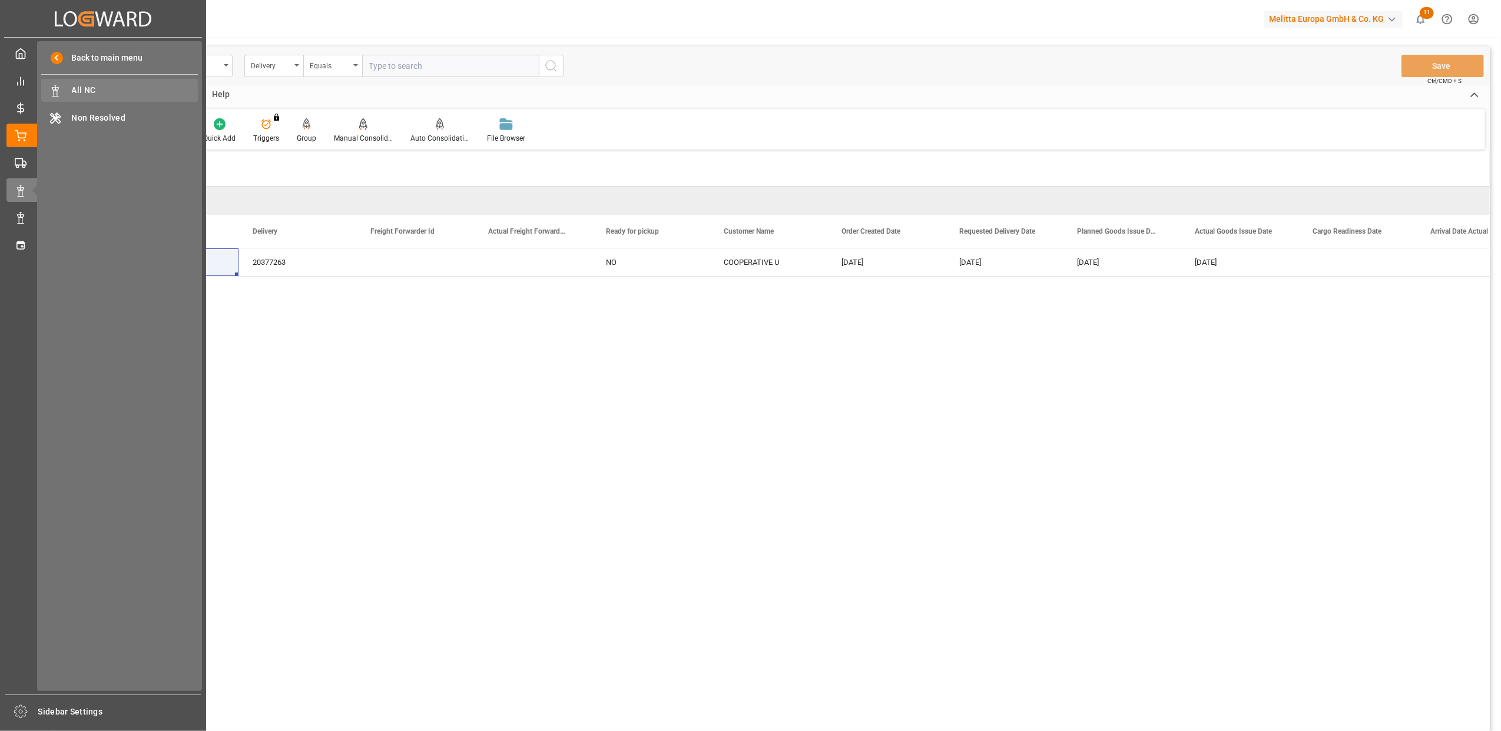
click at [83, 85] on span "All NC" at bounding box center [135, 90] width 127 height 12
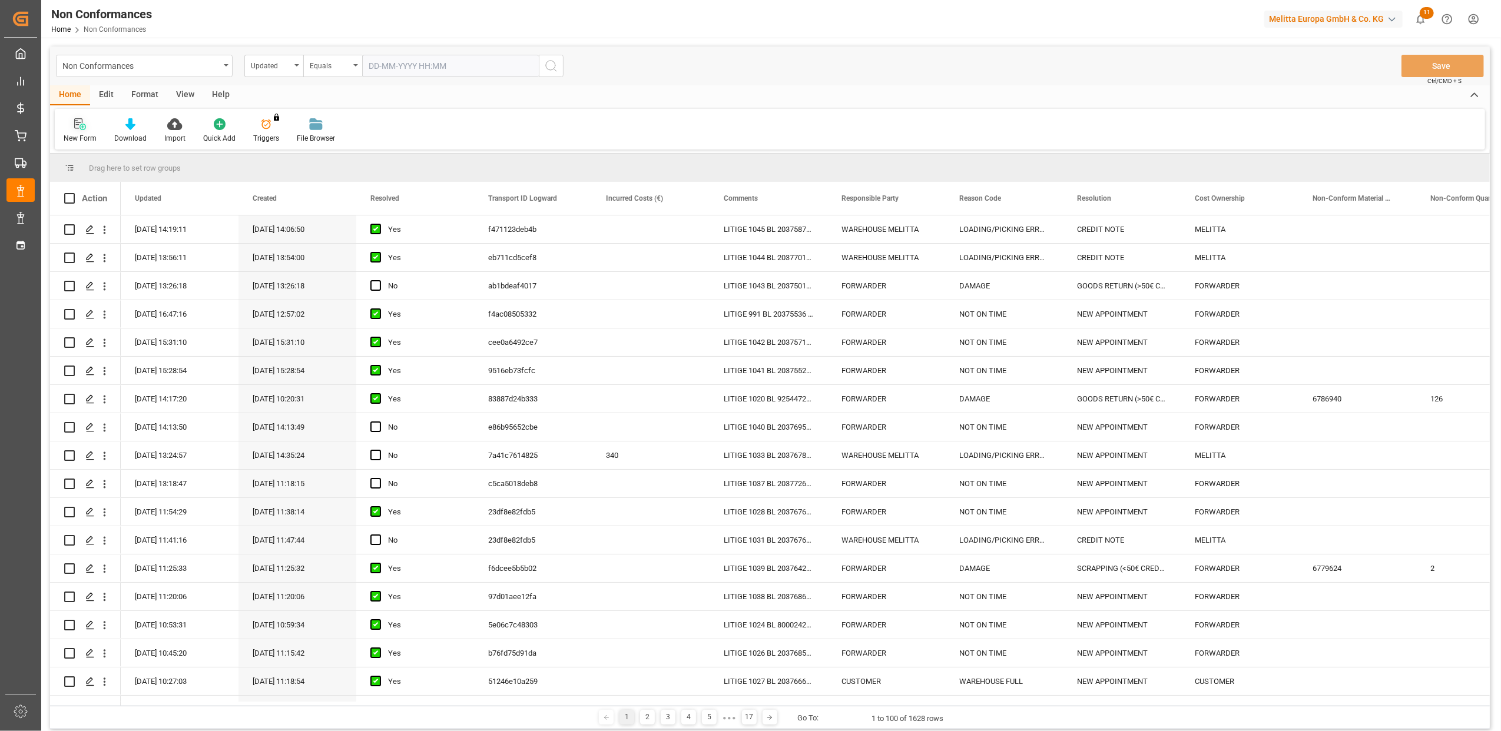
click at [87, 130] on div "New Form" at bounding box center [80, 131] width 51 height 26
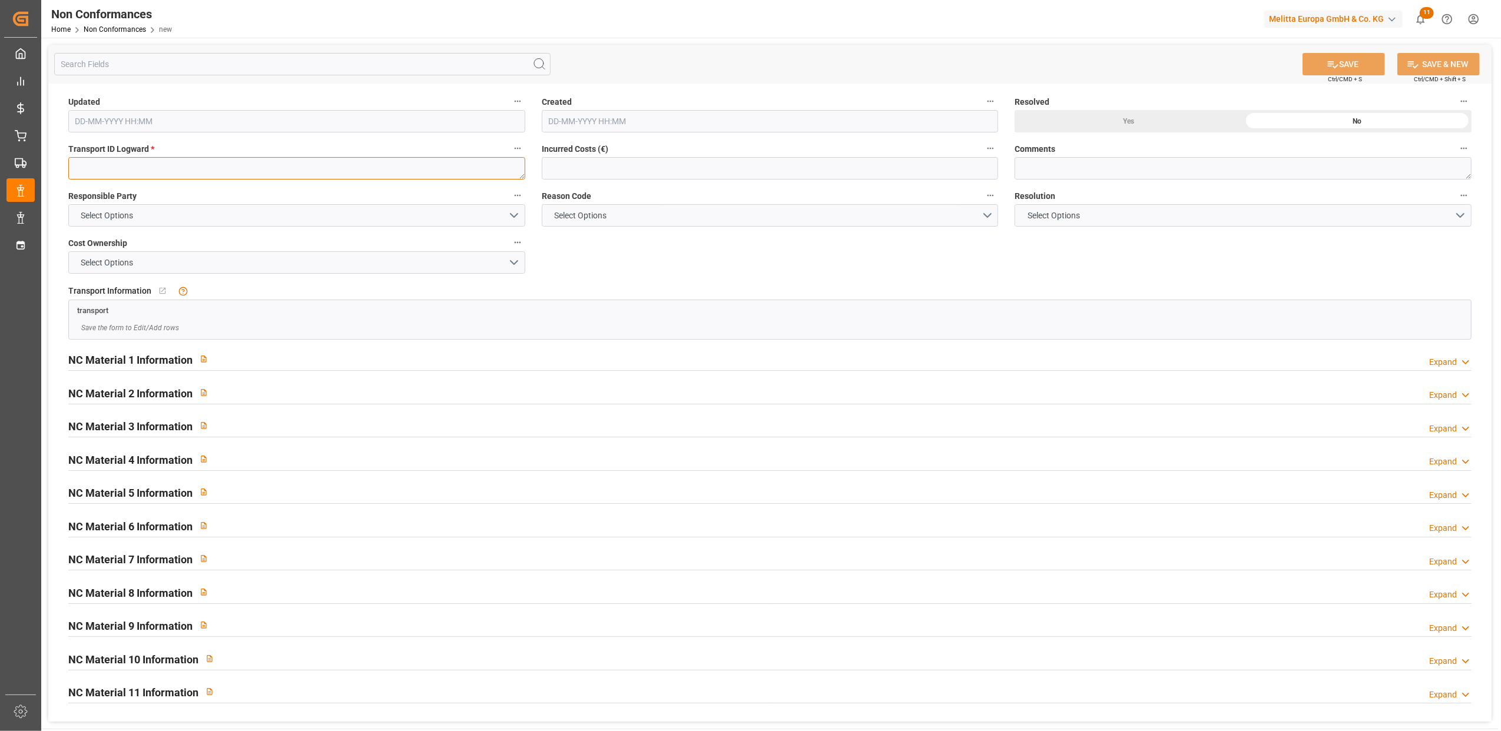
click at [250, 175] on textarea at bounding box center [296, 168] width 457 height 22
paste textarea "5038b4e5c8cf"
type textarea "5038b4e5c8cf"
click at [1056, 168] on textarea at bounding box center [1243, 168] width 457 height 22
click at [1369, 68] on button "SAVE" at bounding box center [1344, 64] width 82 height 22
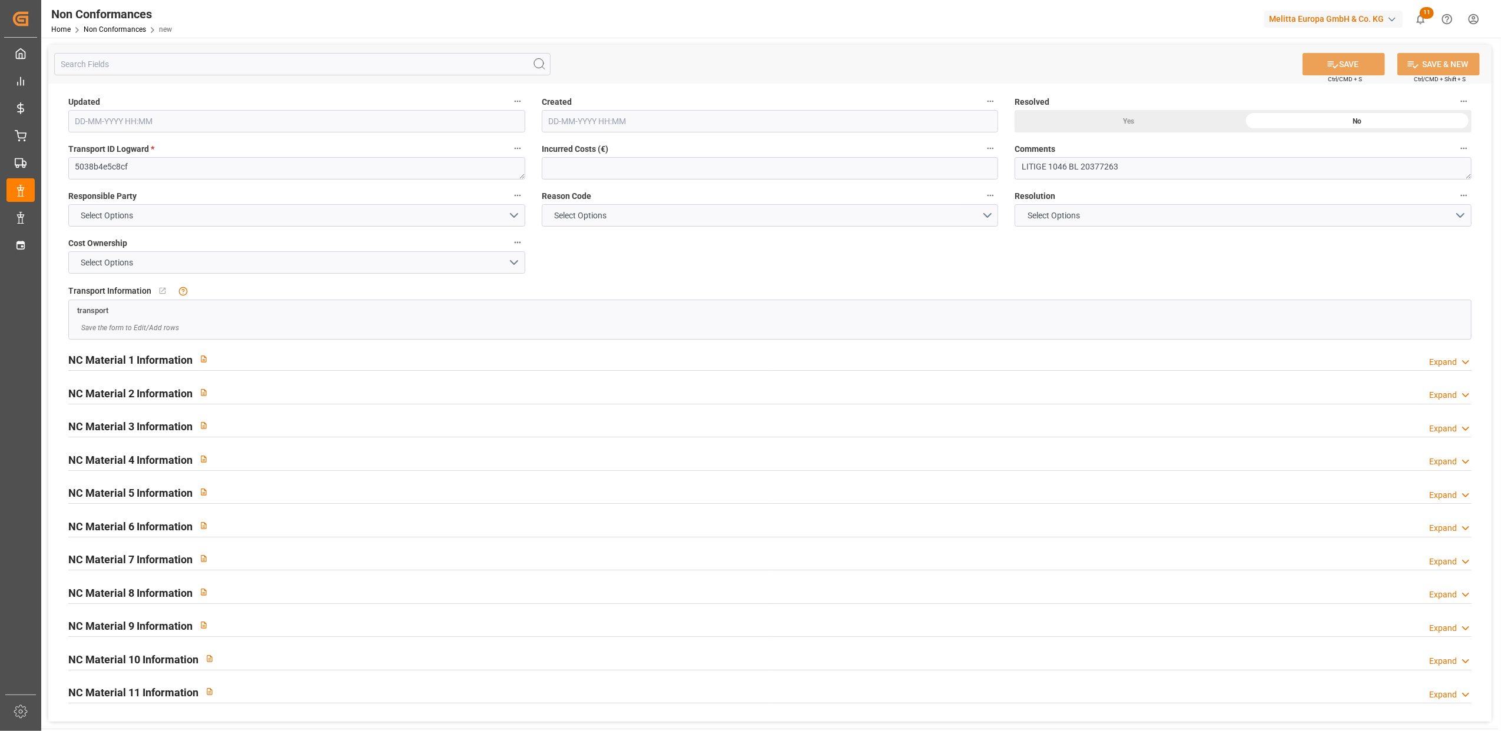
type textarea "LITIGE 1046 BL 20377263"
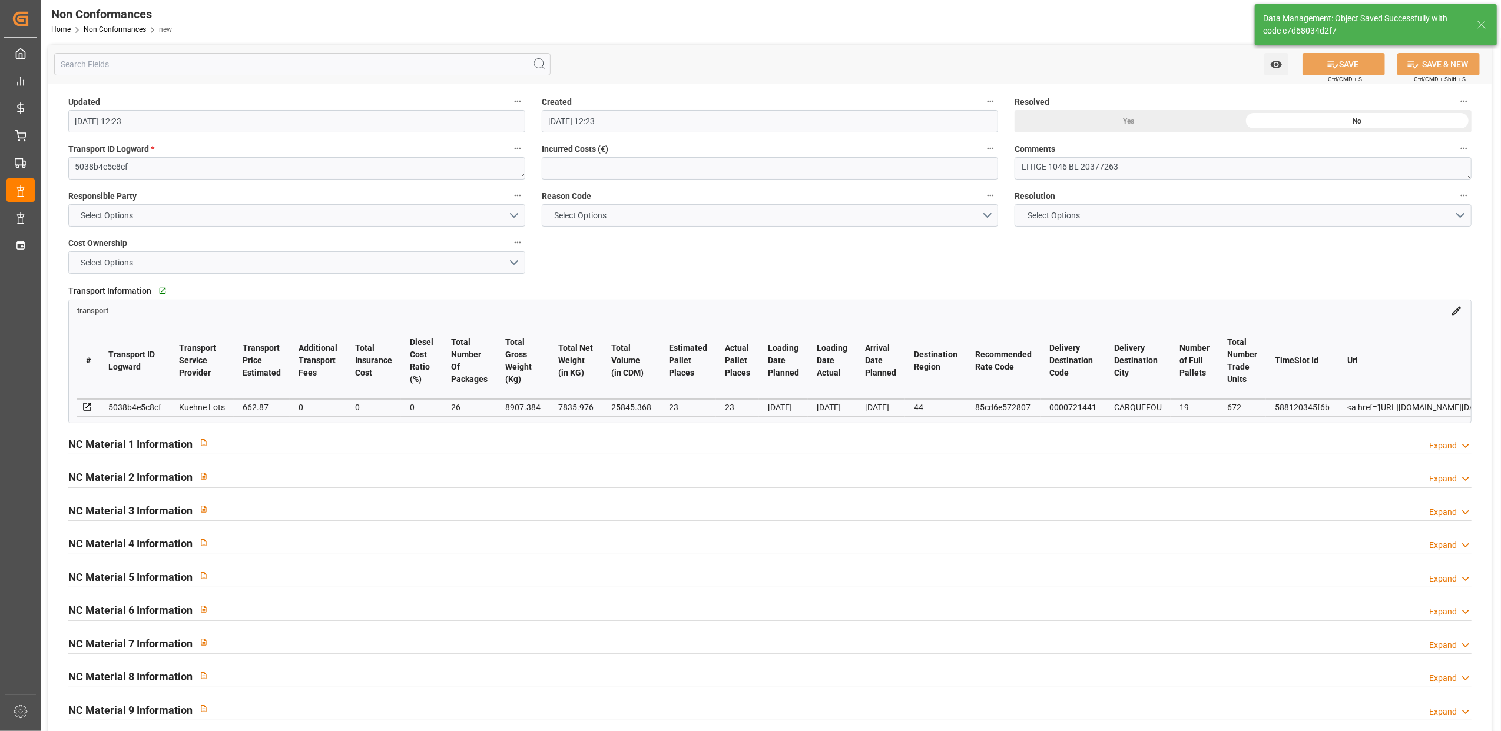
type input "09-09-2025 12:23"
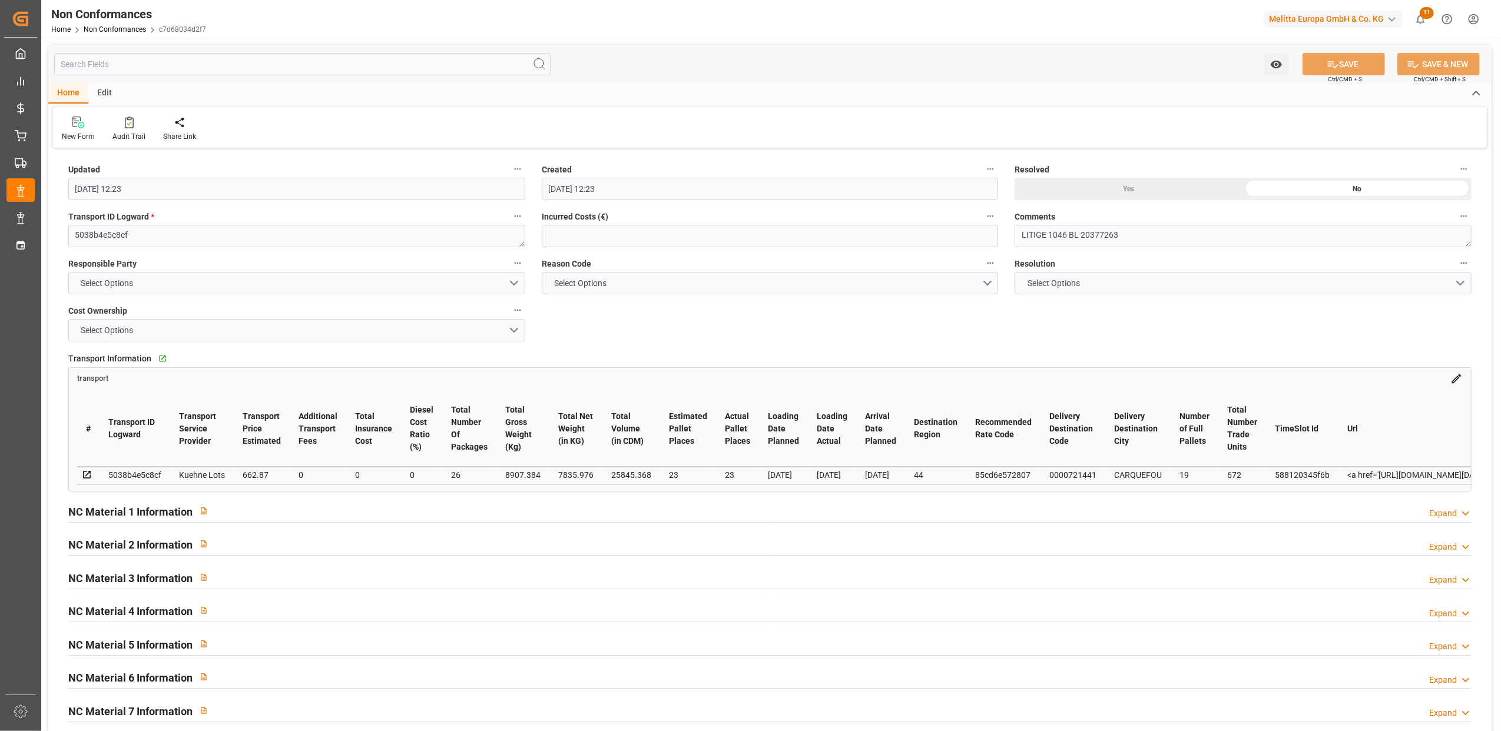
click at [90, 477] on icon at bounding box center [87, 475] width 8 height 8
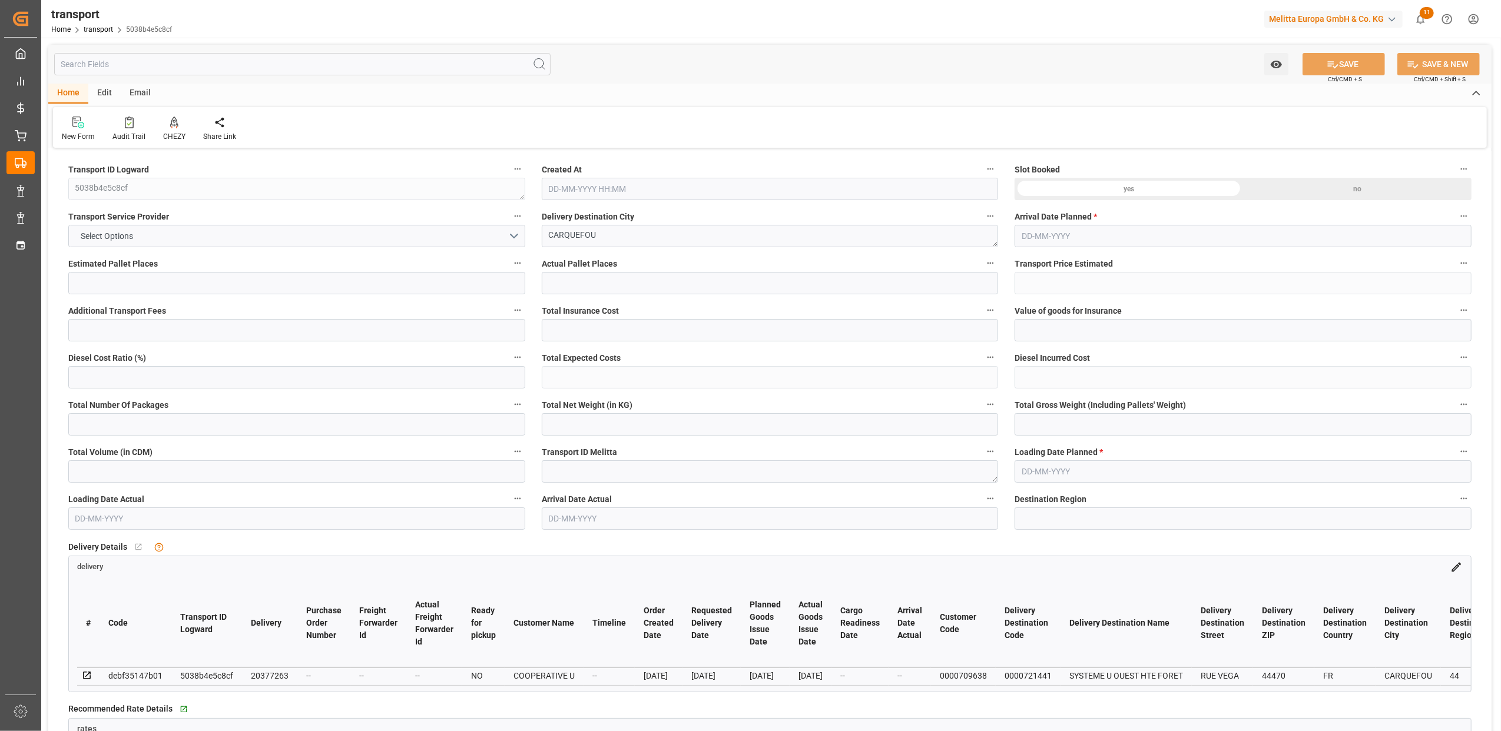
type input "23"
type input "662.87"
type input "0"
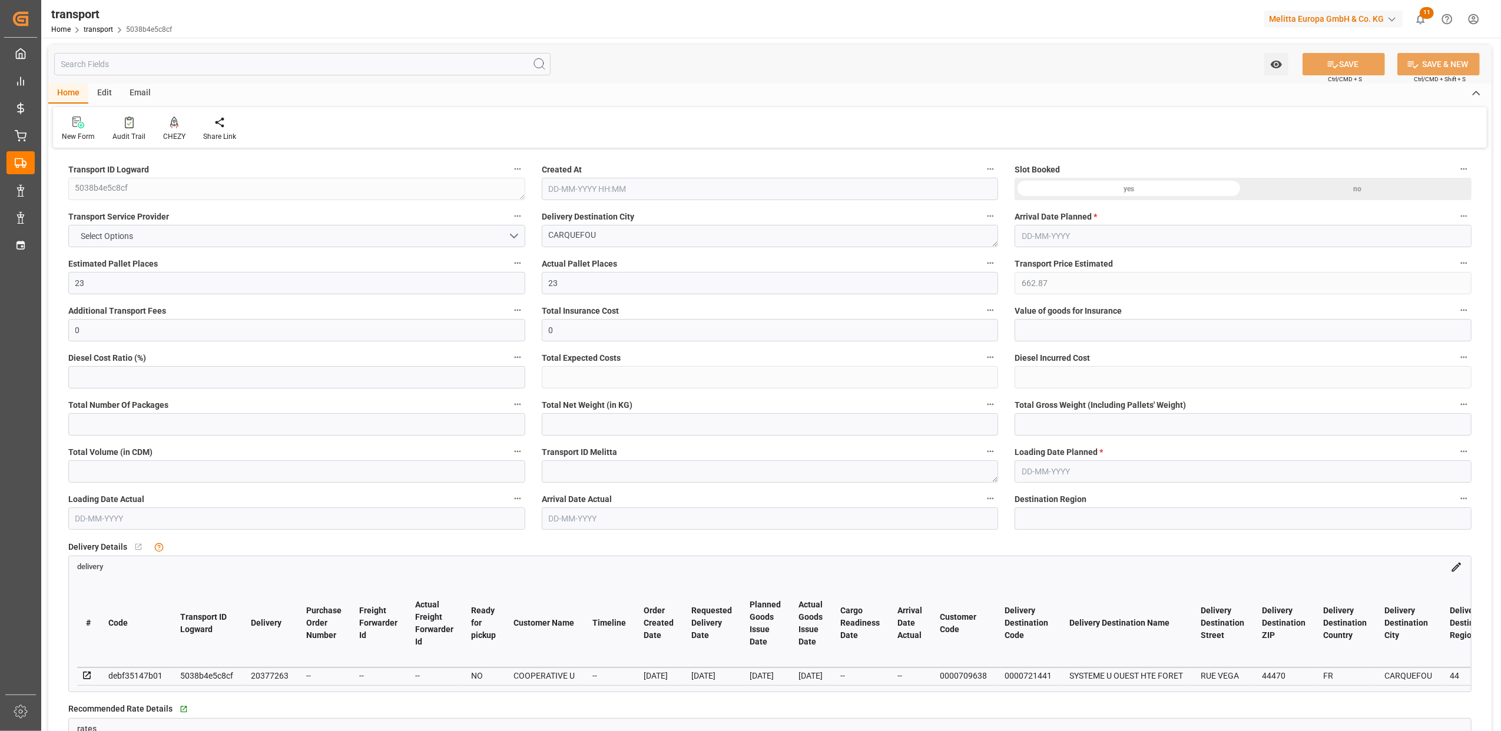
type input "0"
type input "662.87"
type input "0"
type input "26"
type input "7835.976"
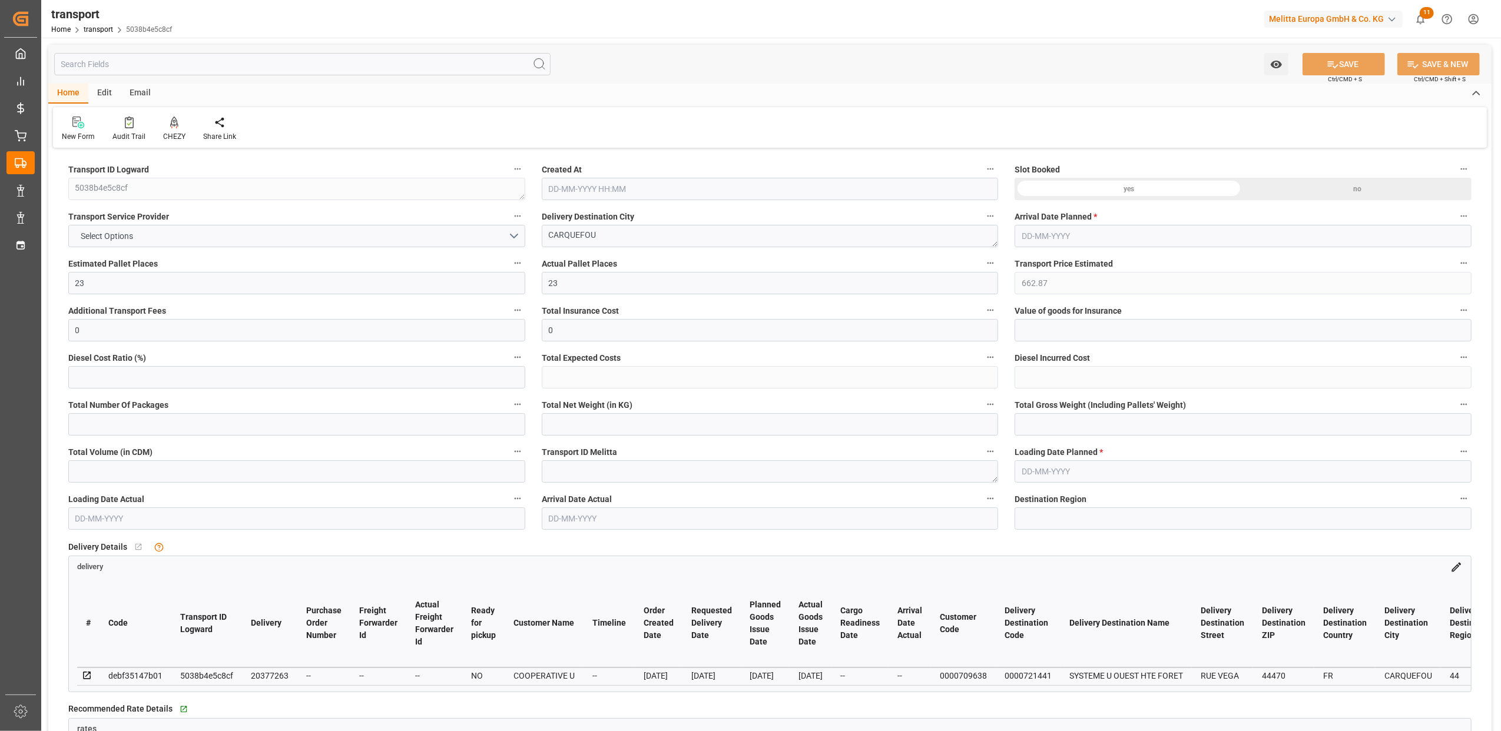
type input "10000"
type input "25845.368"
type input "44"
type input "19"
type input "672"
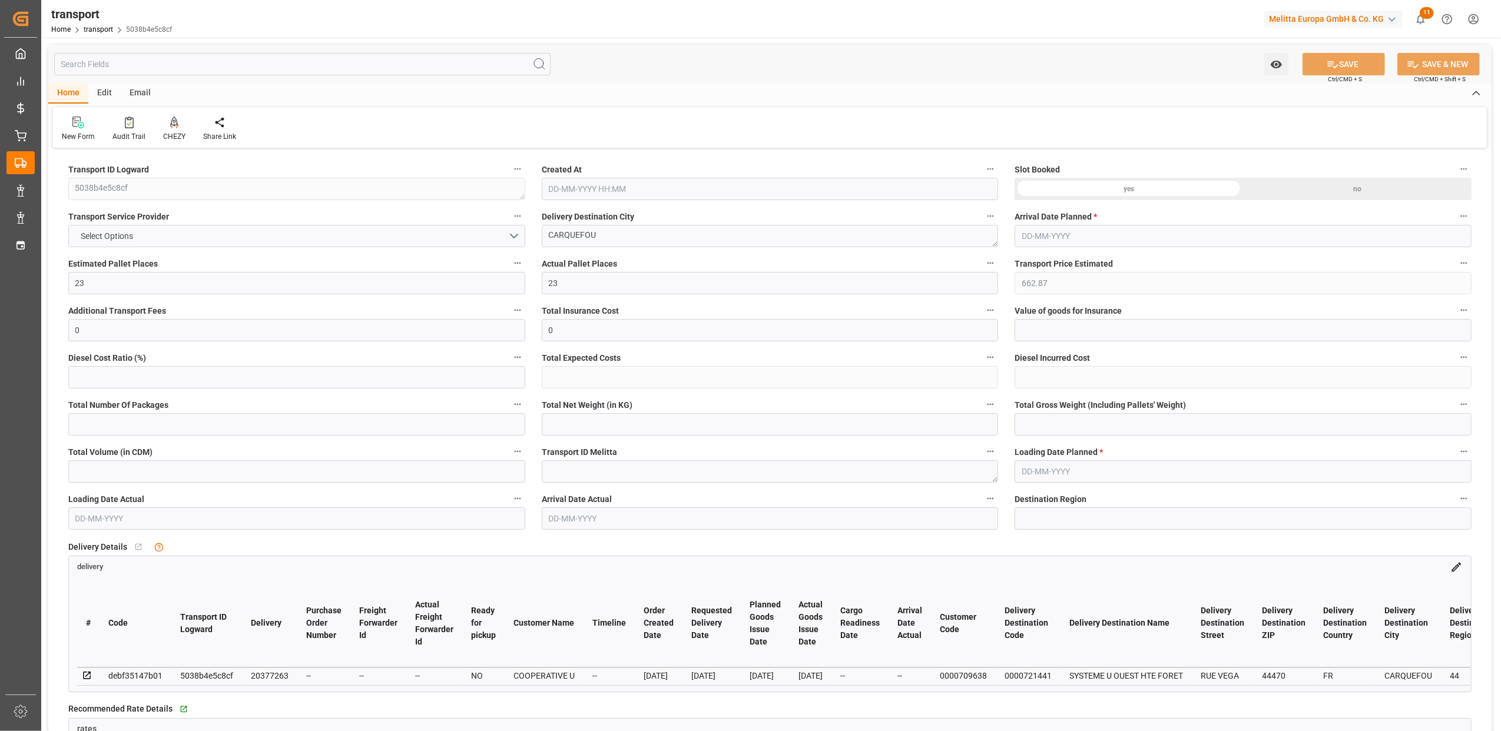
type input "26"
type input "101"
type input "8907.384"
type input "0"
type input "8907.384"
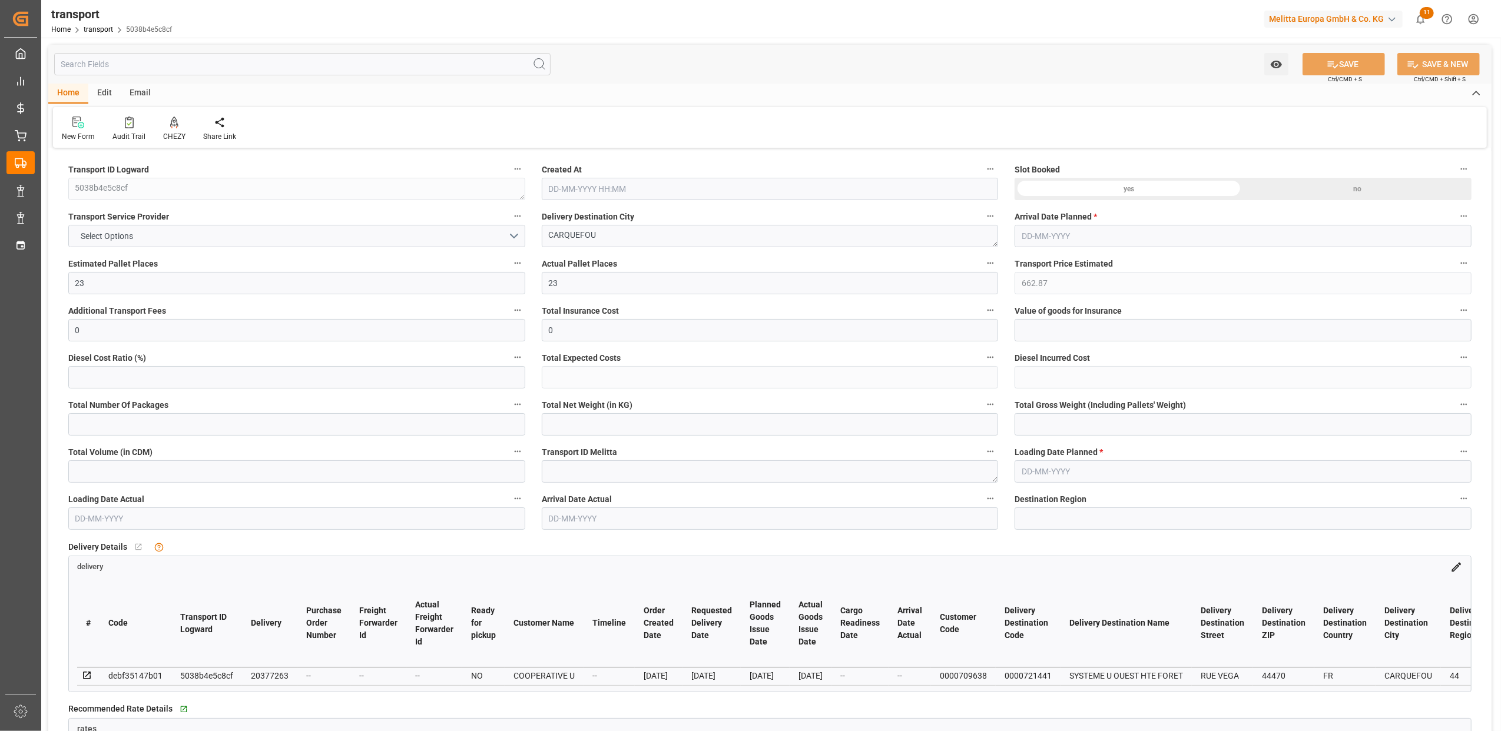
type input "0"
type input "21"
type input "100"
type input "[DATE] 11:21"
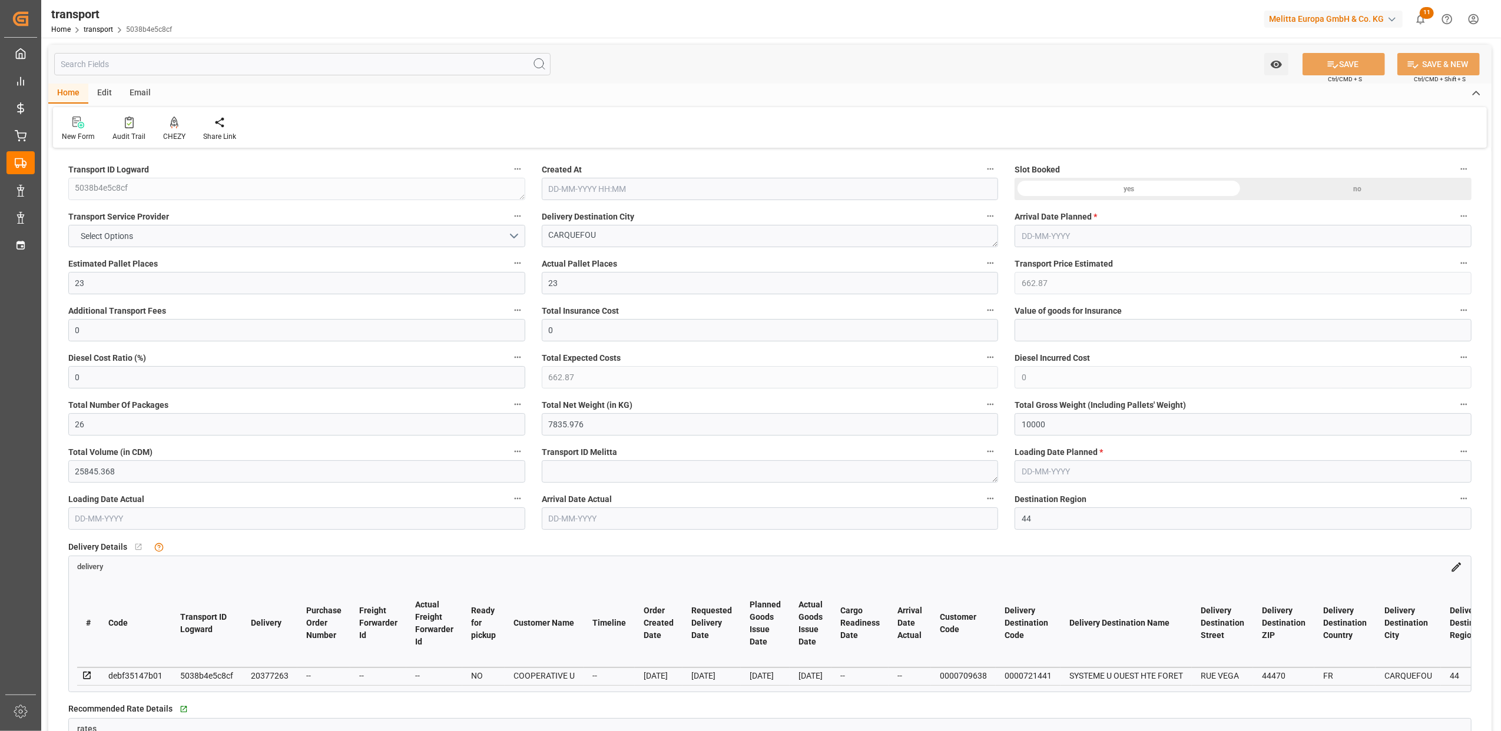
type input "[DATE]"
click at [602, 234] on textarea "CARQUEFOU" at bounding box center [770, 236] width 457 height 22
click at [1073, 521] on input "44" at bounding box center [1243, 519] width 457 height 22
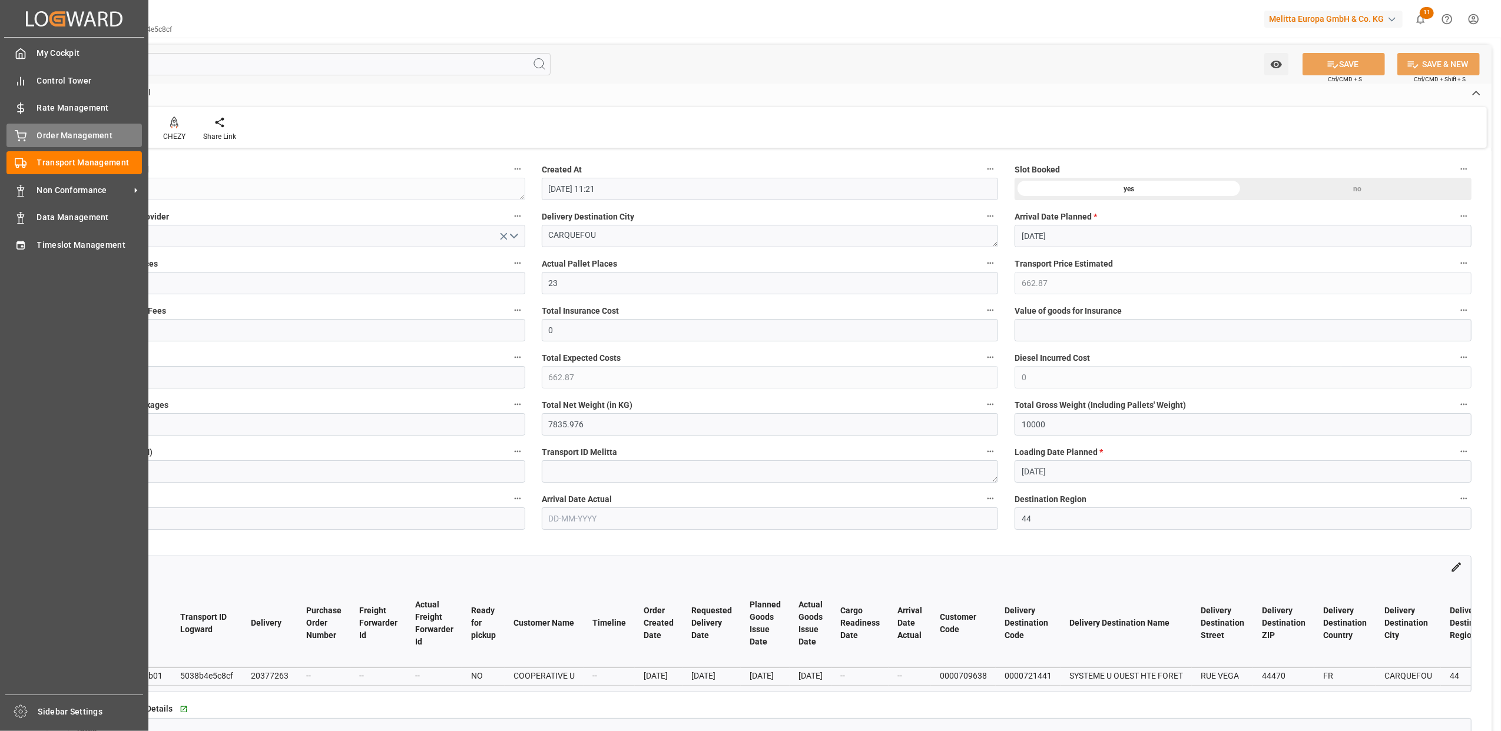
click at [38, 138] on span "Order Management" at bounding box center [89, 136] width 105 height 12
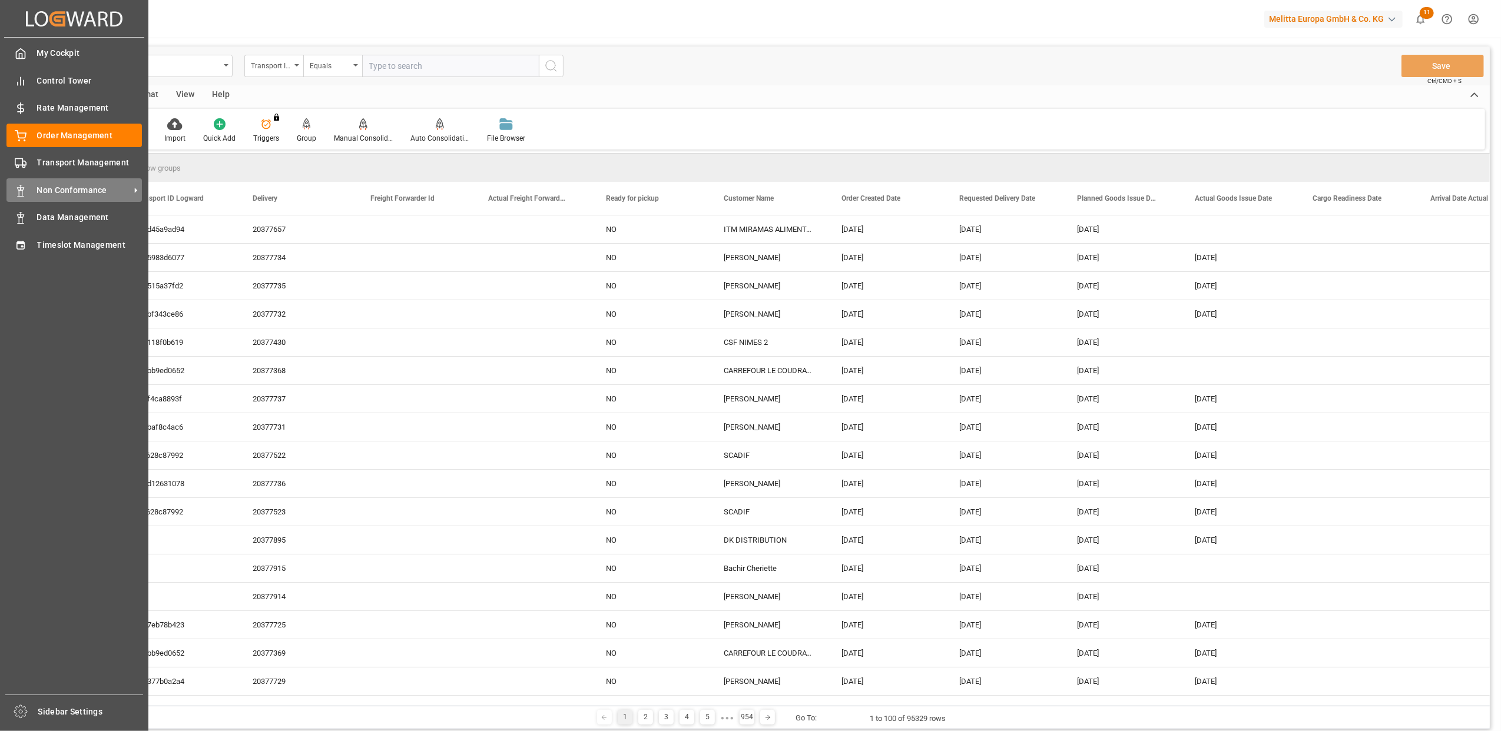
click at [65, 184] on span "Non Conformance" at bounding box center [83, 190] width 93 height 12
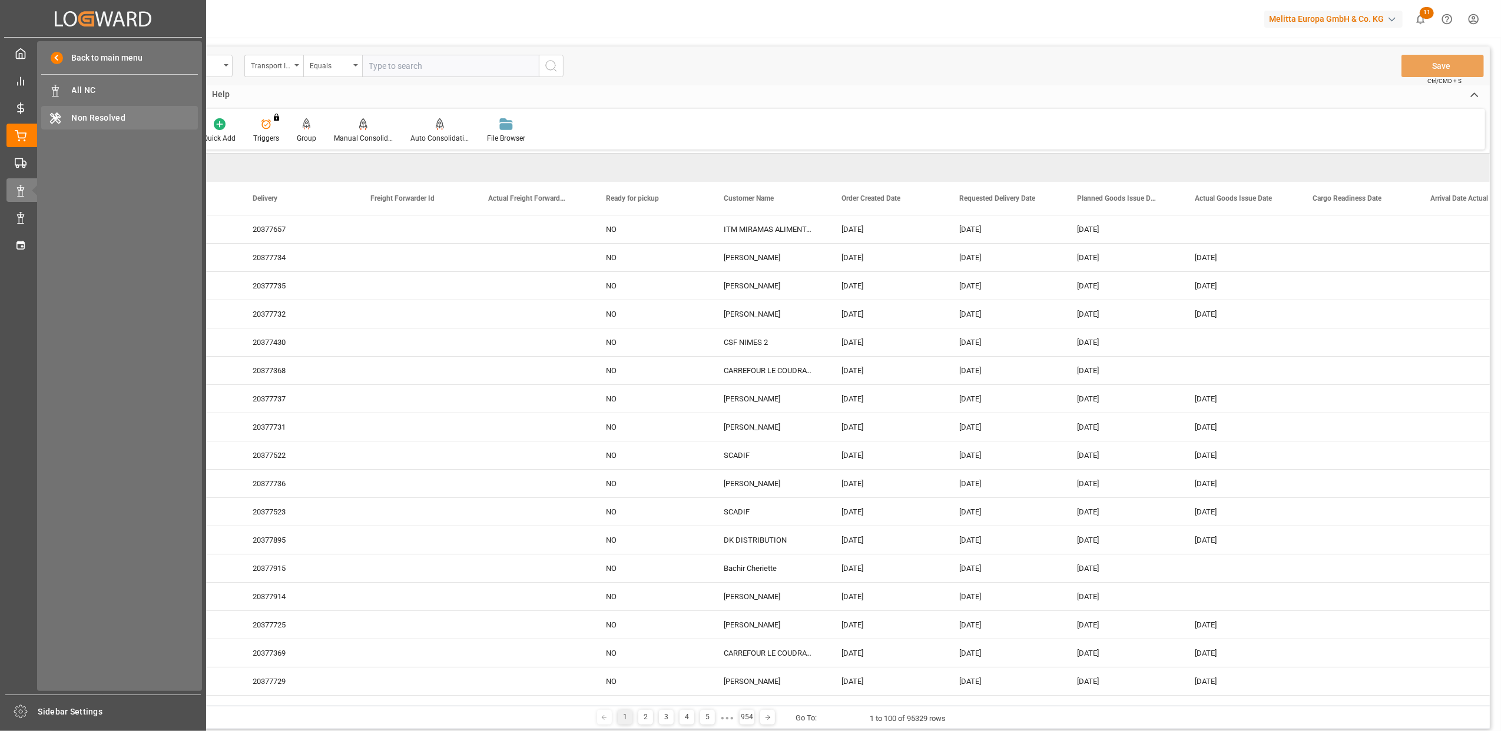
click at [95, 118] on span "Non Resolved" at bounding box center [135, 118] width 127 height 12
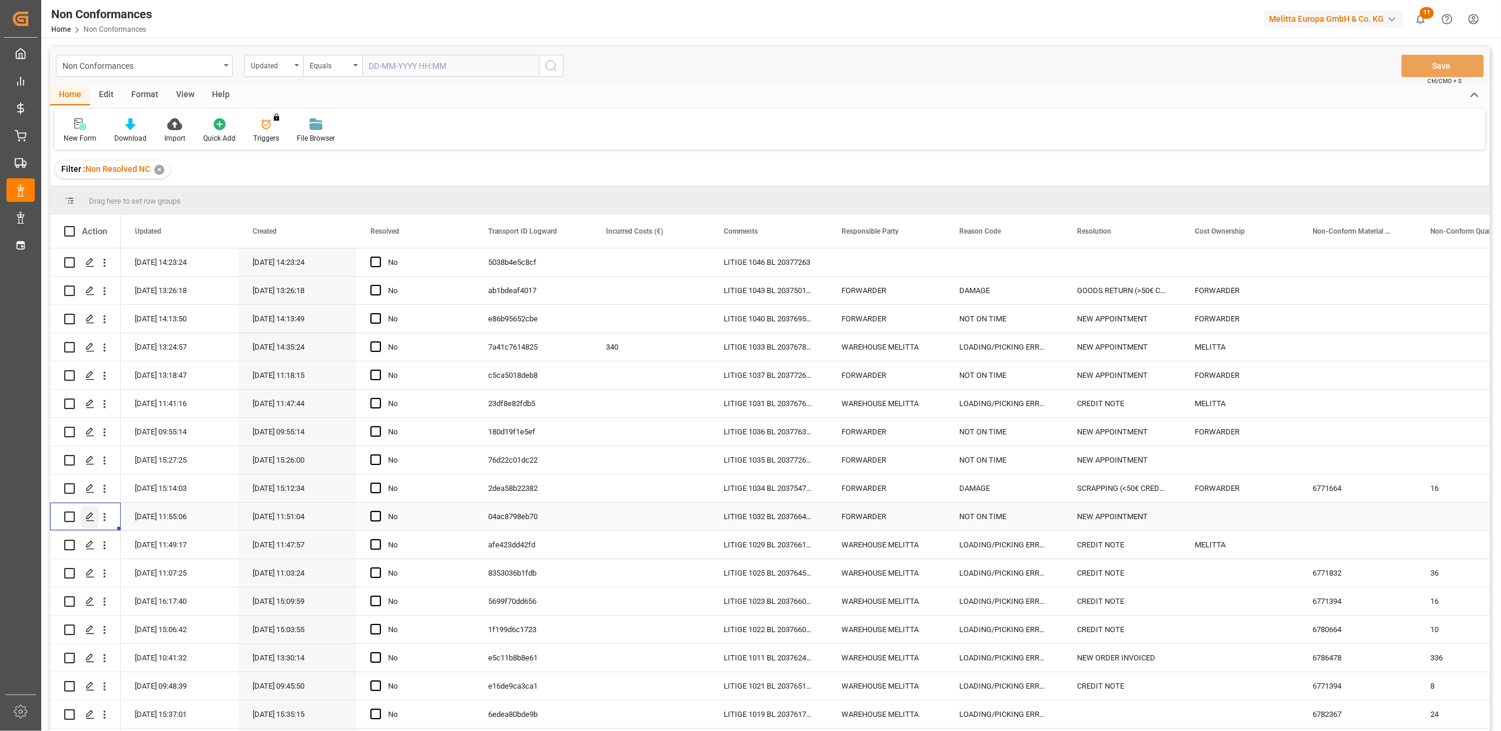
click at [93, 516] on icon "Press SPACE to select this row." at bounding box center [89, 516] width 9 height 9
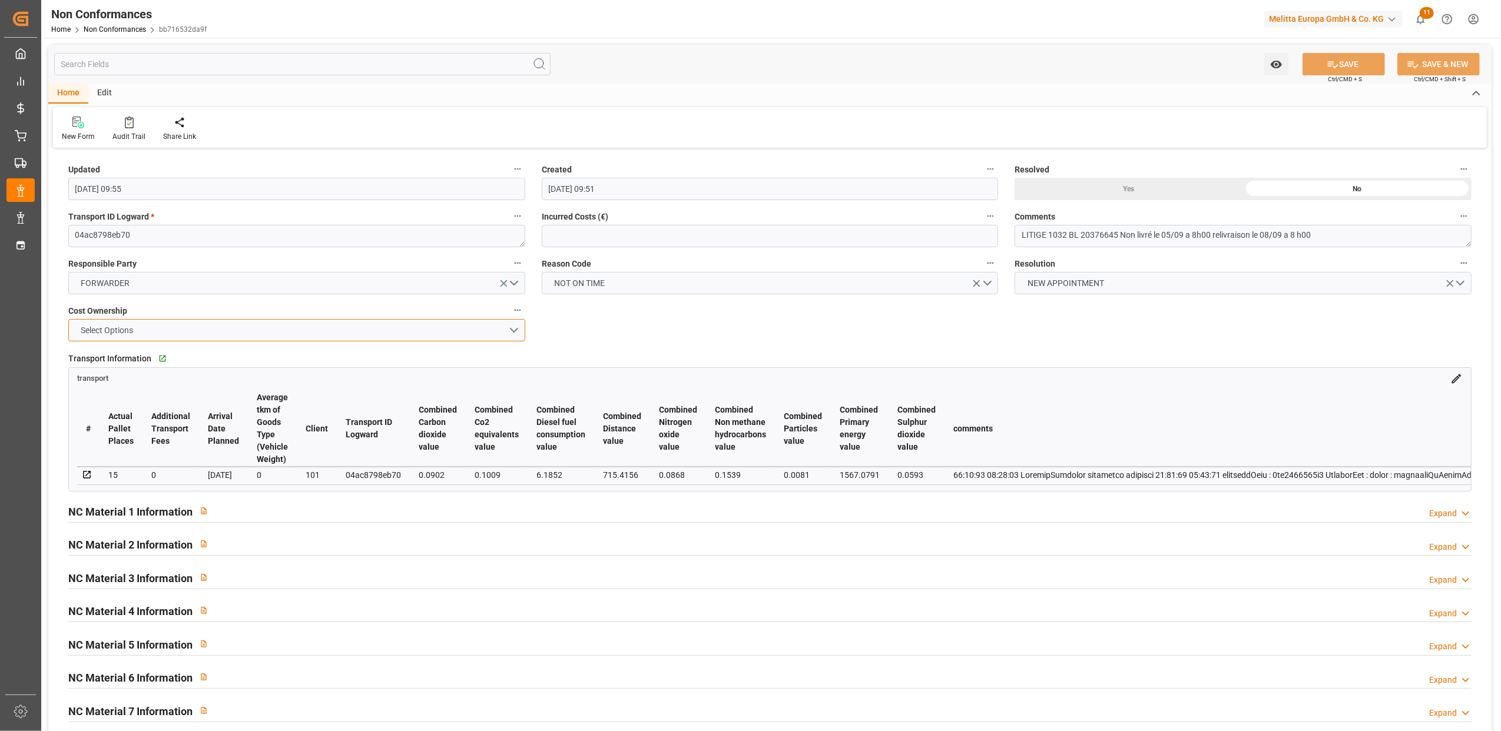
click at [512, 329] on button "Select Options" at bounding box center [296, 330] width 457 height 22
click at [199, 335] on div "FORWARDER" at bounding box center [297, 333] width 456 height 25
click at [966, 337] on div "Updated [DATE] 09:55 Created [DATE] 09:51 Resolved Yes No Transport ID Logward …" at bounding box center [769, 512] width 1443 height 722
click at [1122, 189] on div "Yes" at bounding box center [1129, 189] width 228 height 22
click at [1343, 67] on button "SAVE" at bounding box center [1344, 64] width 82 height 22
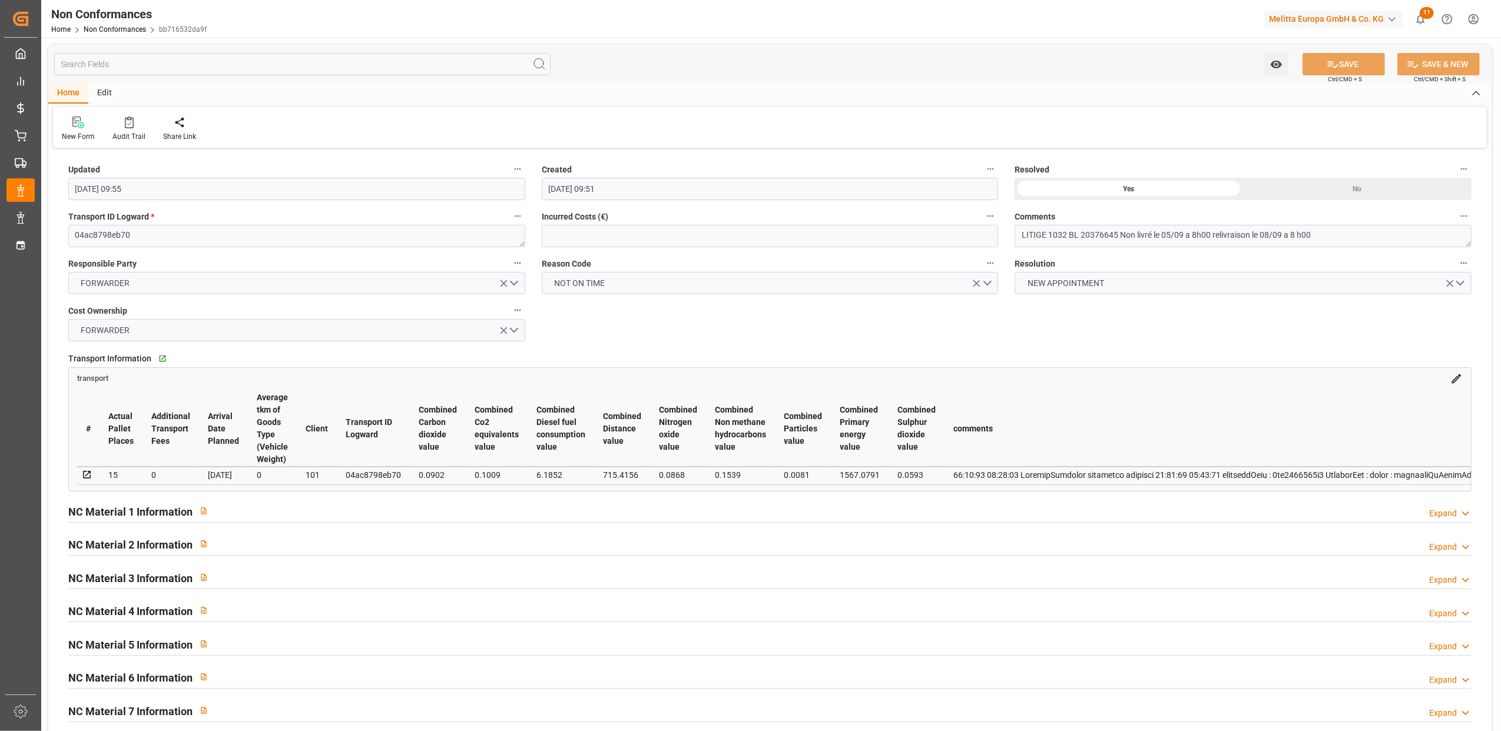
type input "[DATE] 12:54"
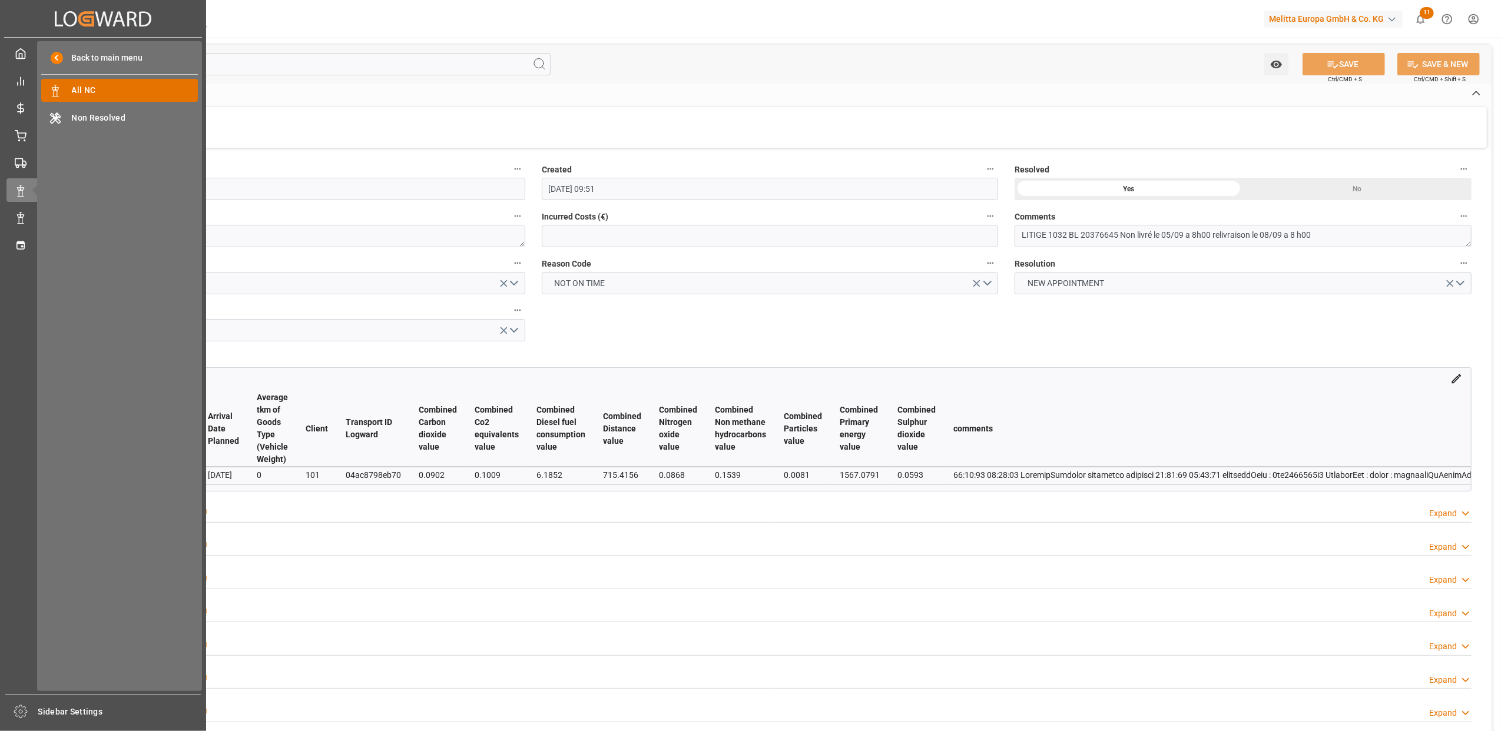
click at [151, 90] on span "All NC" at bounding box center [135, 90] width 127 height 12
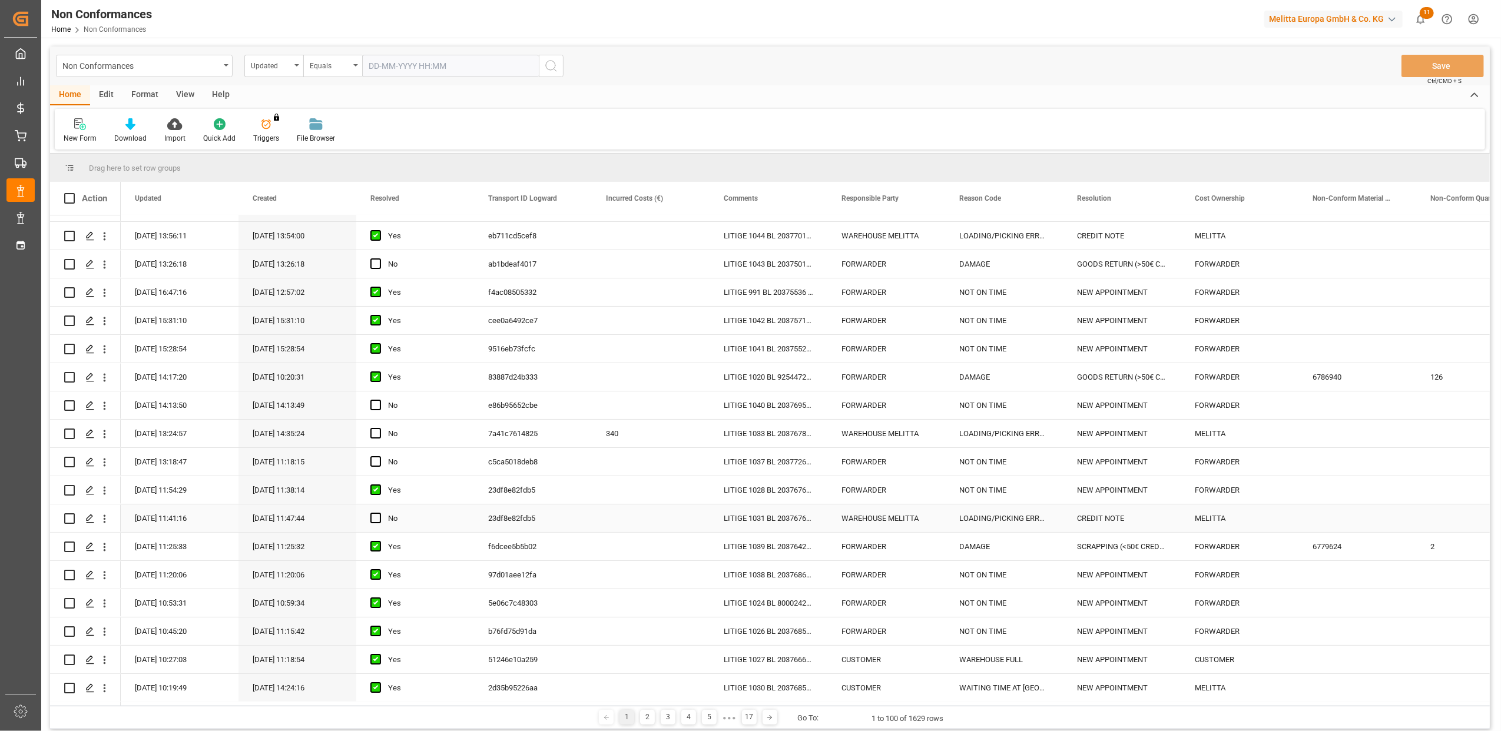
scroll to position [157, 0]
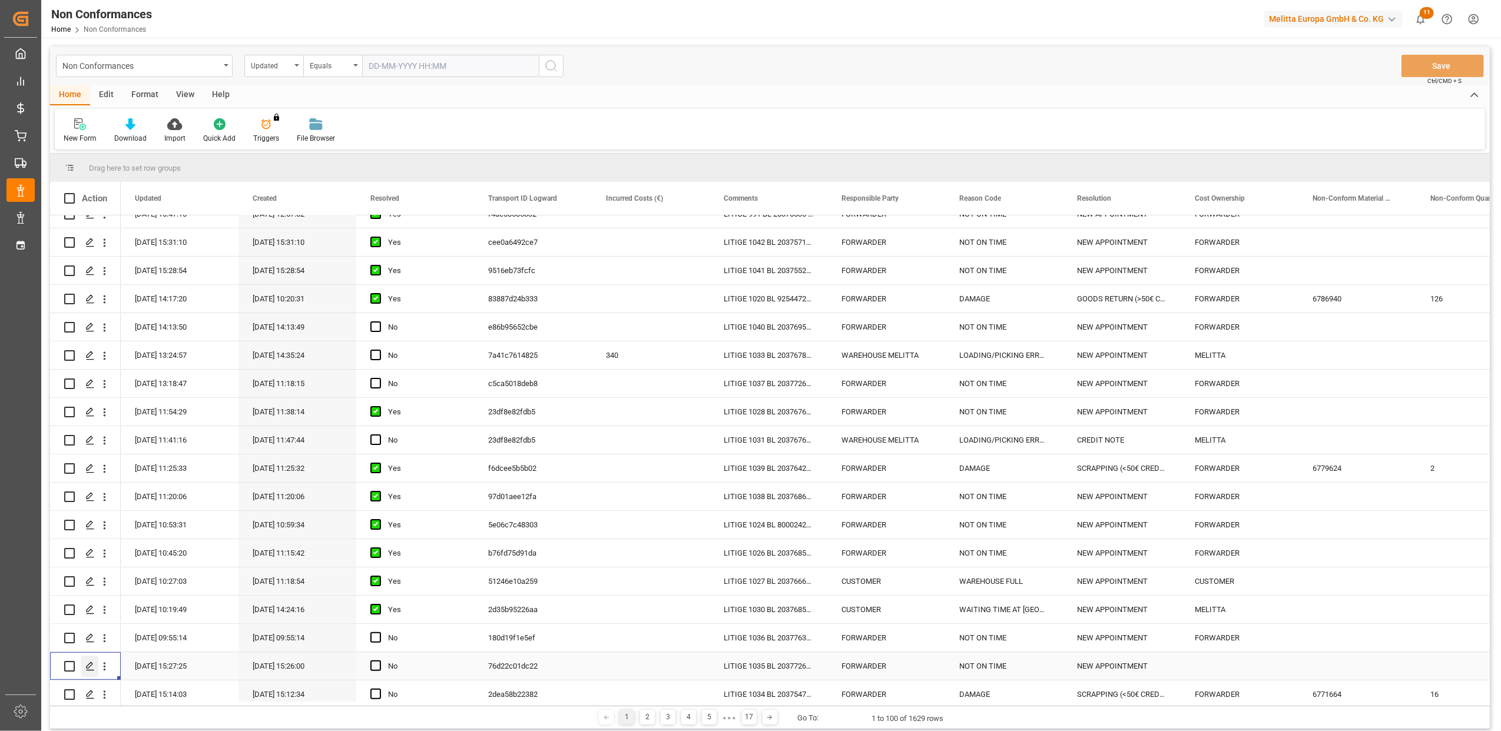
click at [87, 668] on polygon "Press SPACE to select this row." at bounding box center [90, 666] width 6 height 6
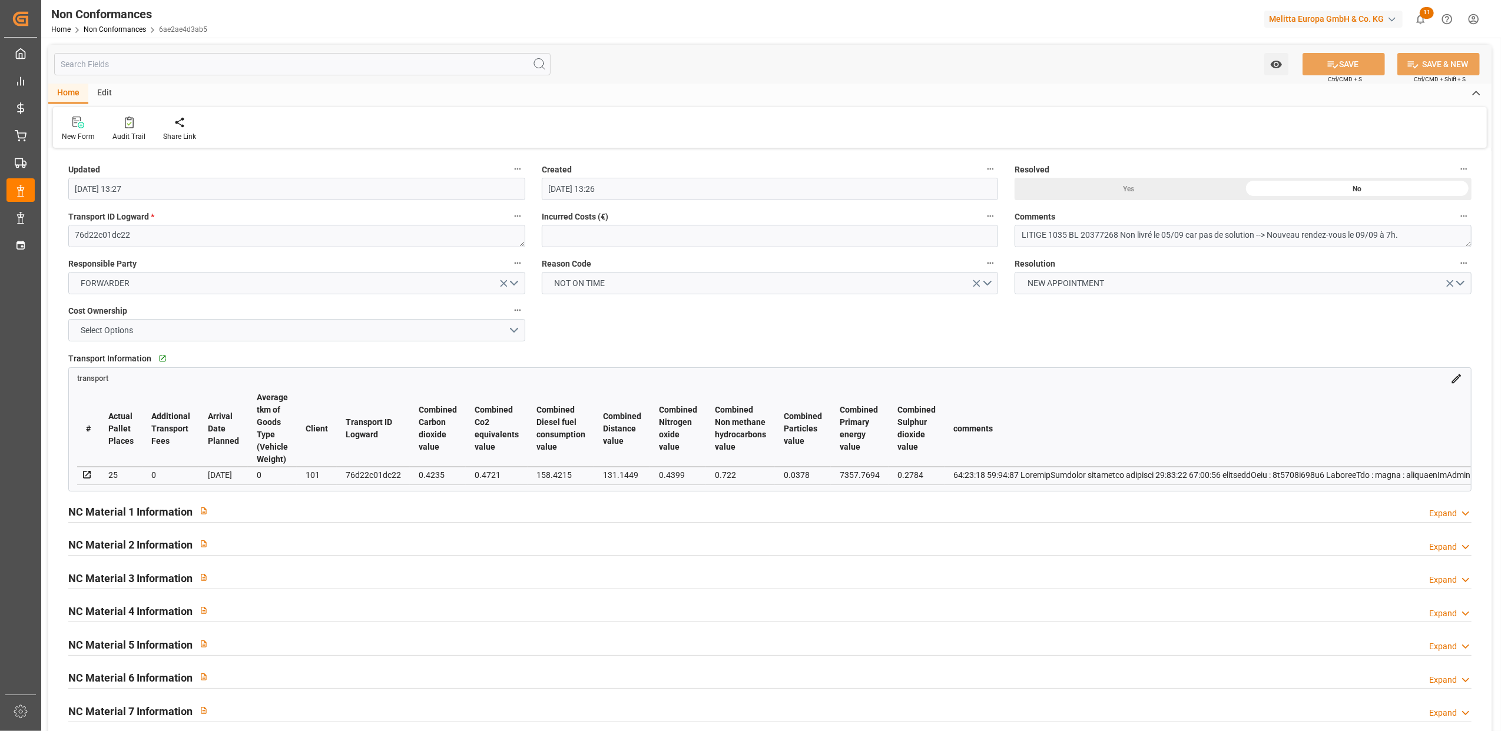
click at [1122, 185] on div "Yes" at bounding box center [1129, 189] width 228 height 22
click at [511, 332] on button "Select Options" at bounding box center [296, 330] width 457 height 22
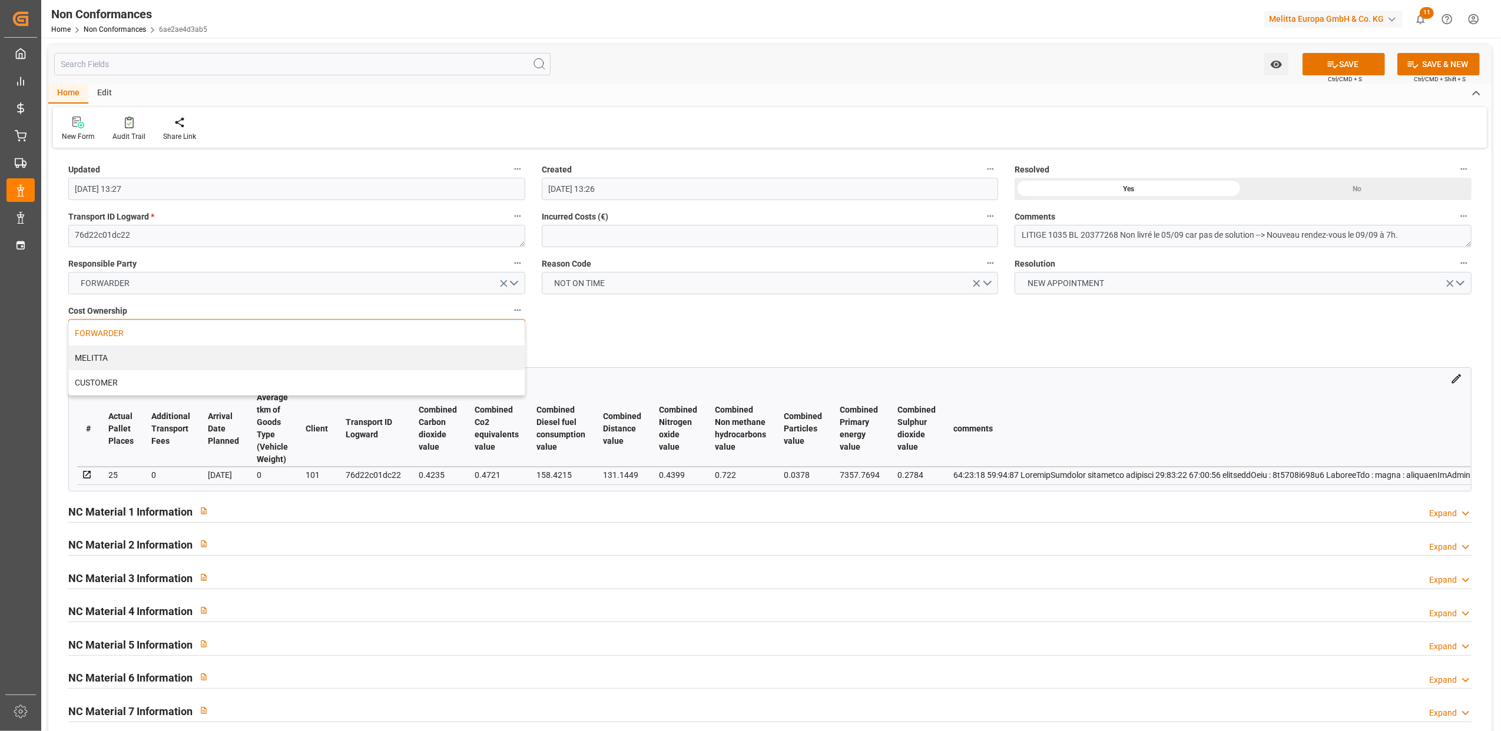
click at [158, 336] on div "FORWARDER" at bounding box center [297, 333] width 456 height 25
click at [1331, 62] on icon at bounding box center [1333, 64] width 12 height 12
type input "[DATE] 12:56"
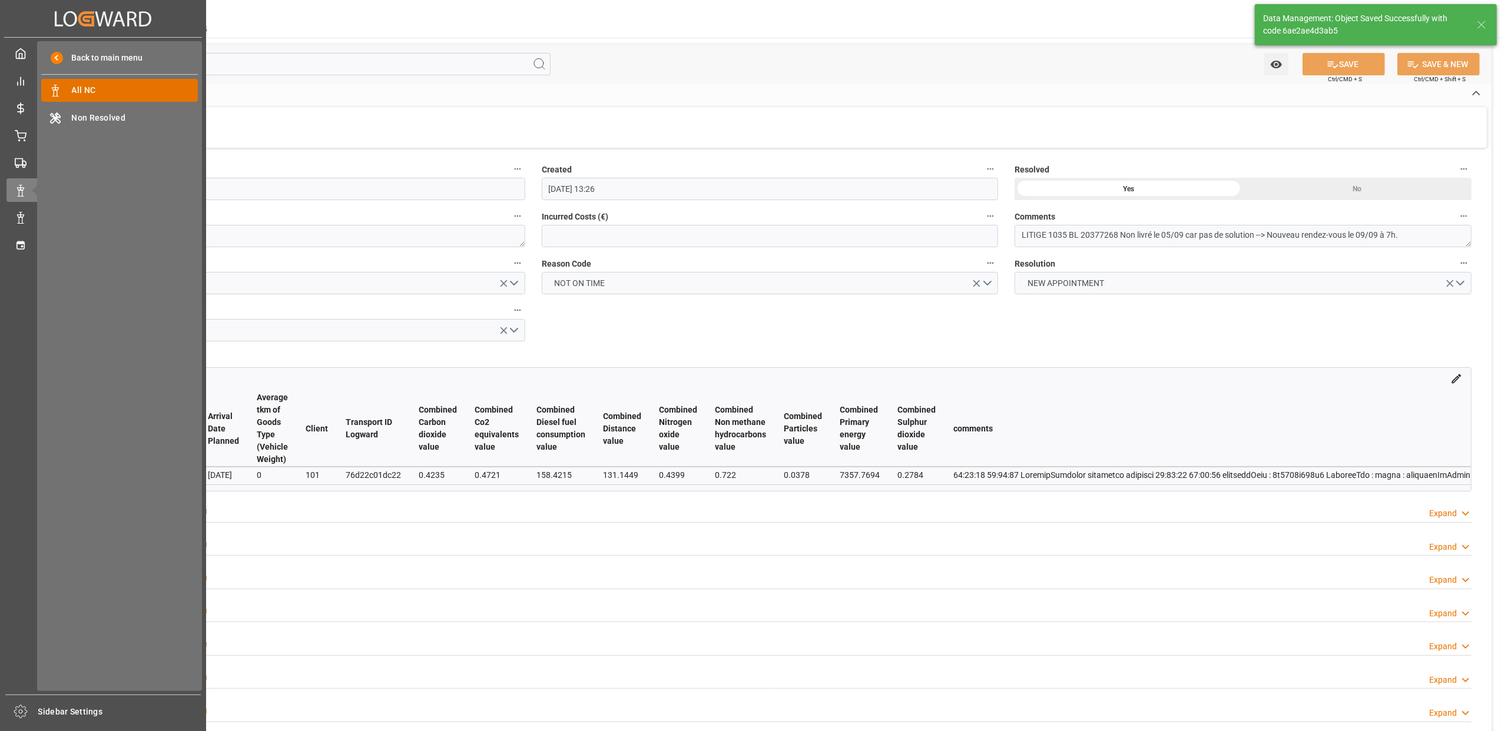
click at [119, 86] on span "All NC" at bounding box center [135, 90] width 127 height 12
